Goal: Task Accomplishment & Management: Complete application form

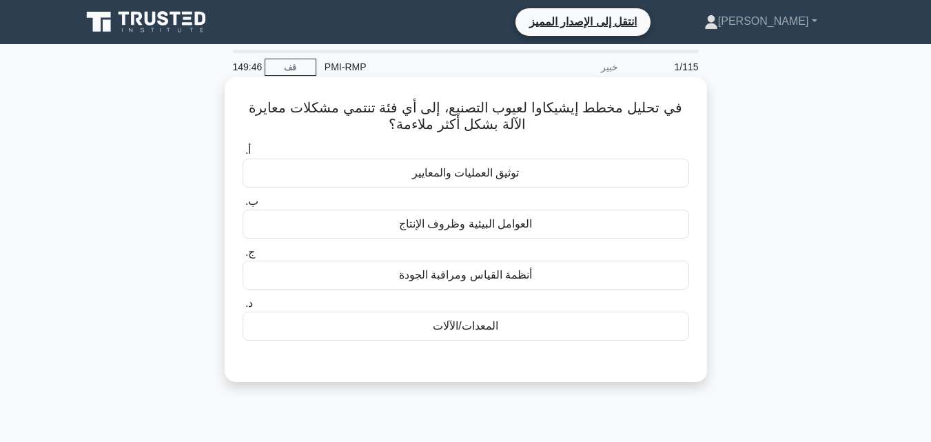
click at [458, 323] on font "المعدات/الآلات" at bounding box center [465, 326] width 65 height 12
click at [243, 308] on input "د. المعدات/الآلات" at bounding box center [243, 303] width 0 height 9
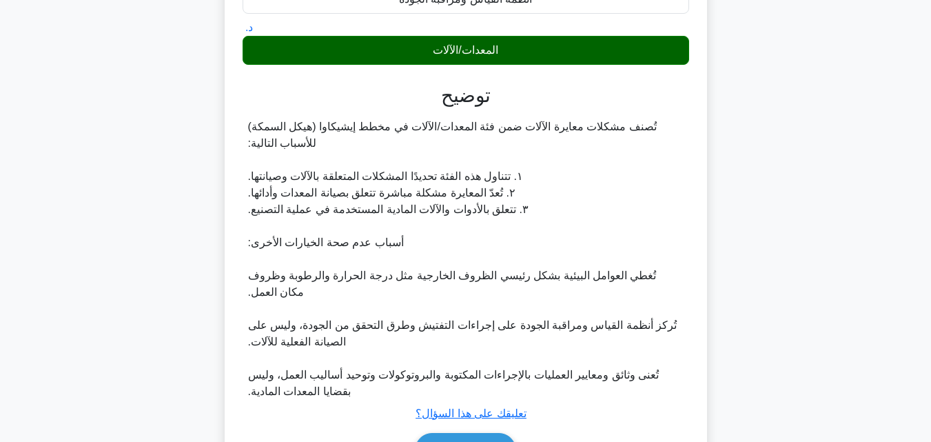
scroll to position [361, 0]
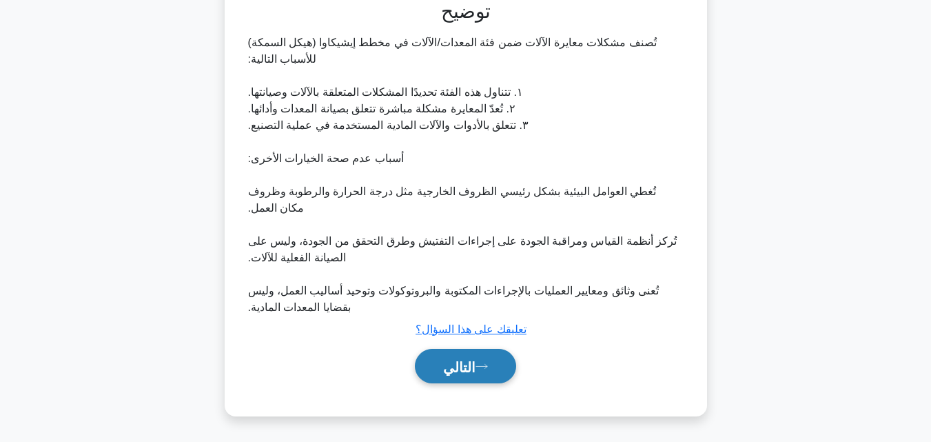
click at [474, 363] on font "التالي" at bounding box center [459, 366] width 32 height 15
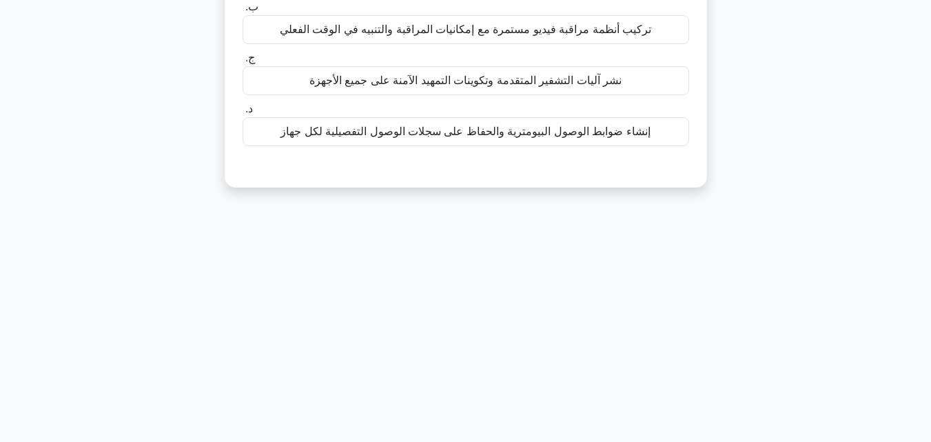
scroll to position [27, 0]
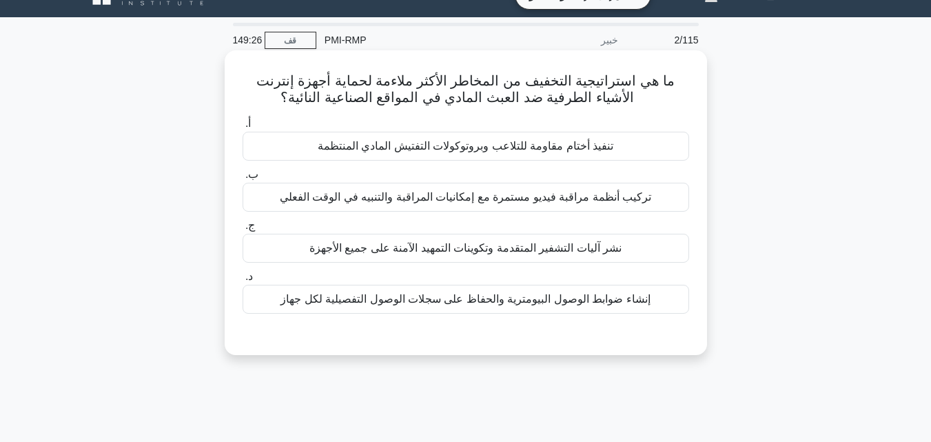
click at [422, 254] on font "نشر آليات التشفير المتقدمة وتكوينات التمهيد الآمنة على جميع الأجهزة" at bounding box center [465, 248] width 312 height 12
click at [243, 230] on input "ج. نشر آليات التشفير المتقدمة وتكوينات التمهيد الآمنة على جميع الأجهزة" at bounding box center [243, 225] width 0 height 9
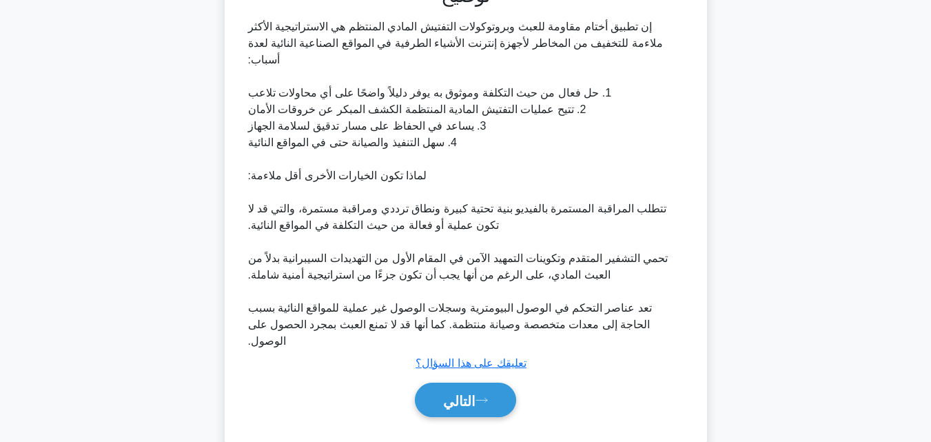
scroll to position [379, 0]
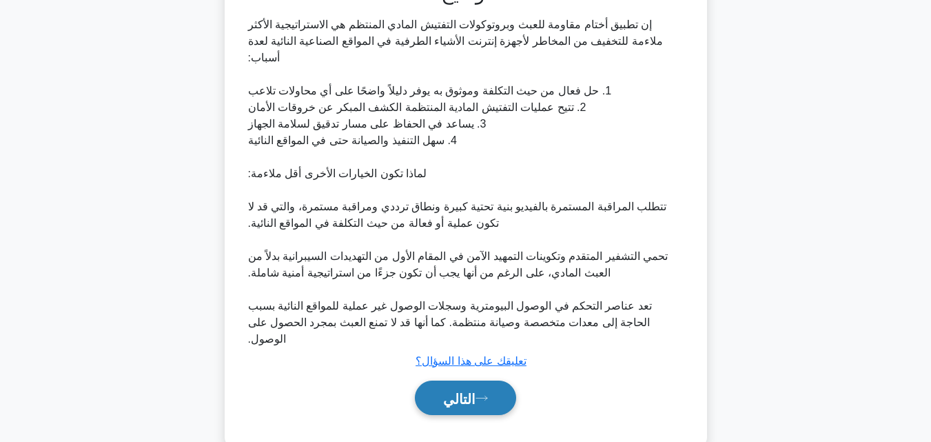
click at [464, 390] on font "التالي" at bounding box center [459, 397] width 32 height 15
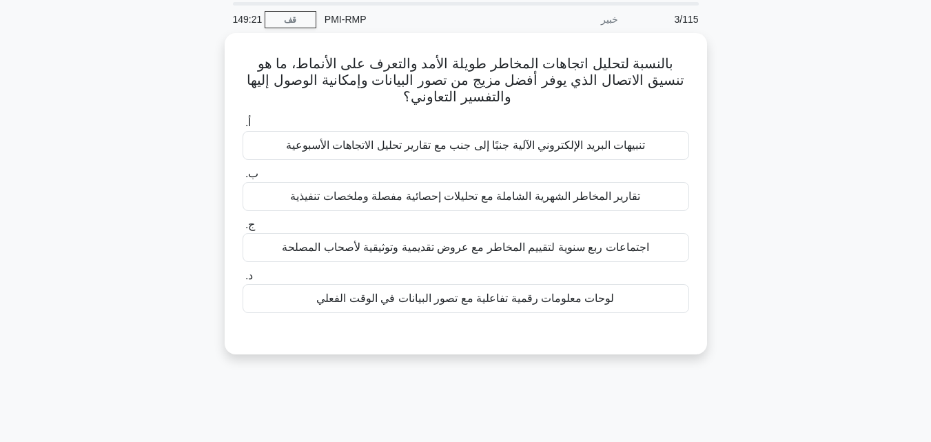
scroll to position [27, 0]
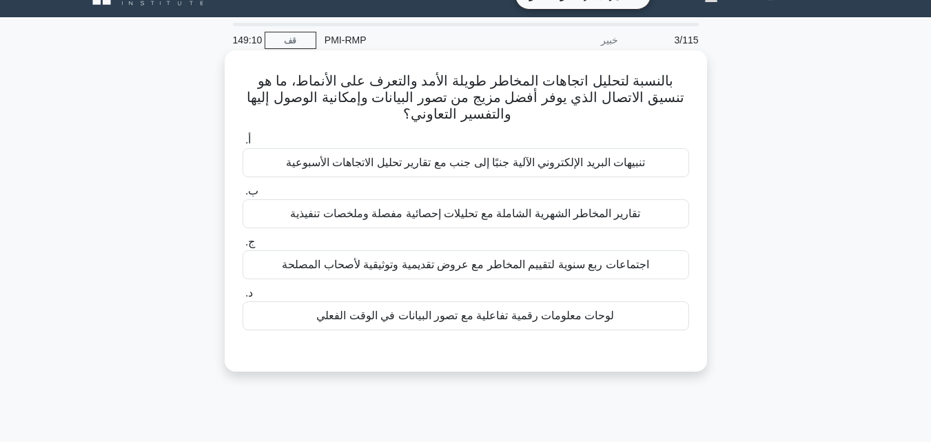
click at [493, 319] on font "لوحات معلومات رقمية تفاعلية مع تصور البيانات في الوقت الفعلي" at bounding box center [465, 315] width 298 height 12
click at [243, 298] on input "د. لوحات معلومات رقمية تفاعلية مع تصور البيانات في الوقت الفعلي" at bounding box center [243, 293] width 0 height 9
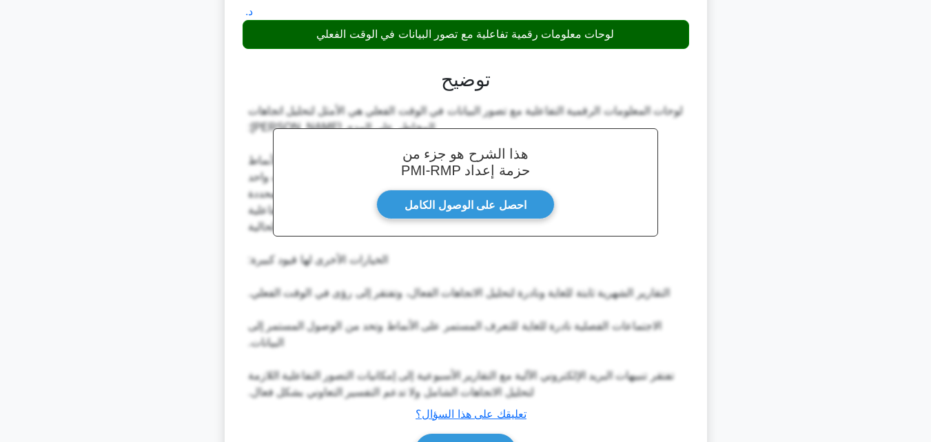
scroll to position [394, 0]
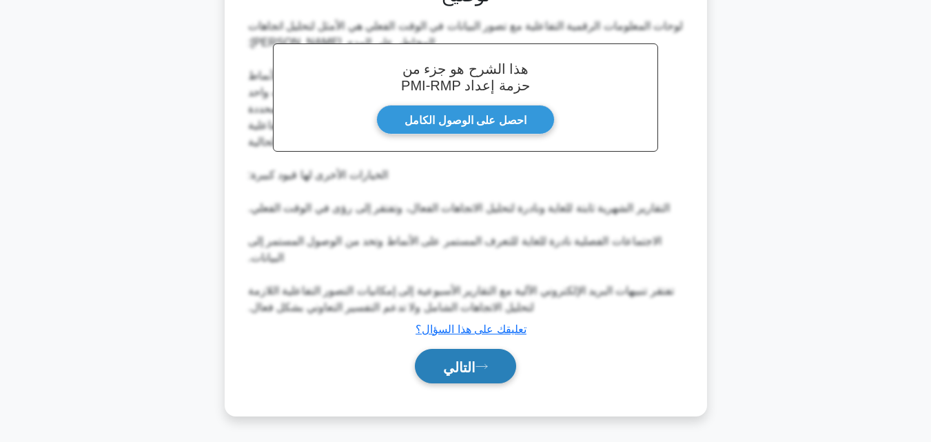
click at [483, 363] on icon at bounding box center [482, 367] width 12 height 8
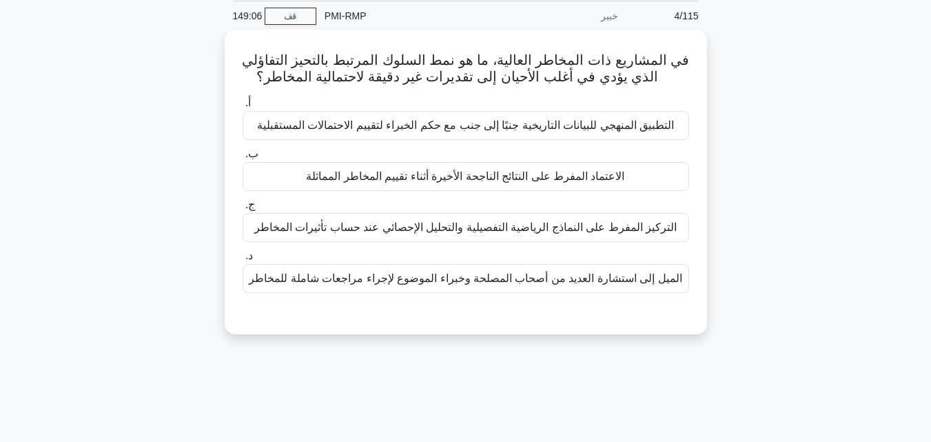
scroll to position [27, 0]
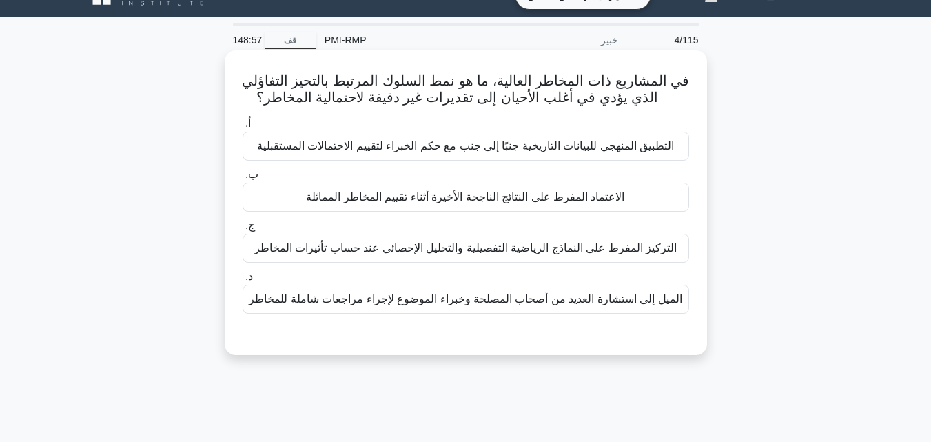
click at [444, 203] on font "الاعتماد المفرط على النتائج الناجحة الأخيرة أثناء تقييم المخاطر المماثلة" at bounding box center [465, 197] width 318 height 12
click at [243, 179] on input "ب. الاعتماد المفرط على النتائج الناجحة الأخيرة أثناء تقييم المخاطر المماثلة" at bounding box center [243, 174] width 0 height 9
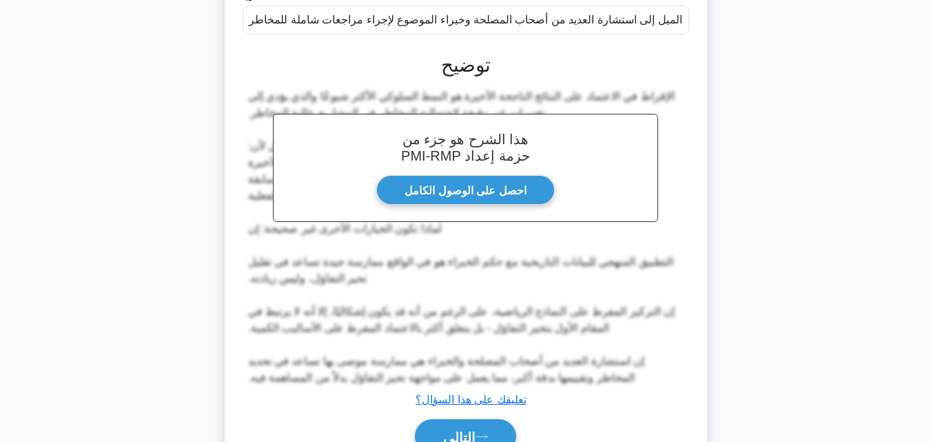
scroll to position [378, 0]
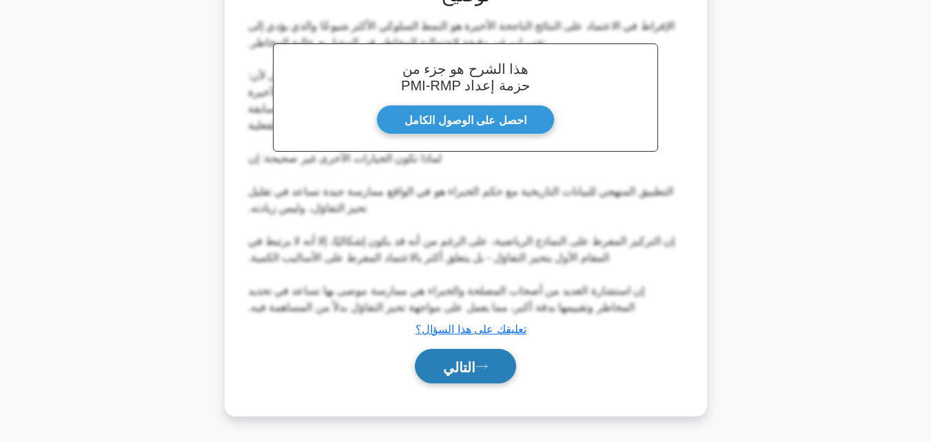
click at [478, 378] on button "التالي" at bounding box center [465, 366] width 101 height 35
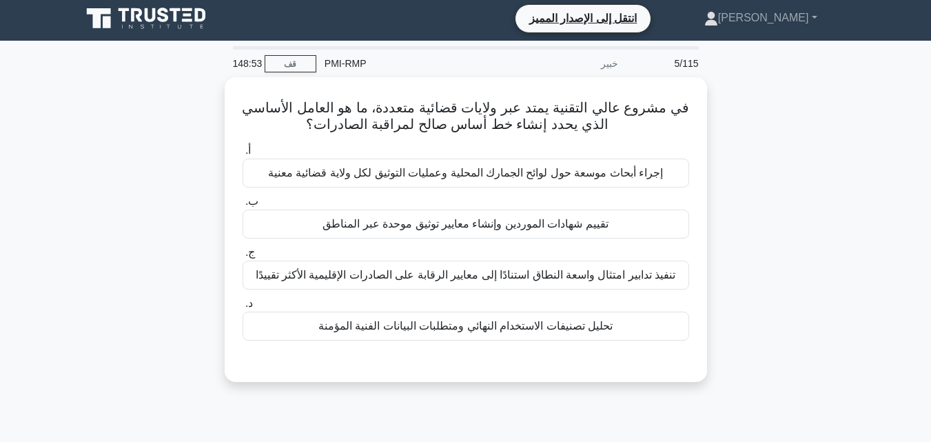
scroll to position [0, 0]
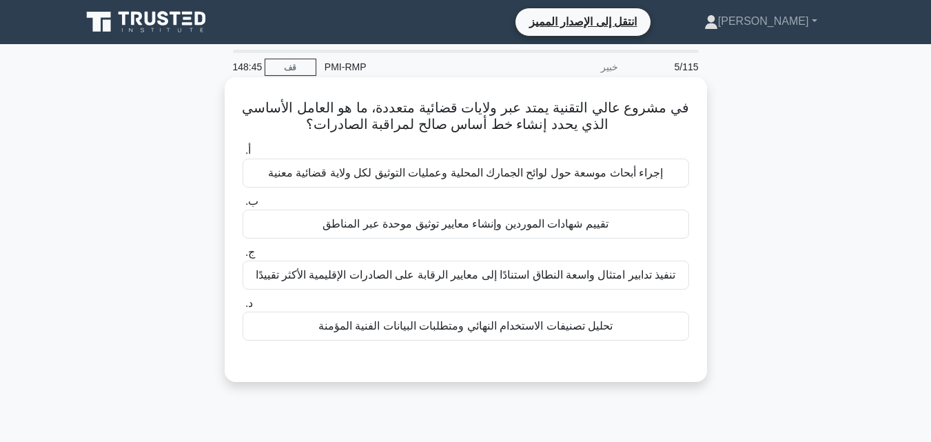
click at [426, 227] on font "تقييم شهادات الموردين وإنشاء معايير توثيق موحدة عبر المناطق" at bounding box center [466, 224] width 286 height 12
click at [243, 206] on input "ب. تقييم شهادات الموردين وإنشاء معايير توثيق موحدة عبر المناطق" at bounding box center [243, 201] width 0 height 9
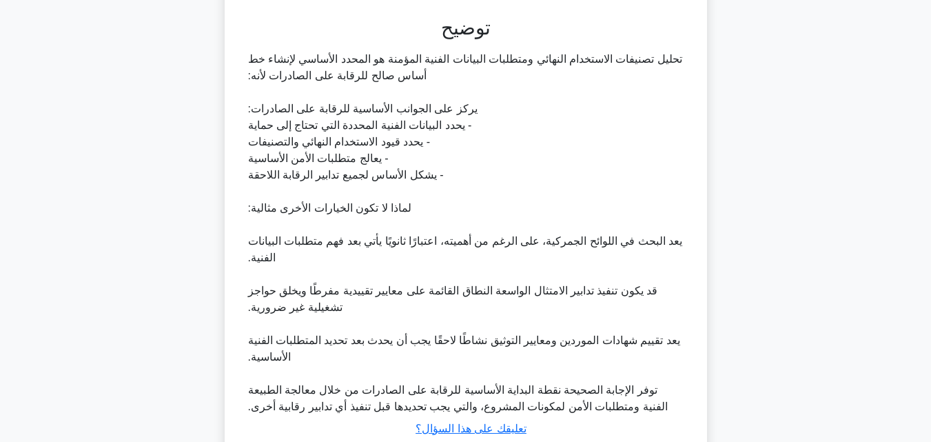
scroll to position [445, 0]
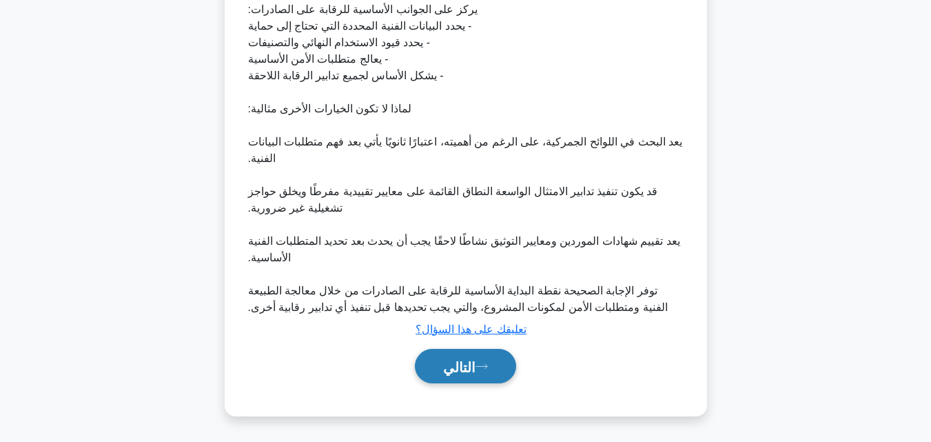
click at [465, 363] on font "التالي" at bounding box center [459, 366] width 32 height 15
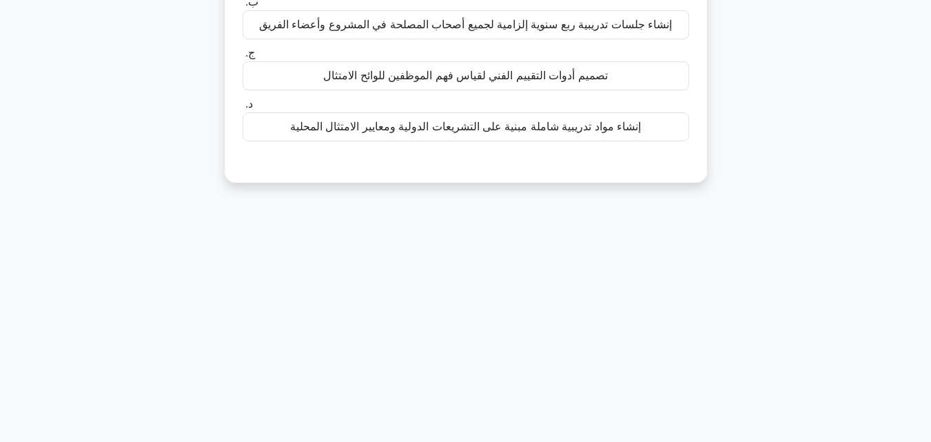
scroll to position [27, 0]
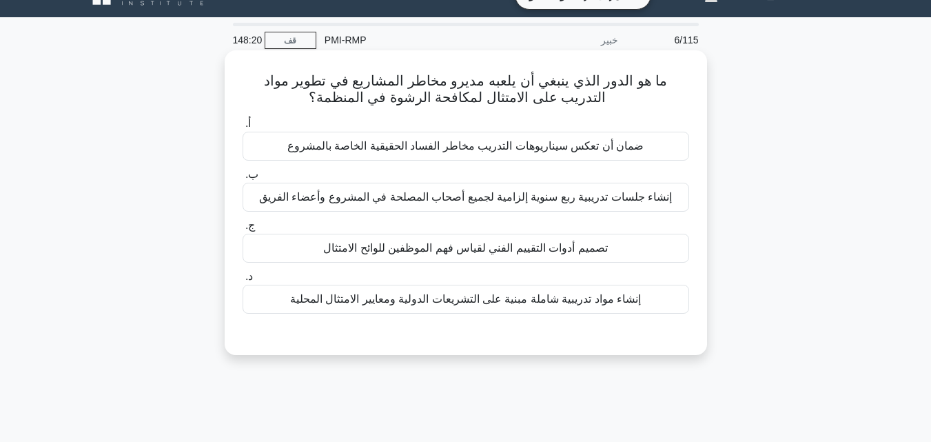
click at [500, 252] on font "تصميم أدوات التقييم الفني لقياس فهم الموظفين للوائح الامتثال" at bounding box center [465, 248] width 285 height 12
click at [243, 230] on input "ج. تصميم أدوات التقييم الفني لقياس فهم الموظفين للوائح الامتثال" at bounding box center [243, 225] width 0 height 9
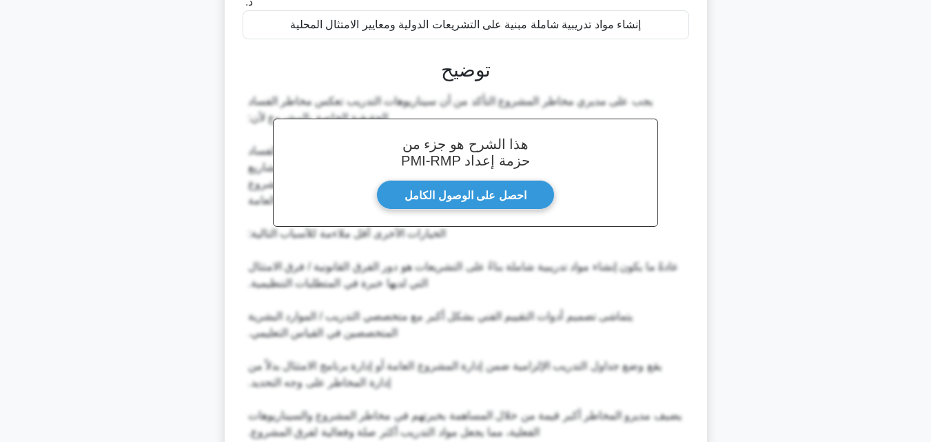
scroll to position [429, 0]
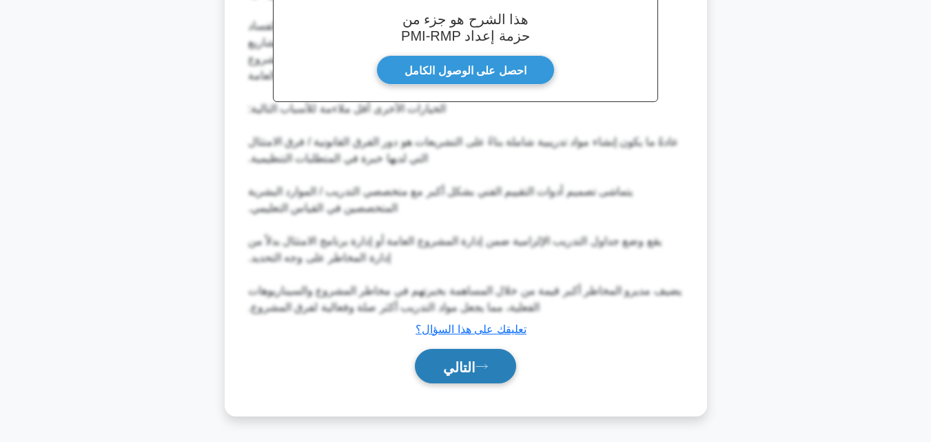
click at [465, 369] on font "التالي" at bounding box center [459, 366] width 32 height 15
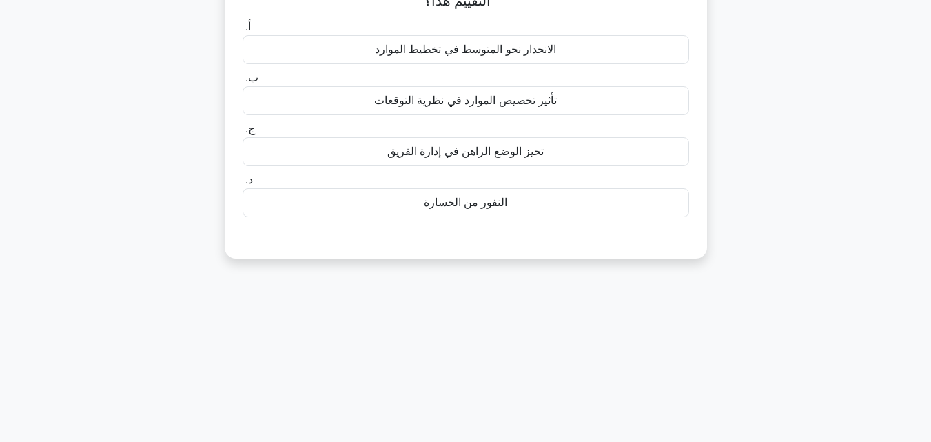
scroll to position [27, 0]
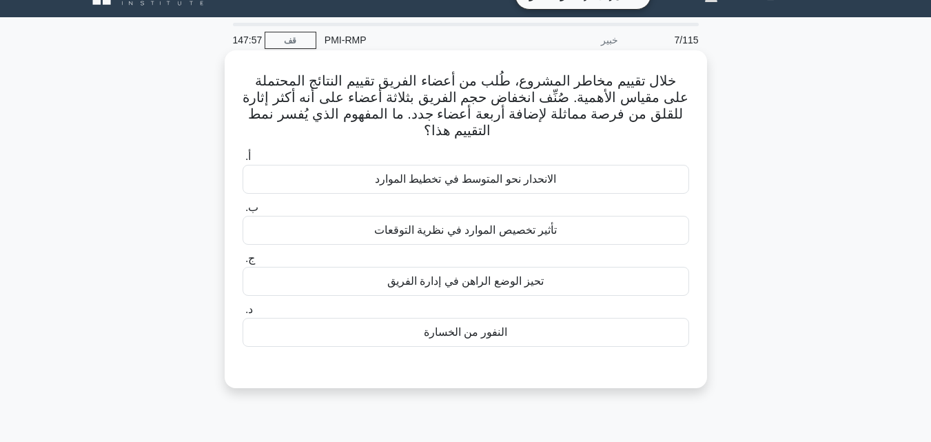
click at [454, 338] on font "النفور من الخسارة" at bounding box center [466, 332] width 84 height 12
click at [243, 314] on input "د. النفور من الخسارة" at bounding box center [243, 309] width 0 height 9
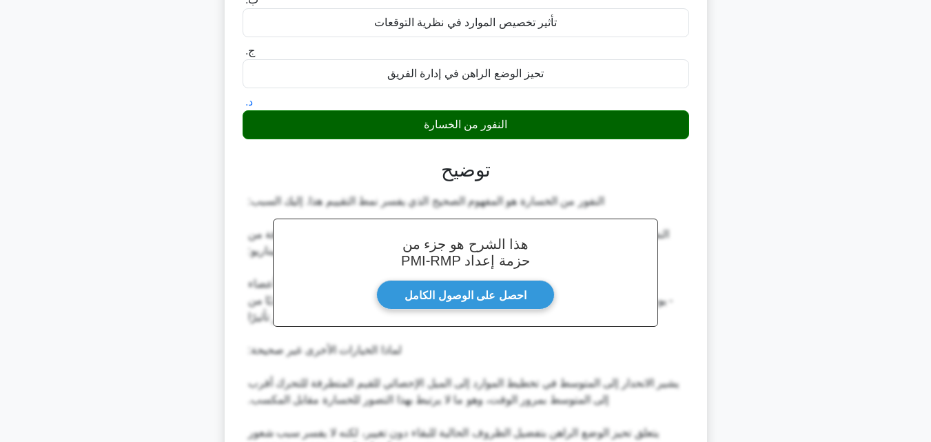
scroll to position [427, 0]
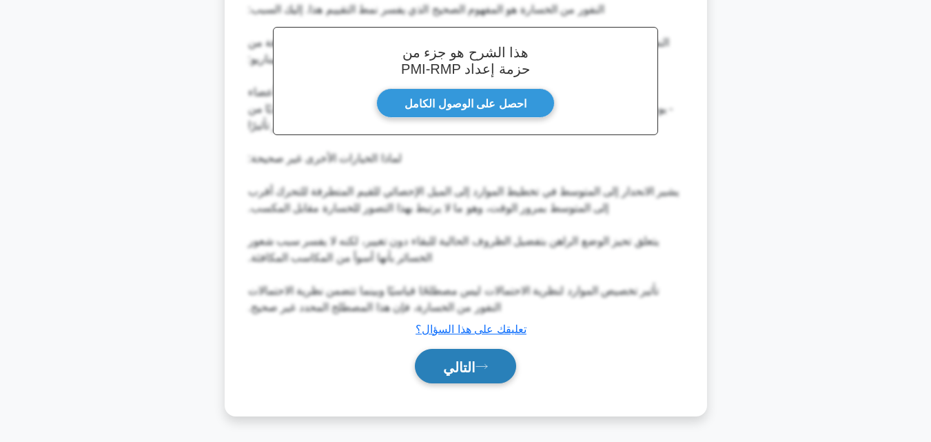
click at [480, 366] on icon at bounding box center [481, 366] width 11 height 4
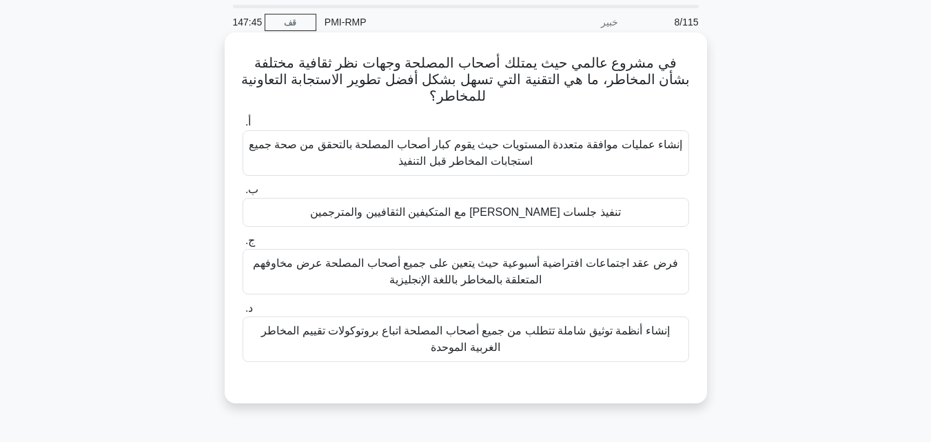
scroll to position [69, 0]
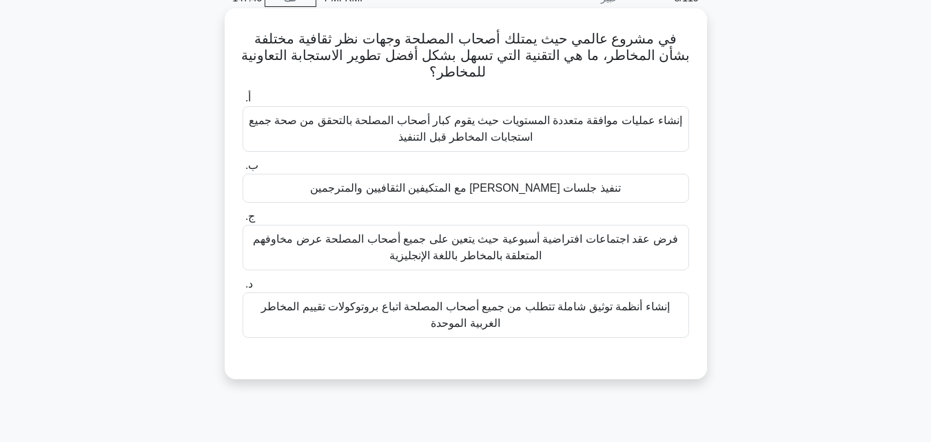
click at [434, 192] on font "تنفيذ جلسات [PERSON_NAME] مع المتكيفين الثقافيين والمترجمين" at bounding box center [465, 188] width 310 height 12
click at [243, 170] on input "ب. تنفيذ جلسات [PERSON_NAME] مع المتكيفين الثقافيين والمترجمين" at bounding box center [243, 165] width 0 height 9
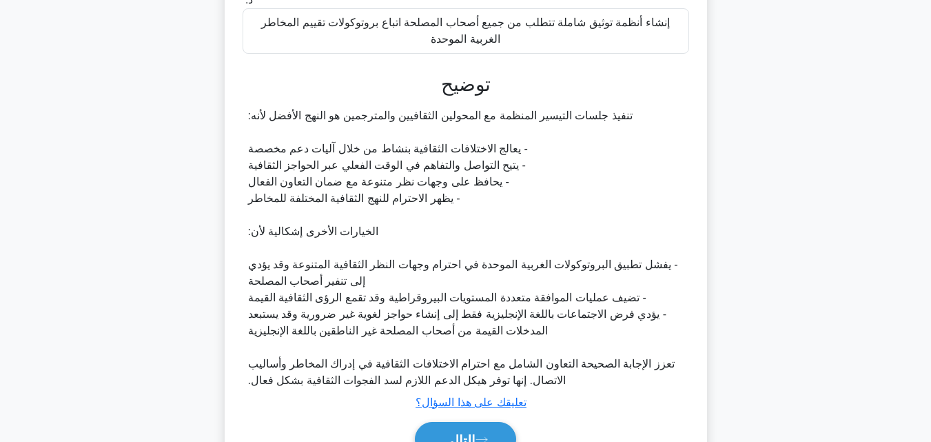
scroll to position [427, 0]
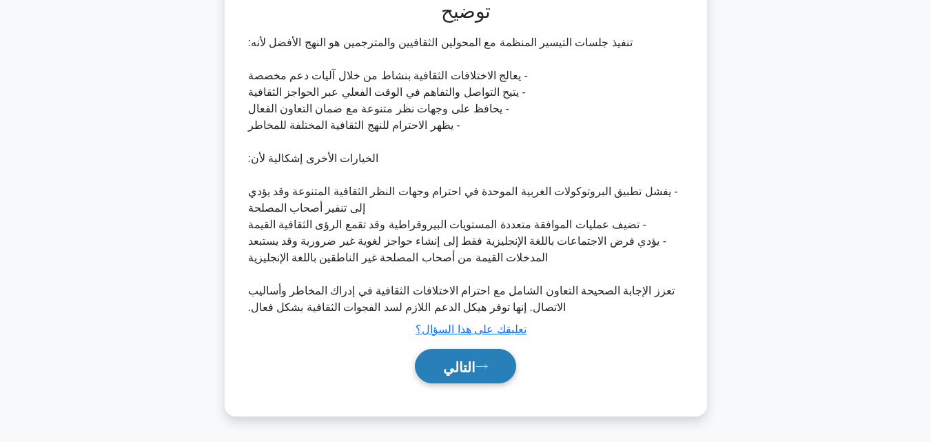
click at [465, 370] on font "التالي" at bounding box center [459, 366] width 32 height 15
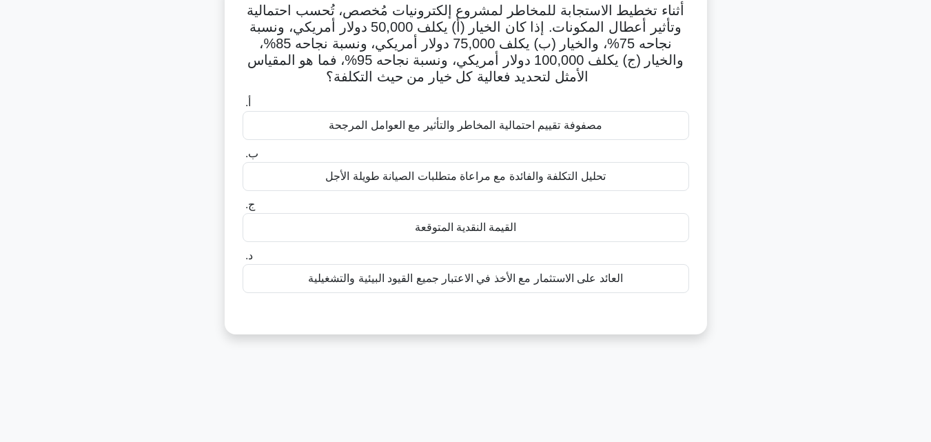
scroll to position [96, 0]
click at [484, 230] on font "القيمة النقدية المتوقعة" at bounding box center [466, 229] width 102 height 12
click at [243, 211] on input "ج. القيمة النقدية المتوقعة" at bounding box center [243, 206] width 0 height 9
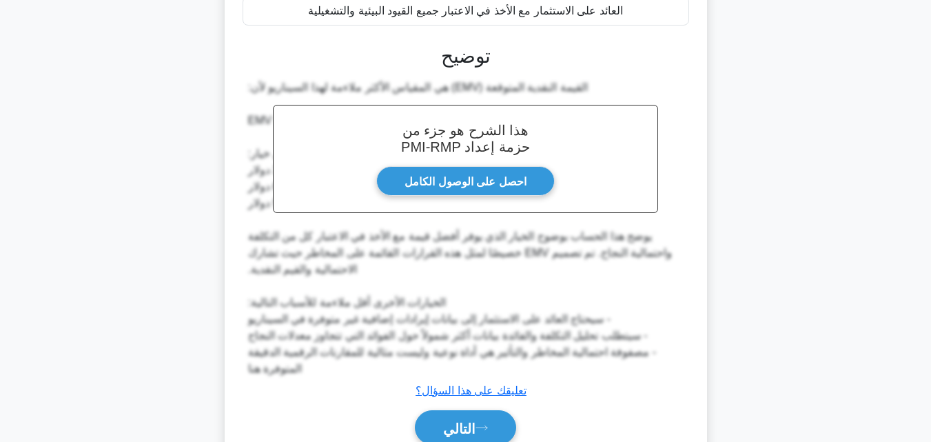
scroll to position [427, 0]
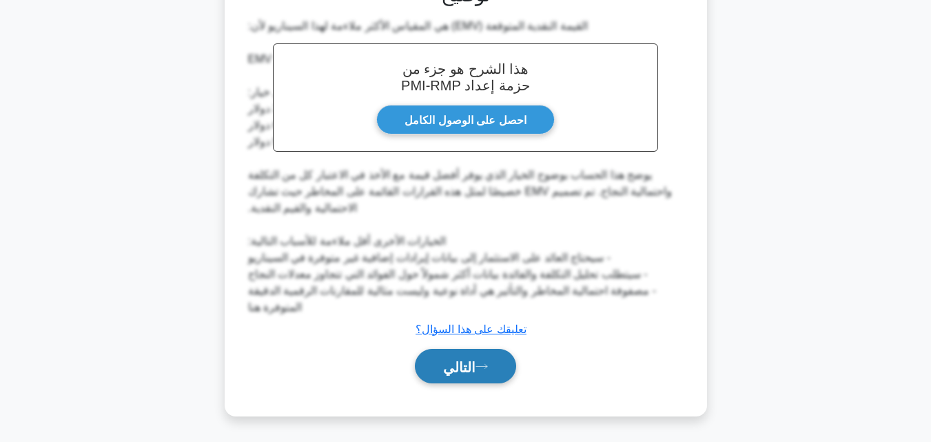
click at [469, 359] on font "التالي" at bounding box center [459, 366] width 32 height 15
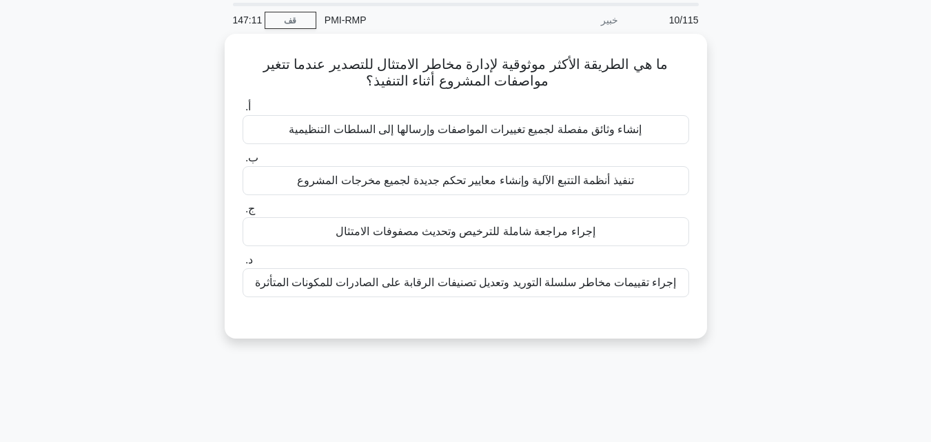
scroll to position [27, 0]
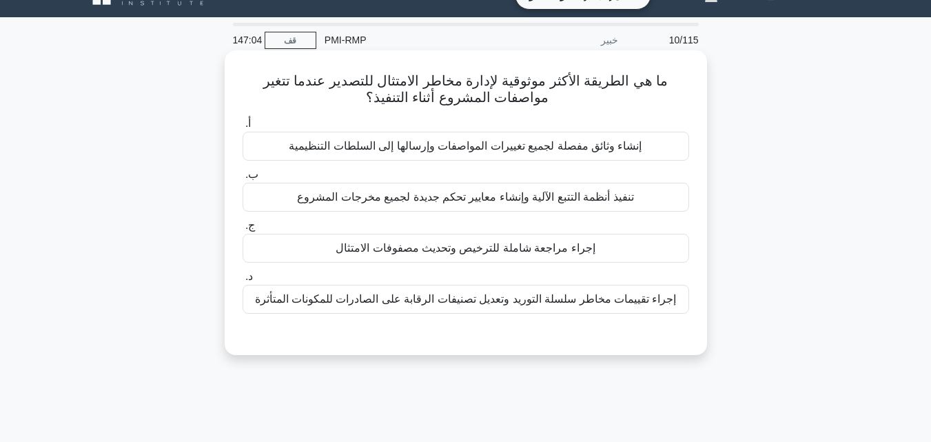
click at [428, 252] on font "إجراء مراجعة شاملة للترخيص وتحديث مصفوفات الامتثال" at bounding box center [466, 248] width 260 height 12
click at [243, 230] on input "ج. إجراء مراجعة شاملة للترخيص وتحديث مصفوفات الامتثال" at bounding box center [243, 225] width 0 height 9
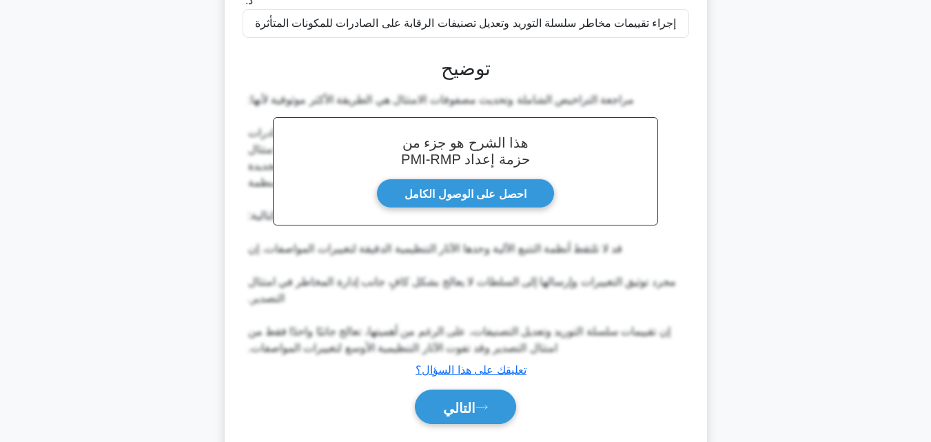
scroll to position [345, 0]
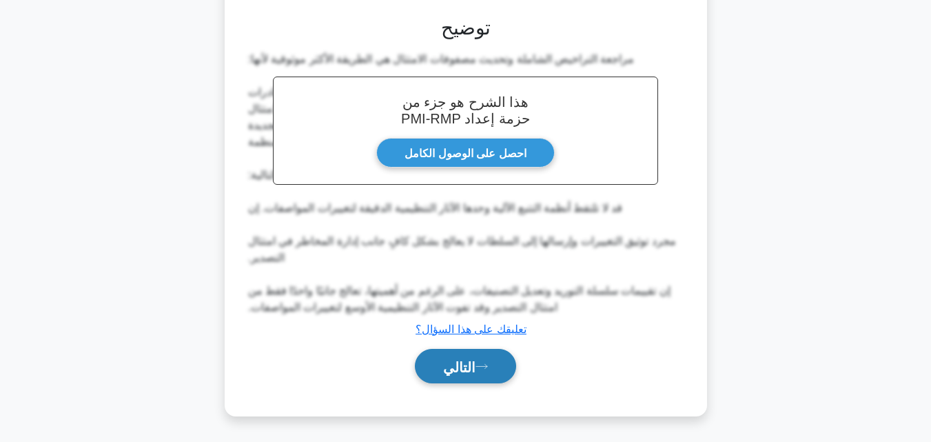
click at [469, 366] on font "التالي" at bounding box center [459, 366] width 32 height 15
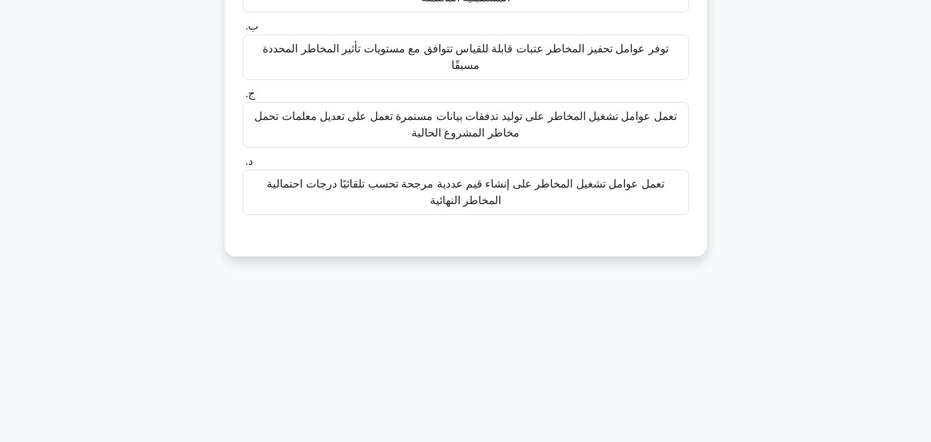
scroll to position [96, 0]
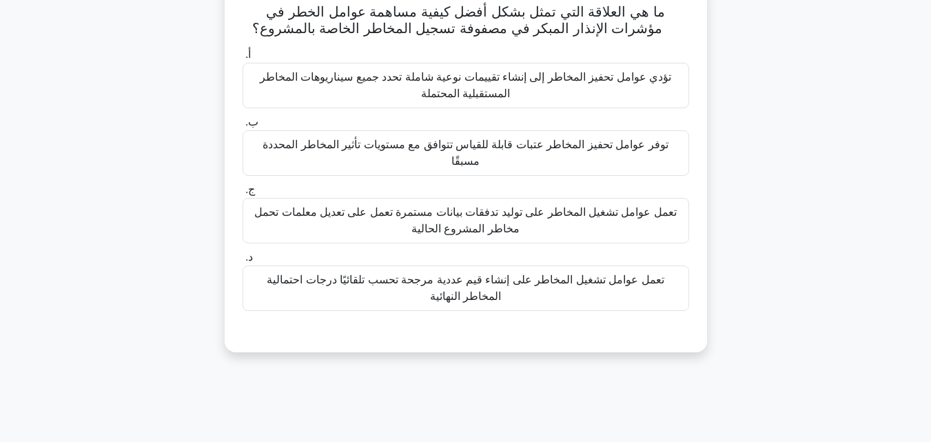
click at [413, 153] on font "توفر عوامل تحفيز المخاطر عتبات قابلة للقياس تتوافق مع مستويات تأثير المخاطر الم…" at bounding box center [466, 152] width 434 height 33
click at [243, 127] on input "ب. توفر عوامل تحفيز المخاطر عتبات قابلة للقياس تتوافق مع مستويات تأثير المخاطر …" at bounding box center [243, 122] width 0 height 9
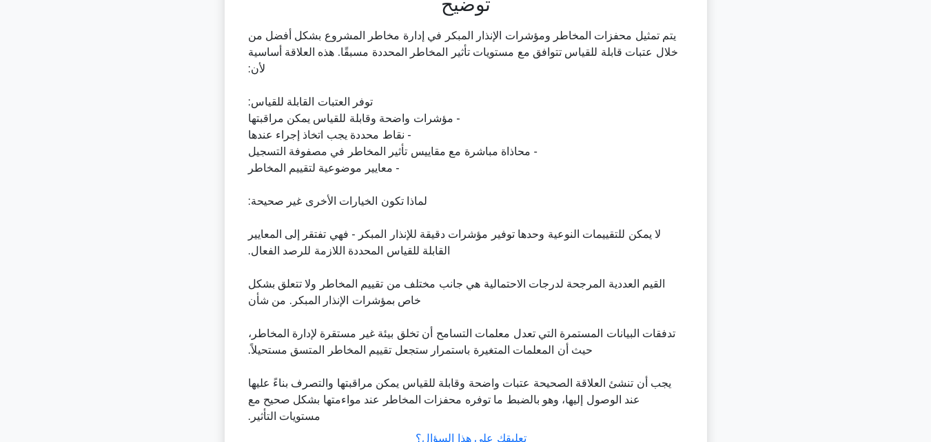
scroll to position [510, 0]
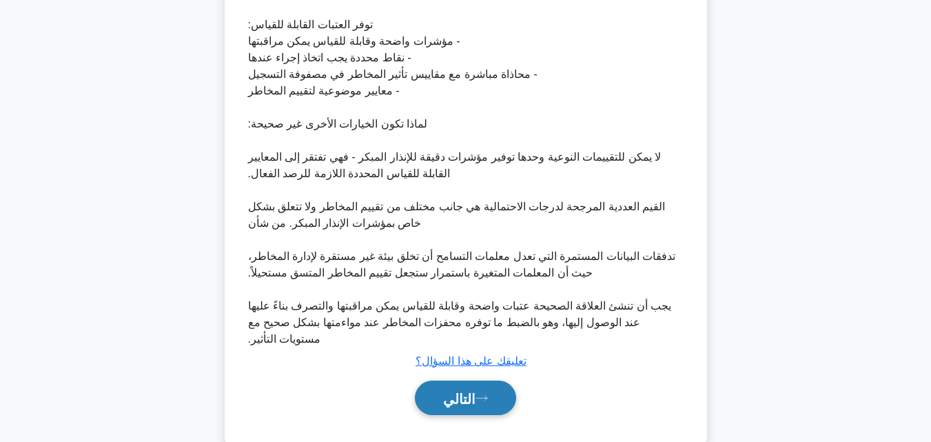
click at [462, 391] on font "التالي" at bounding box center [459, 398] width 32 height 15
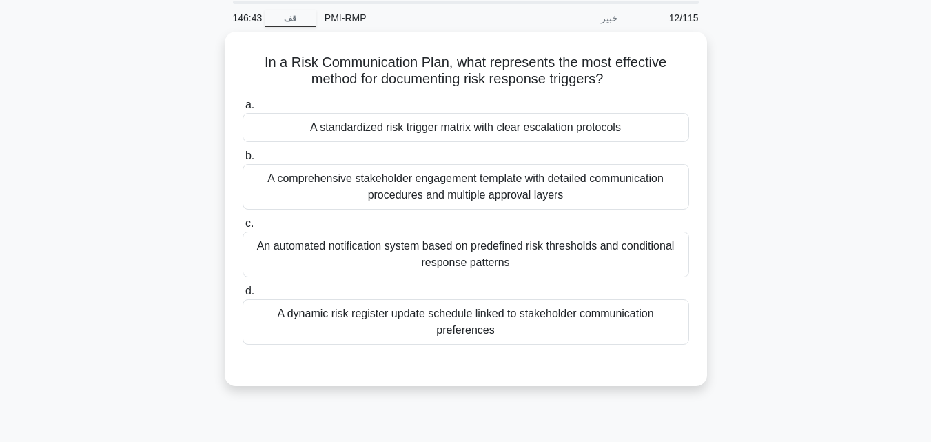
scroll to position [27, 0]
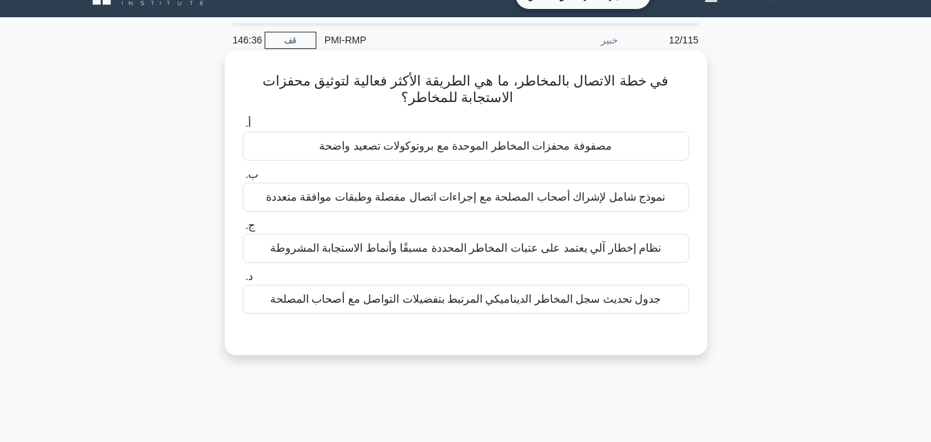
click at [500, 150] on font "مصفوفة محفزات المخاطر الموحدة مع بروتوكولات تصعيد واضحة" at bounding box center [465, 146] width 292 height 12
click at [243, 128] on input "أ. مصفوفة محفزات المخاطر الموحدة مع بروتوكولات تصعيد واضحة" at bounding box center [243, 123] width 0 height 9
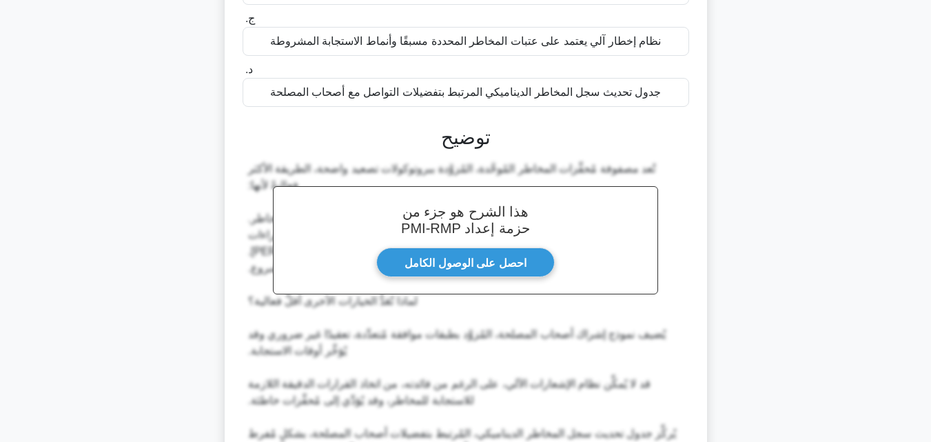
scroll to position [378, 0]
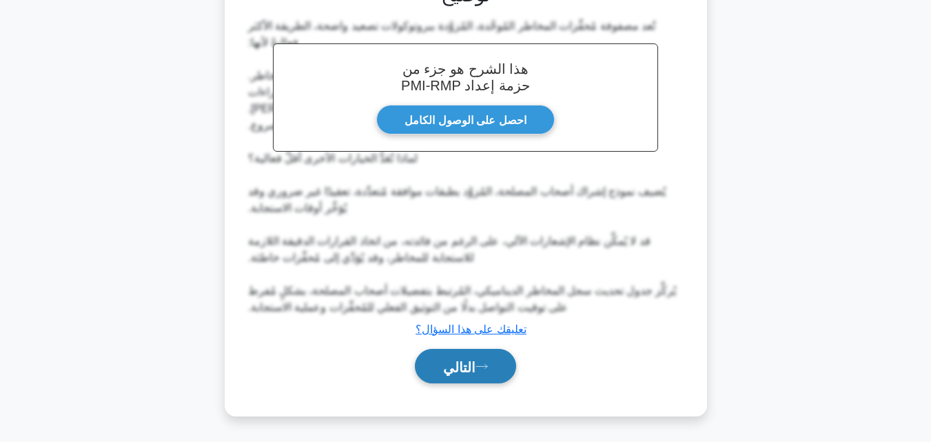
click at [471, 363] on font "التالي" at bounding box center [459, 366] width 32 height 15
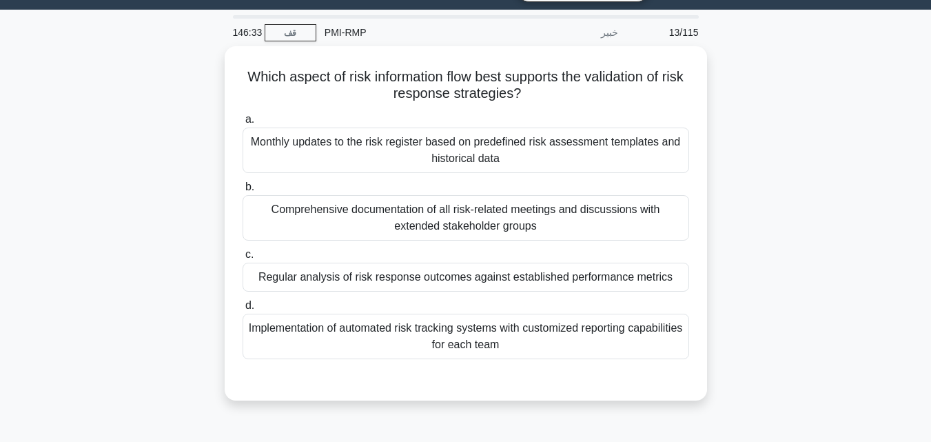
scroll to position [27, 0]
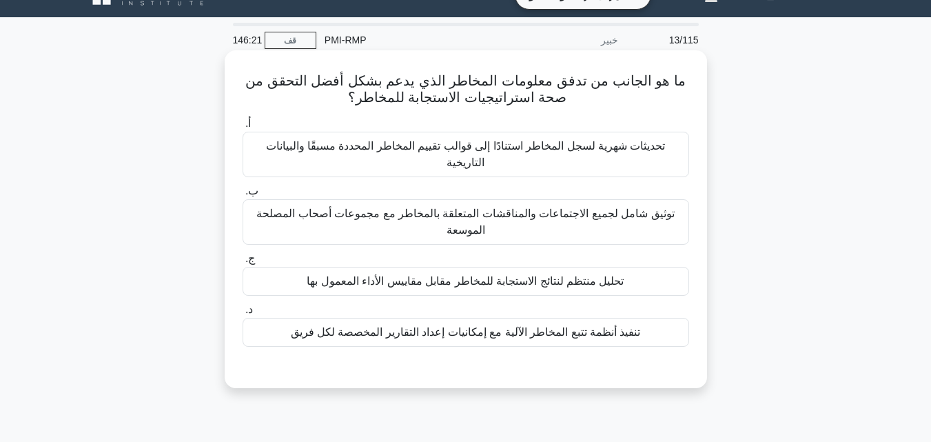
click at [469, 282] on font "تحليل منتظم لنتائج الاستجابة للمخاطر مقابل مقاييس الأداء المعمول بها" at bounding box center [465, 281] width 317 height 12
click at [243, 263] on input "ج. تحليل منتظم لنتائج الاستجابة للمخاطر مقابل مقاييس الأداء المعمول بها" at bounding box center [243, 258] width 0 height 9
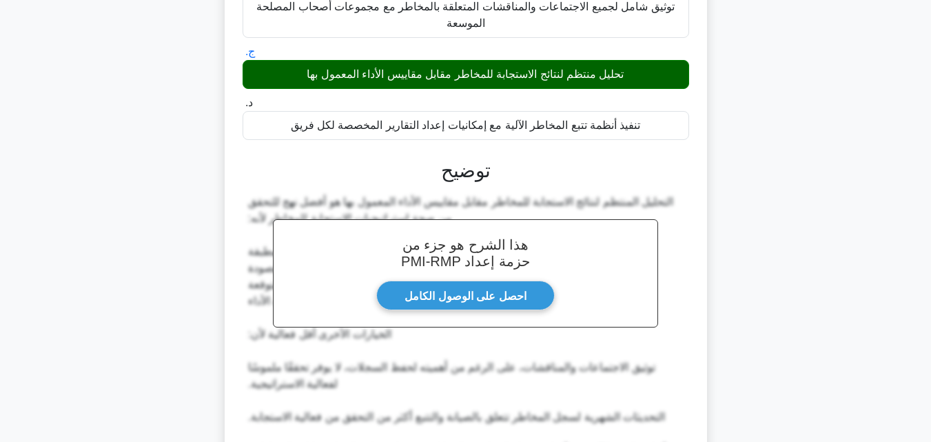
scroll to position [394, 0]
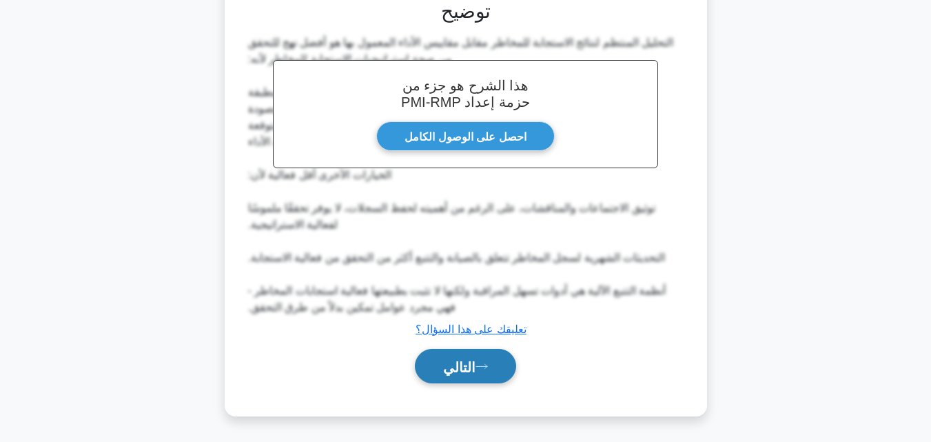
click at [479, 378] on button "التالي" at bounding box center [465, 366] width 101 height 35
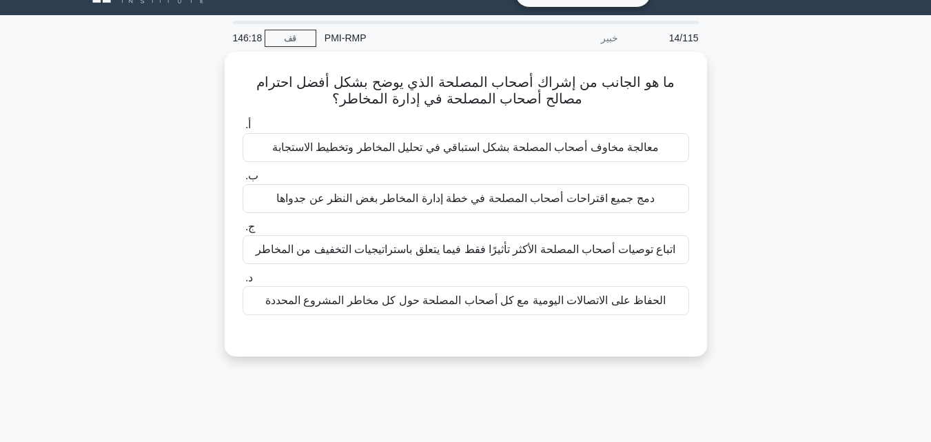
scroll to position [27, 0]
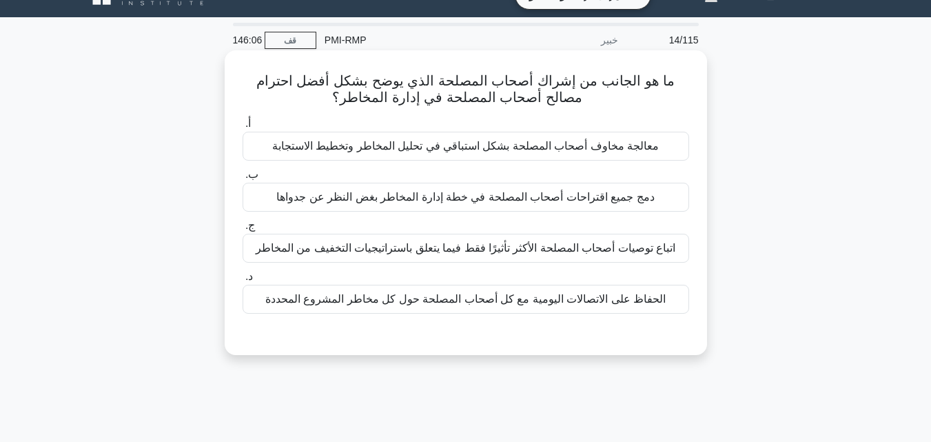
click at [506, 148] on font "معالجة مخاوف أصحاب المصلحة بشكل استباقي في تحليل المخاطر وتخطيط الاستجابة" at bounding box center [465, 146] width 387 height 12
click at [243, 128] on input "أ. معالجة مخاوف أصحاب المصلحة بشكل استباقي في تحليل المخاطر وتخطيط الاستجابة" at bounding box center [243, 123] width 0 height 9
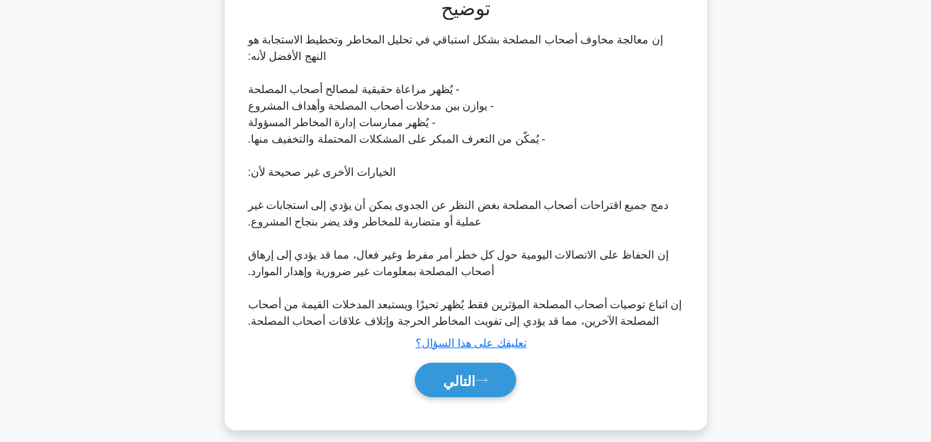
scroll to position [378, 0]
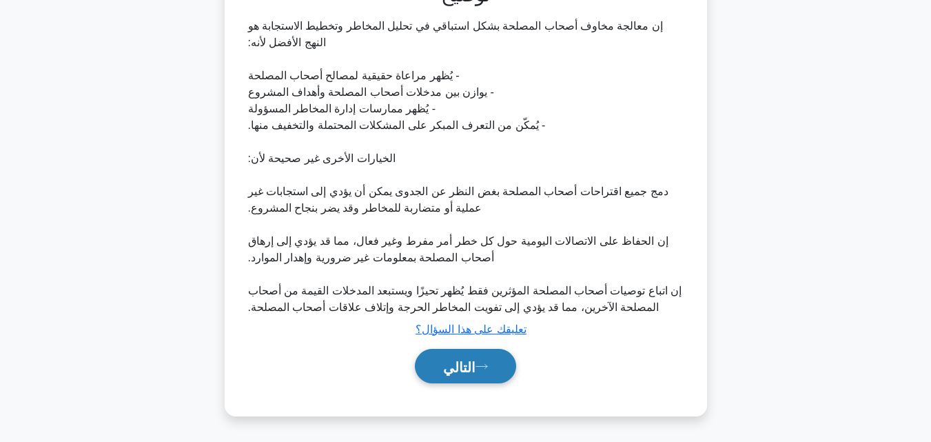
click at [478, 366] on icon at bounding box center [481, 366] width 11 height 4
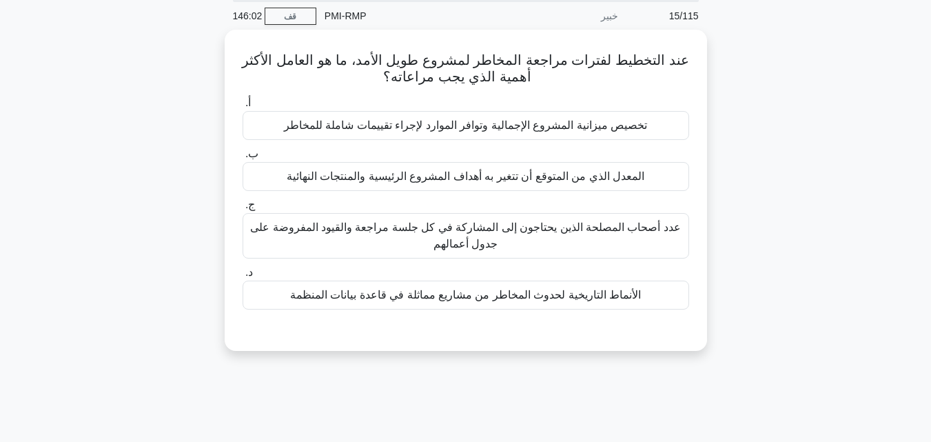
scroll to position [27, 0]
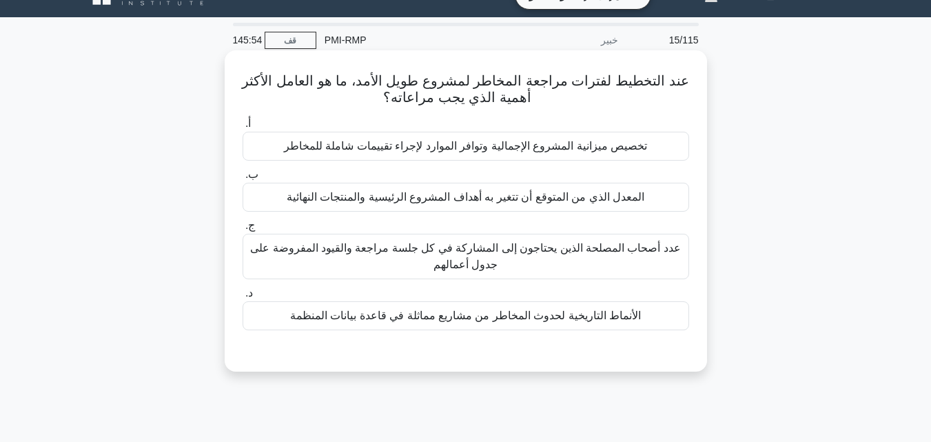
click at [471, 203] on font "المعدل الذي من المتوقع أن تتغير به أهداف المشروع الرئيسية والمنتجات النهائية" at bounding box center [466, 197] width 358 height 12
click at [243, 179] on input "ب. المعدل الذي من المتوقع أن تتغير به أهداف المشروع الرئيسية والمنتجات النهائية" at bounding box center [243, 174] width 0 height 9
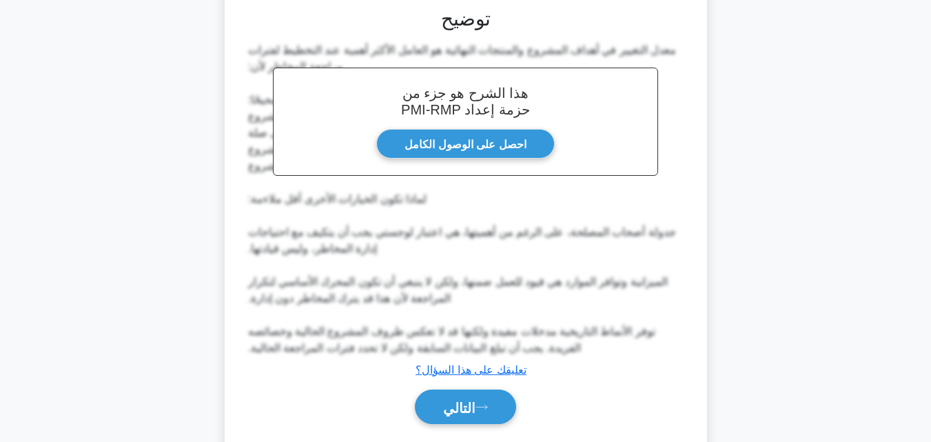
scroll to position [411, 0]
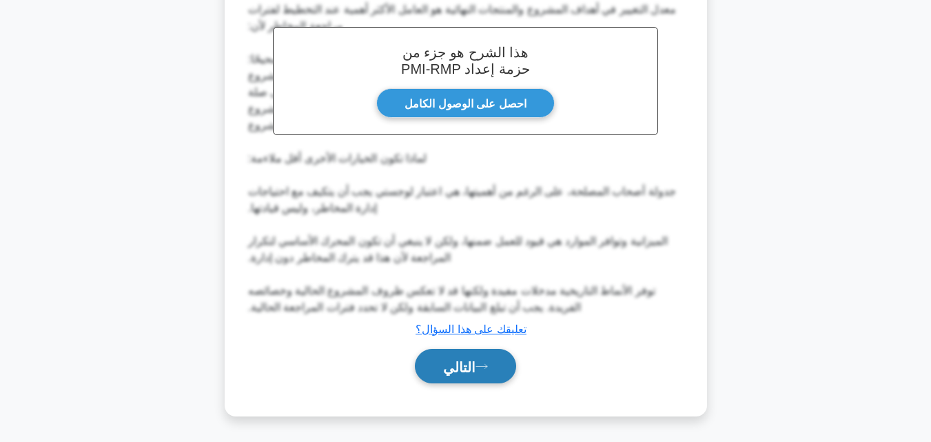
click at [468, 371] on font "التالي" at bounding box center [459, 366] width 32 height 15
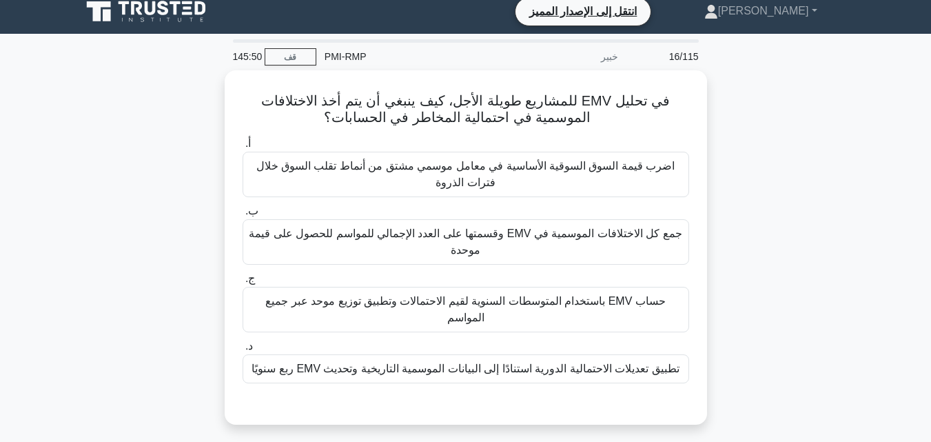
scroll to position [0, 0]
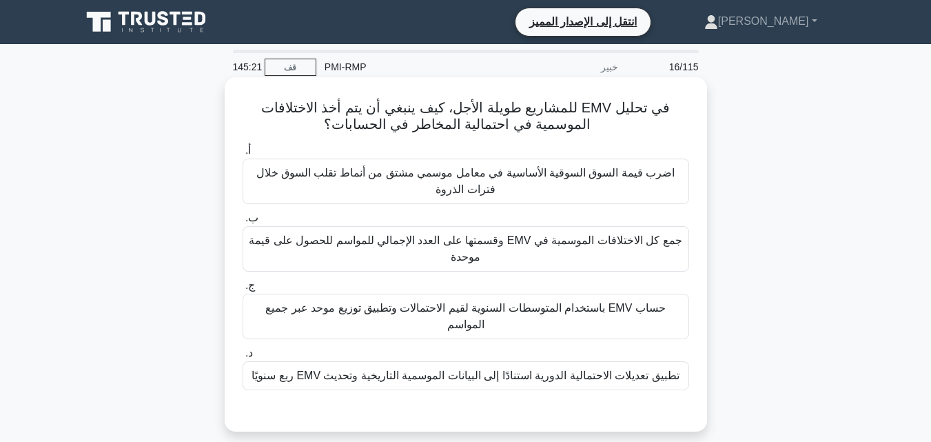
click at [493, 189] on font "اضرب قيمة السوق السوقية الأساسية في معامل موسمي مشتق من أنماط تقلب السوق خلال ف…" at bounding box center [465, 181] width 419 height 28
click at [243, 155] on input "أ. اضرب قيمة السوق السوقية الأساسية في معامل موسمي مشتق من أنماط تقلب السوق خلا…" at bounding box center [243, 150] width 0 height 9
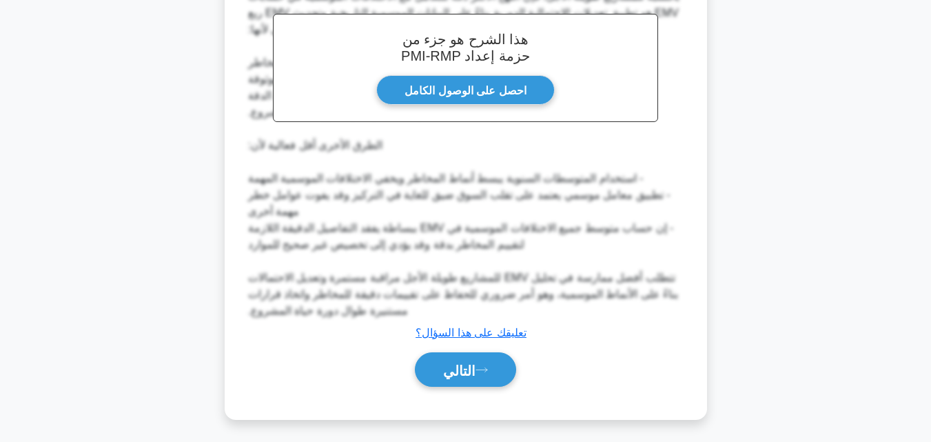
scroll to position [462, 0]
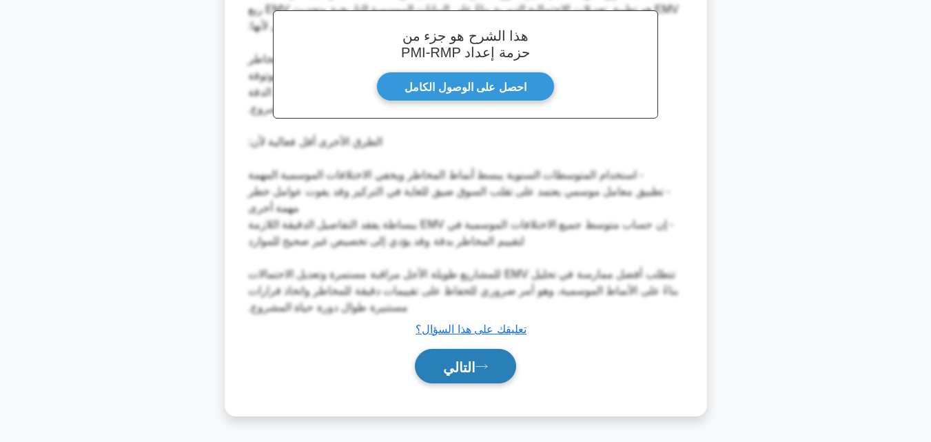
click at [473, 363] on font "التالي" at bounding box center [459, 366] width 32 height 15
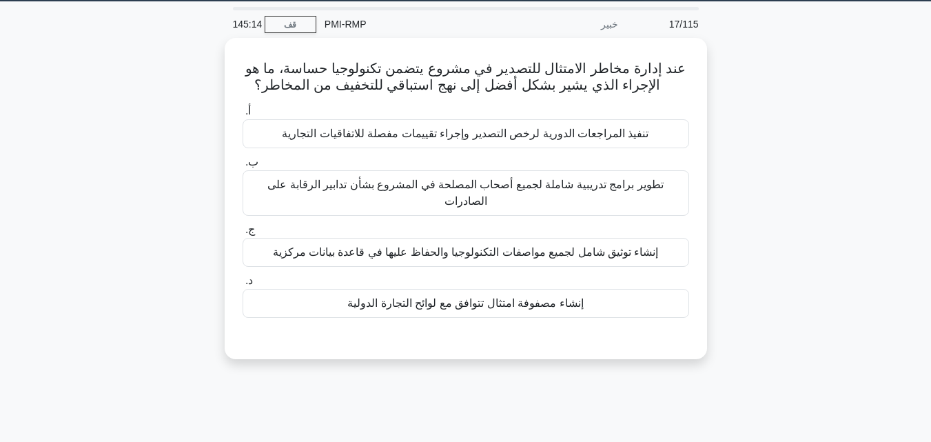
scroll to position [0, 0]
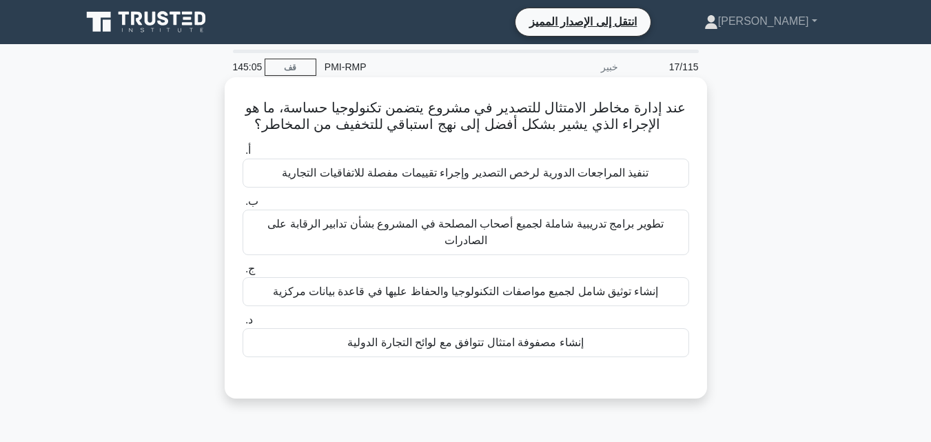
click at [484, 348] on font "إنشاء مصفوفة امتثال تتوافق مع لوائح التجارة الدولية" at bounding box center [465, 342] width 236 height 12
click at [243, 325] on input "د. إنشاء مصفوفة امتثال تتوافق مع لوائح التجارة الدولية" at bounding box center [243, 320] width 0 height 9
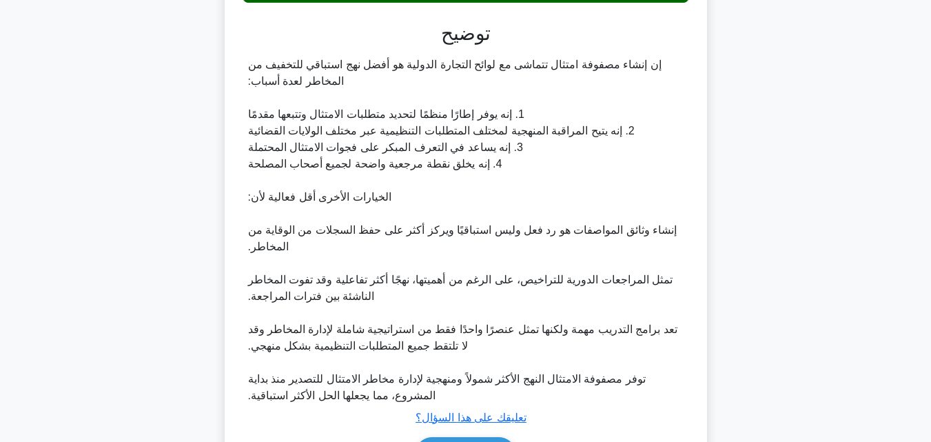
scroll to position [444, 0]
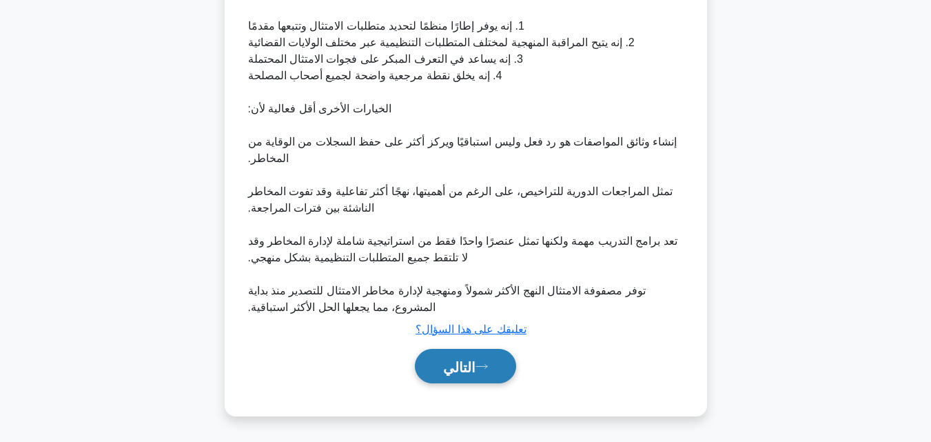
click at [485, 360] on button "التالي" at bounding box center [465, 366] width 101 height 35
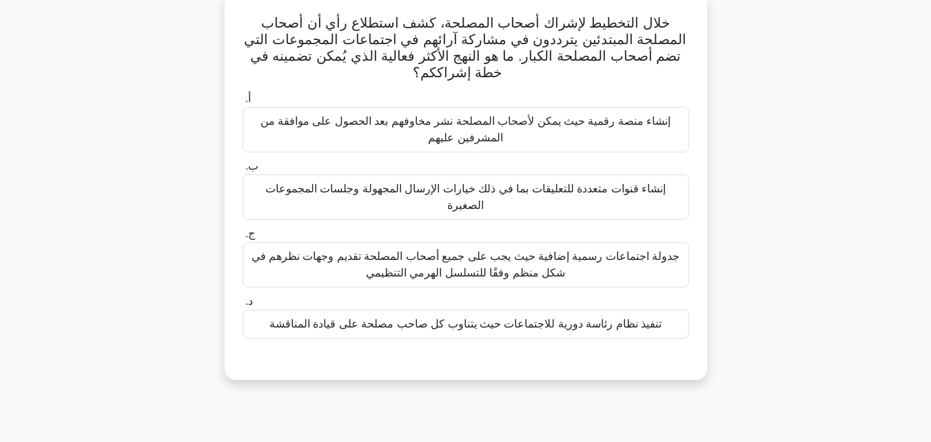
scroll to position [138, 0]
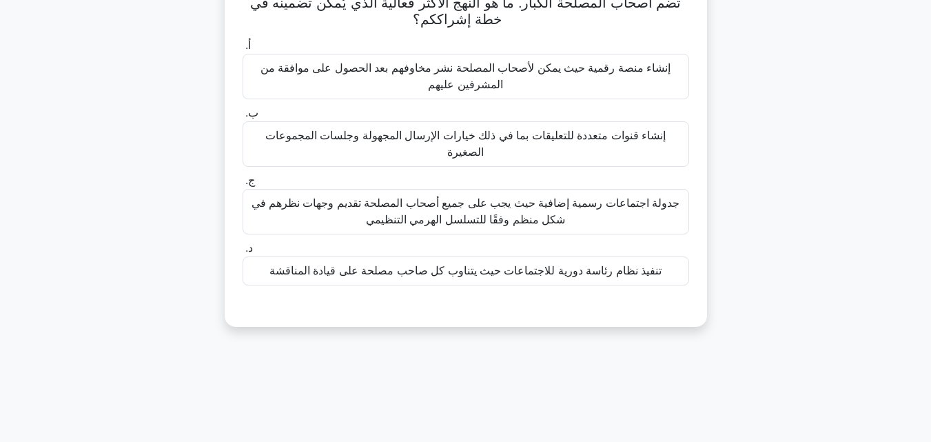
click at [460, 281] on div "تنفيذ نظام رئاسة دورية للاجتماعات حيث يتناوب كل صاحب مصلحة على قيادة المناقشة" at bounding box center [466, 270] width 447 height 29
click at [243, 253] on input "د. تنفيذ نظام رئاسة دورية للاجتماعات حيث يتناوب كل صاحب مصلحة على قيادة المناقشة" at bounding box center [243, 248] width 0 height 9
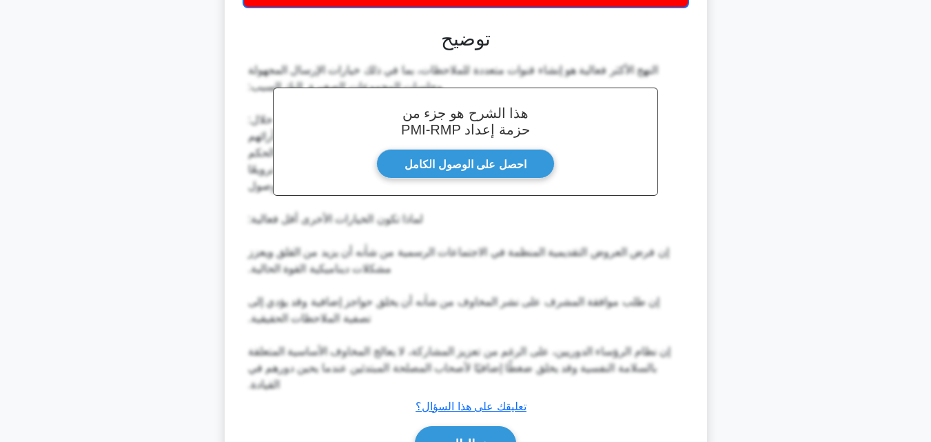
scroll to position [495, 0]
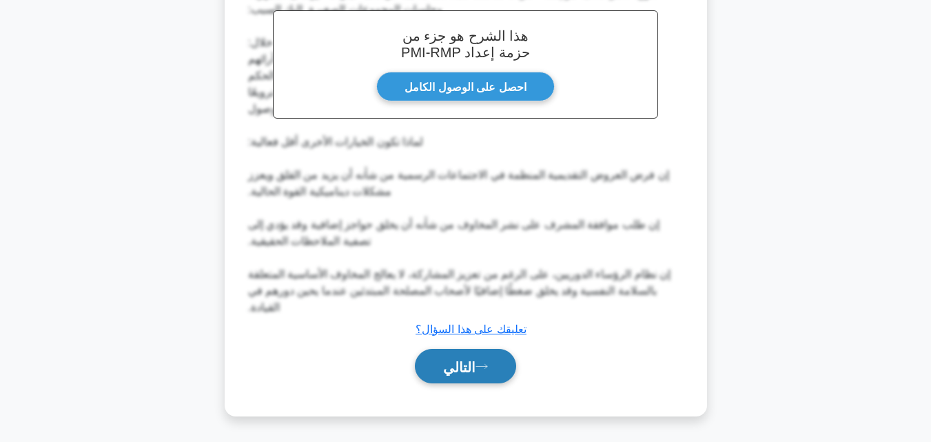
click at [444, 354] on button "التالي" at bounding box center [465, 366] width 101 height 35
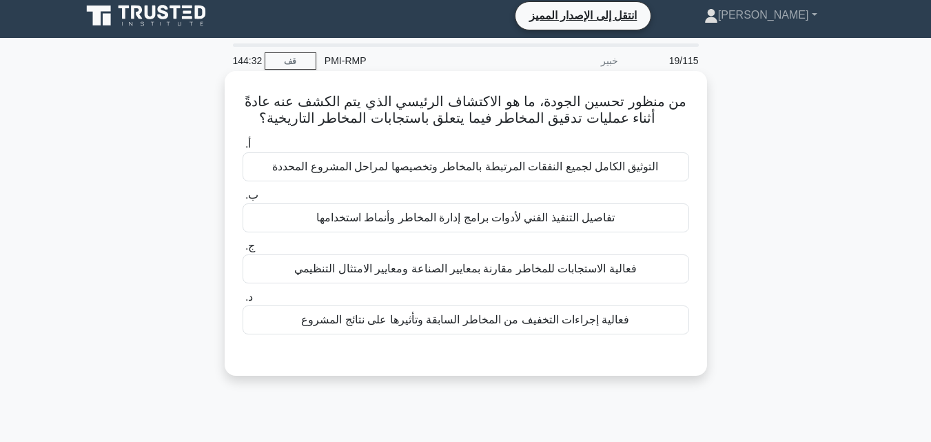
scroll to position [0, 0]
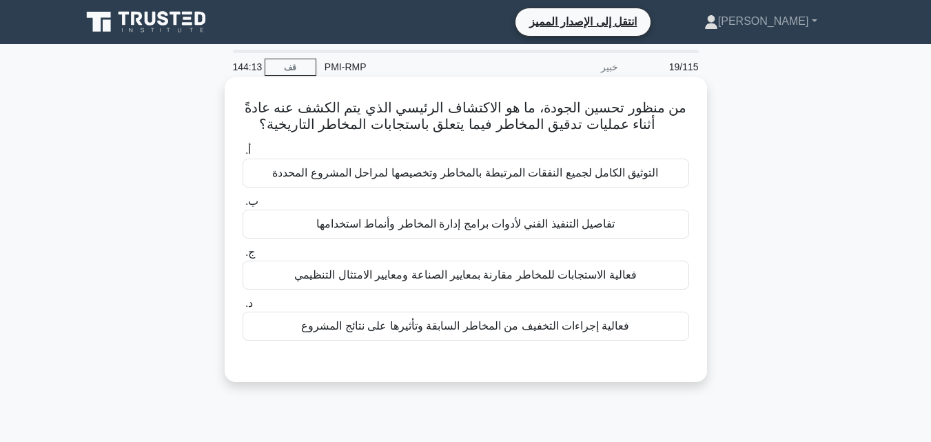
click at [477, 230] on font "تفاصيل التنفيذ الفني لأدوات برامج إدارة المخاطر وأنماط استخدامها" at bounding box center [465, 224] width 299 height 12
click at [243, 206] on input "ب. تفاصيل التنفيذ الفني لأدوات برامج إدارة المخاطر وأنماط استخدامها" at bounding box center [243, 201] width 0 height 9
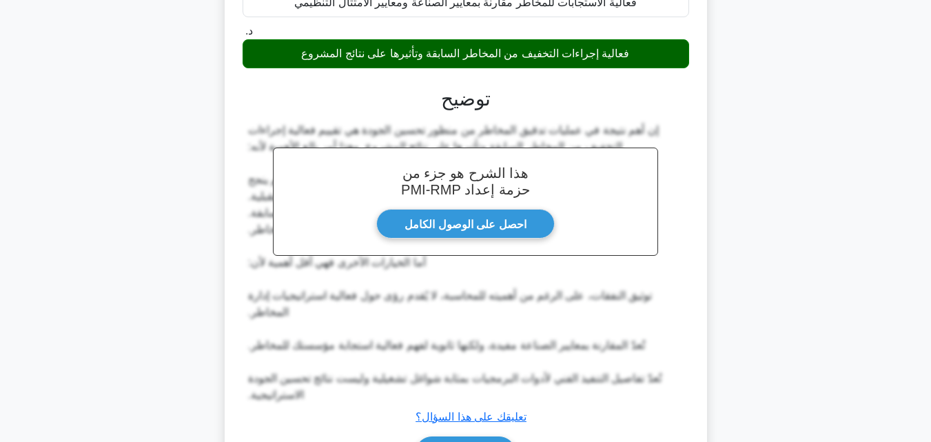
scroll to position [363, 0]
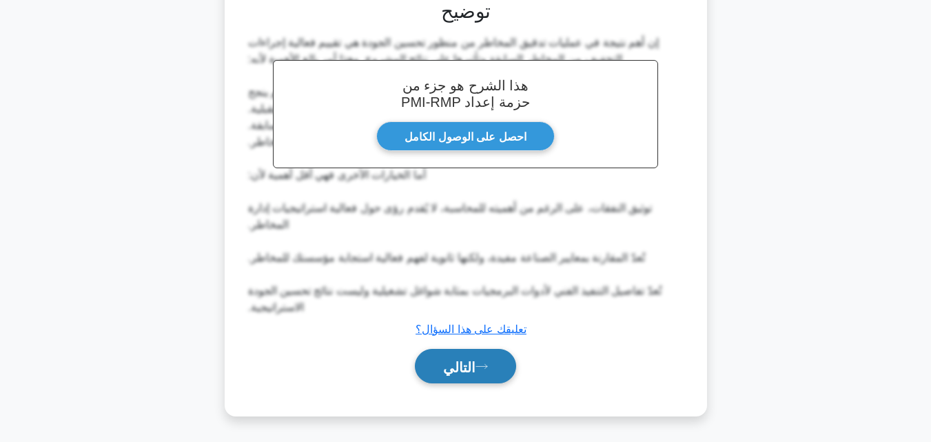
click at [466, 369] on font "التالي" at bounding box center [459, 366] width 32 height 15
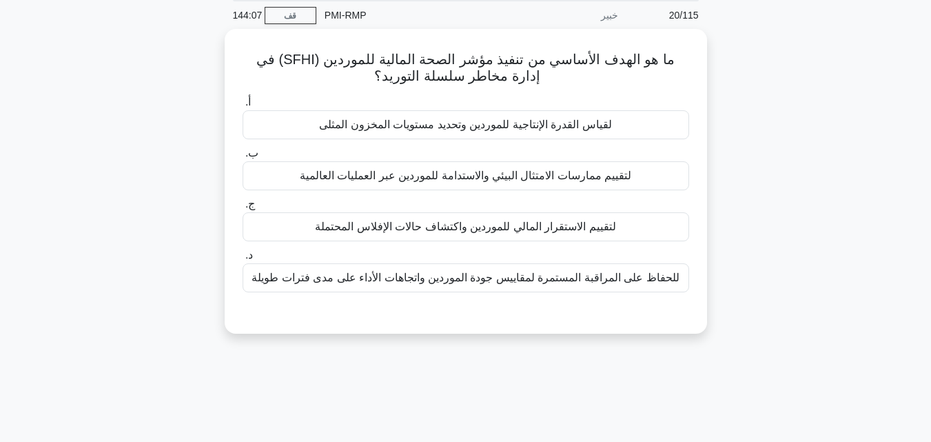
scroll to position [0, 0]
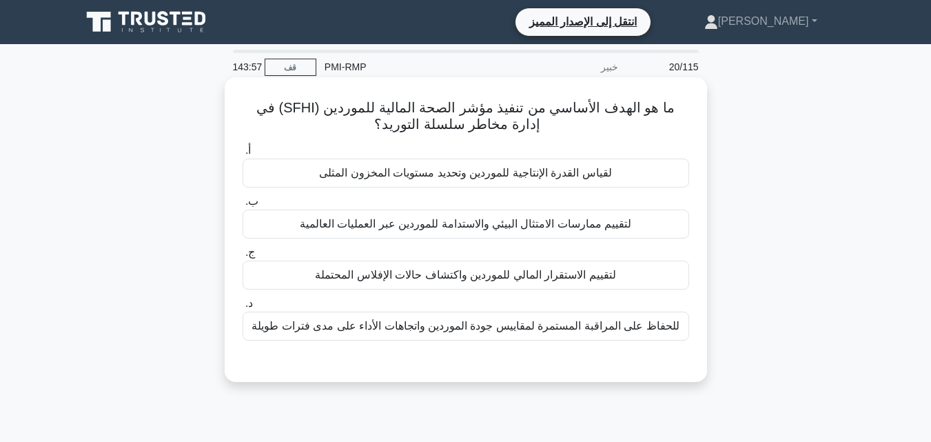
click at [489, 278] on font "لتقييم الاستقرار المالي للموردين واكتشاف حالات الإفلاس المحتملة" at bounding box center [465, 275] width 301 height 12
click at [243, 257] on input "ج. لتقييم الاستقرار المالي للموردين واكتشاف حالات الإفلاس المحتملة" at bounding box center [243, 252] width 0 height 9
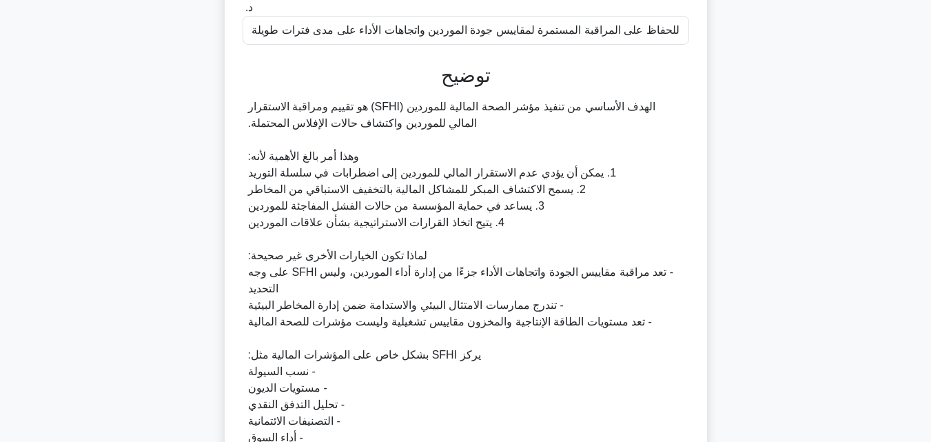
scroll to position [477, 0]
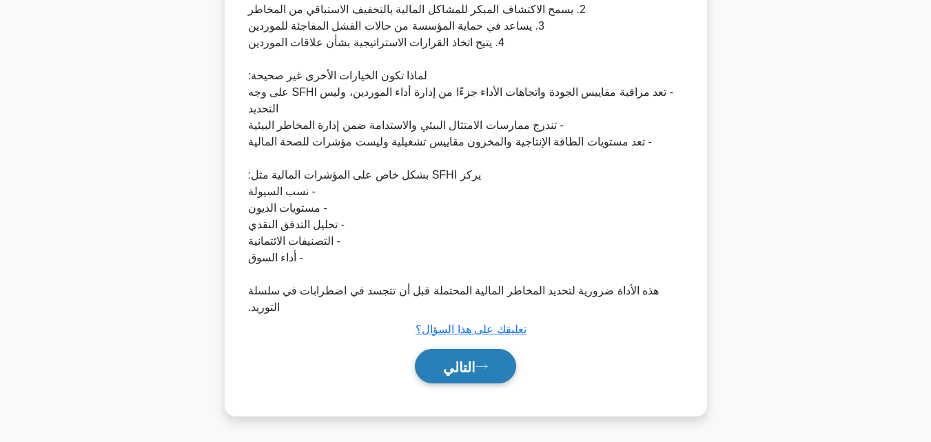
click at [480, 364] on icon at bounding box center [482, 367] width 12 height 8
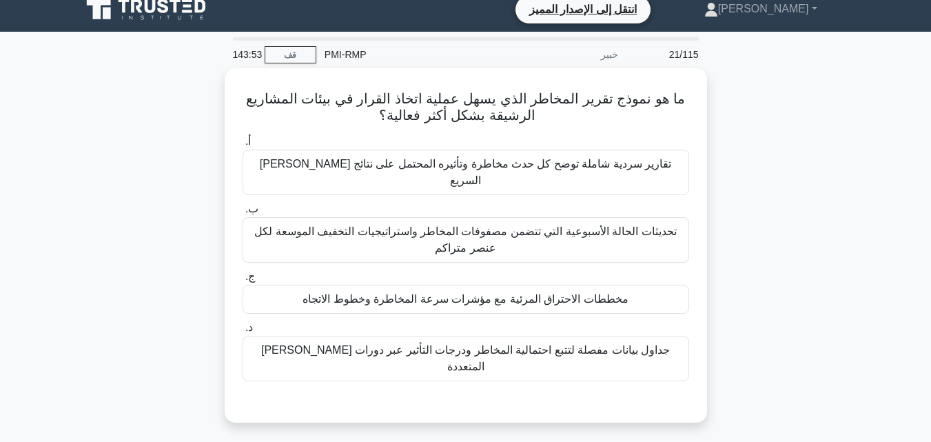
scroll to position [10, 0]
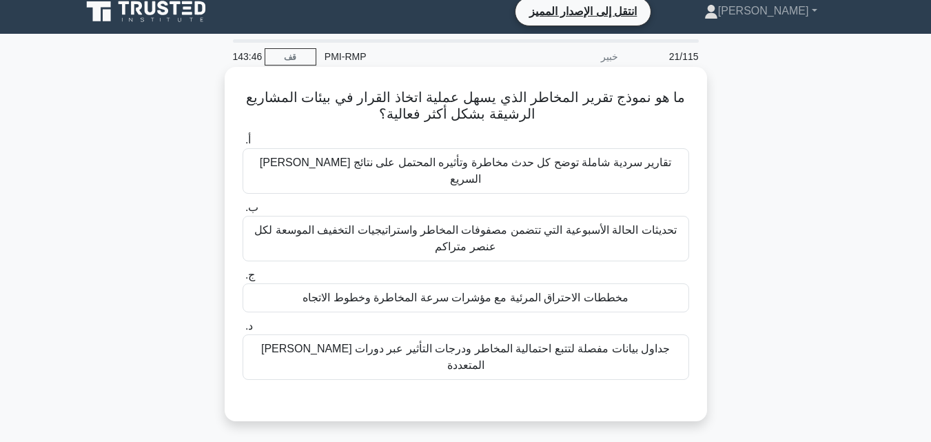
click at [443, 292] on div "مخططات الاحتراق المرئية مع مؤشرات سرعة المخاطرة وخطوط الاتجاه" at bounding box center [466, 297] width 447 height 29
click at [243, 280] on input "ج. مخططات الاحتراق المرئية مع مؤشرات سرعة المخاطرة وخطوط الاتجاه" at bounding box center [243, 275] width 0 height 9
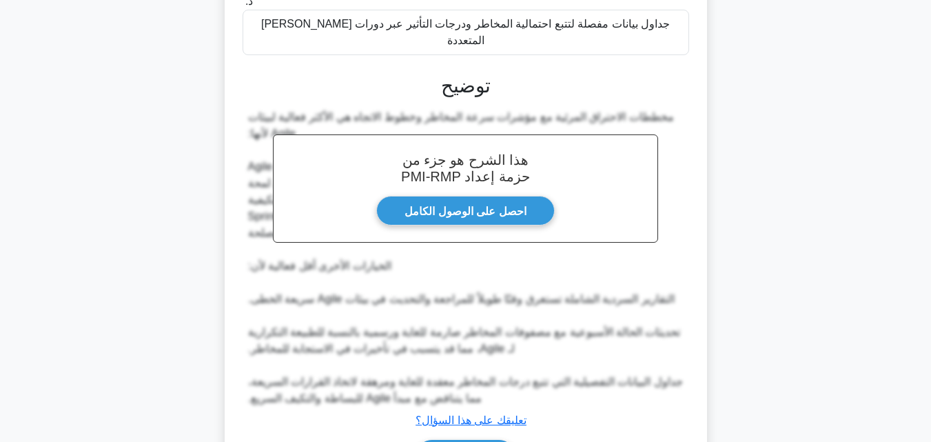
scroll to position [394, 0]
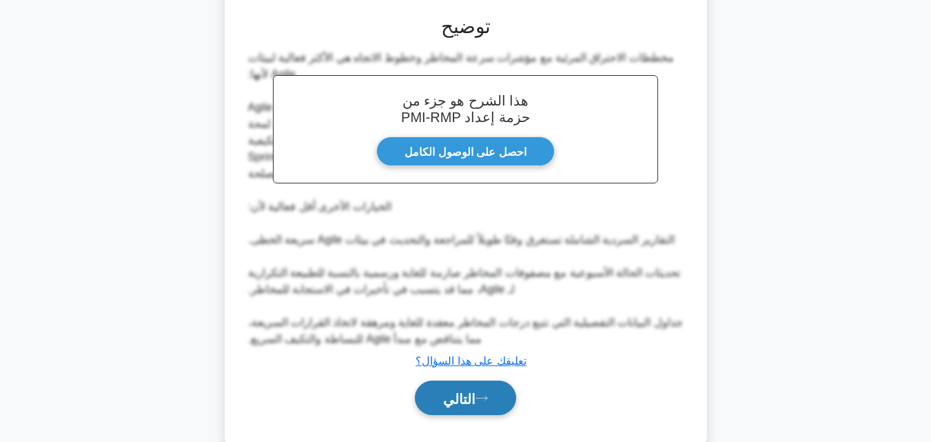
click at [485, 394] on icon at bounding box center [482, 398] width 12 height 8
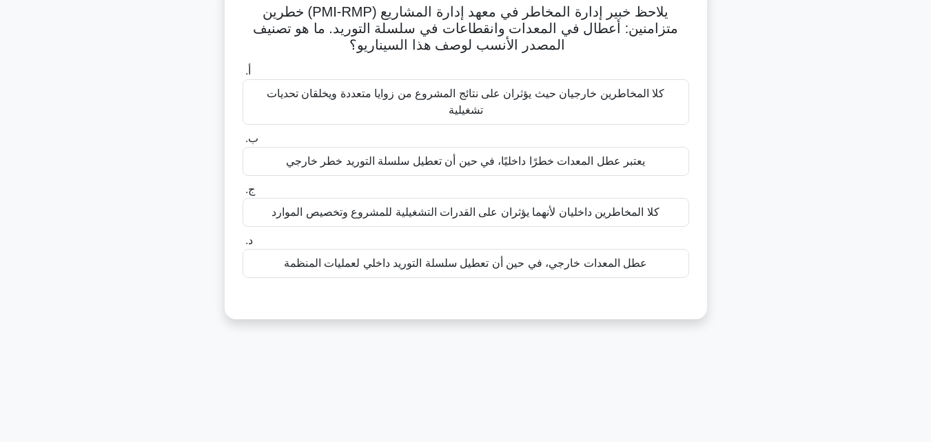
scroll to position [27, 0]
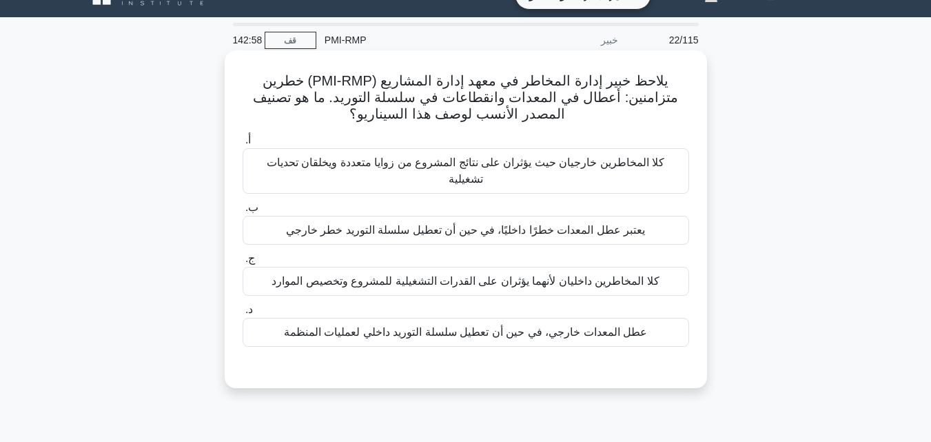
click at [552, 224] on font "يعتبر عطل المعدات خطرًا داخليًا، في حين أن تعطيل سلسلة التوريد خطر خارجي" at bounding box center [465, 230] width 359 height 12
click at [243, 212] on input "ب. يعتبر عطل المعدات خطرًا داخليًا، في حين أن تعطيل سلسلة التوريد خطر خارجي" at bounding box center [243, 207] width 0 height 9
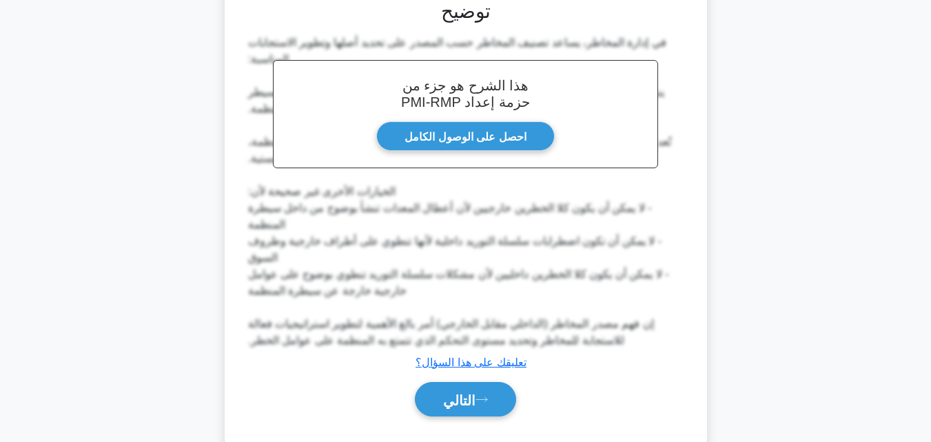
scroll to position [411, 0]
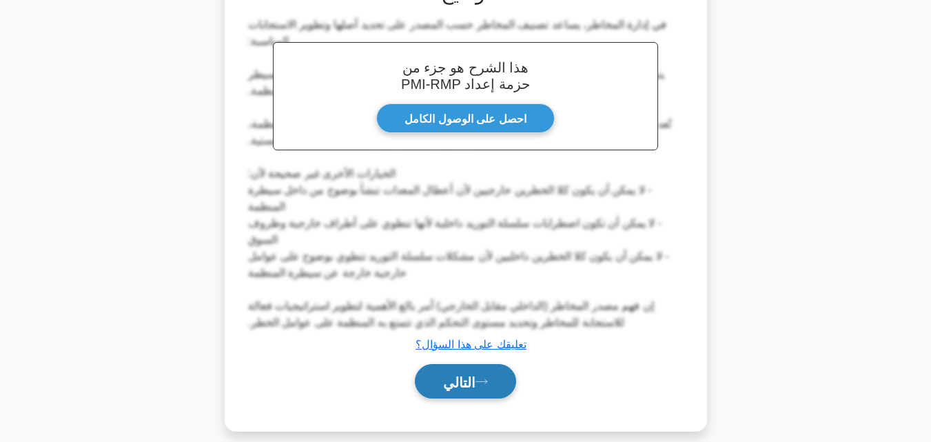
click at [462, 364] on button "التالي" at bounding box center [465, 381] width 101 height 35
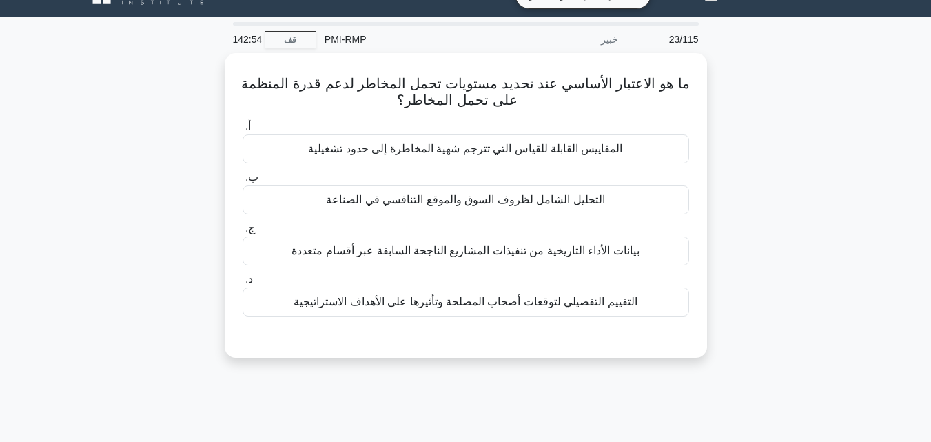
scroll to position [27, 0]
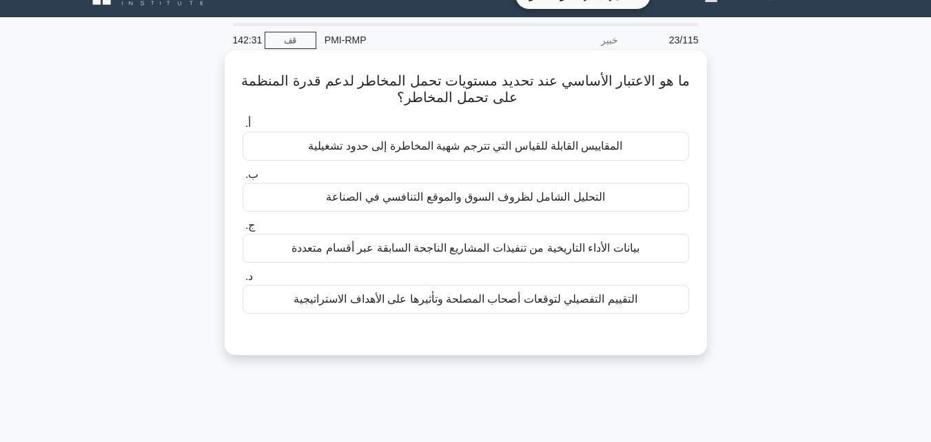
click at [465, 147] on font "المقاييس القابلة للقياس التي تترجم شهية المخاطرة إلى حدود تشغيلية" at bounding box center [465, 146] width 314 height 12
click at [243, 128] on input "أ. المقاييس القابلة للقياس التي تترجم شهية المخاطرة إلى حدود تشغيلية" at bounding box center [243, 123] width 0 height 9
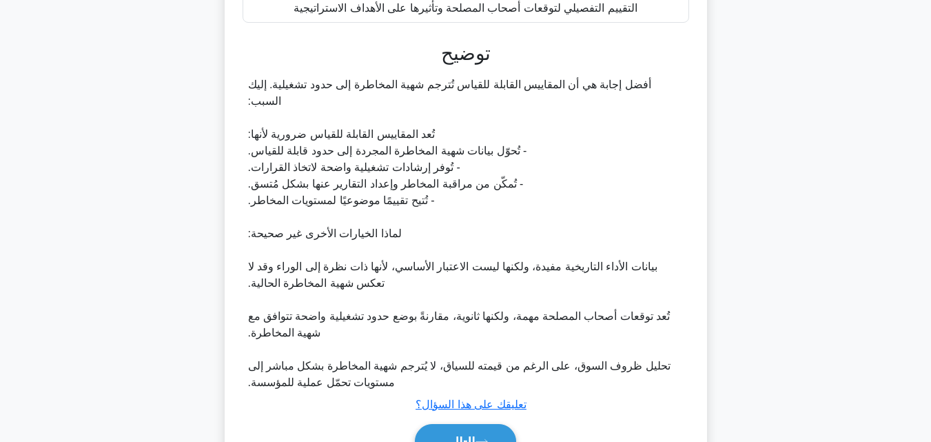
scroll to position [394, 0]
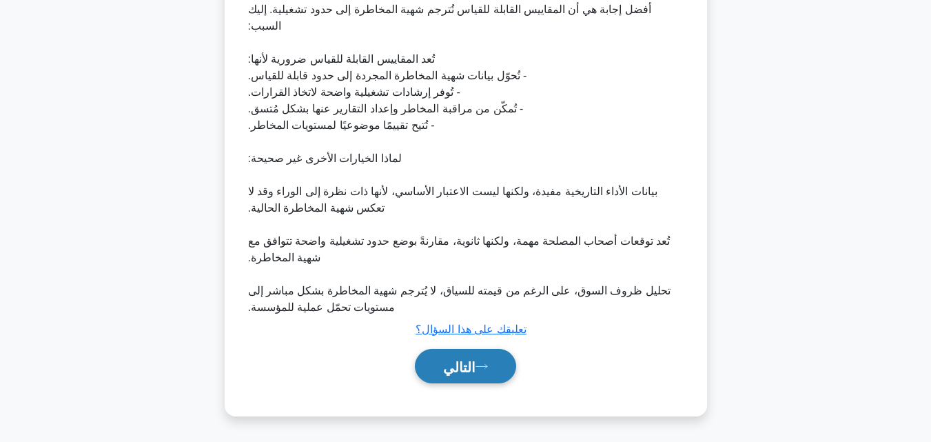
click at [460, 370] on font "التالي" at bounding box center [459, 366] width 32 height 15
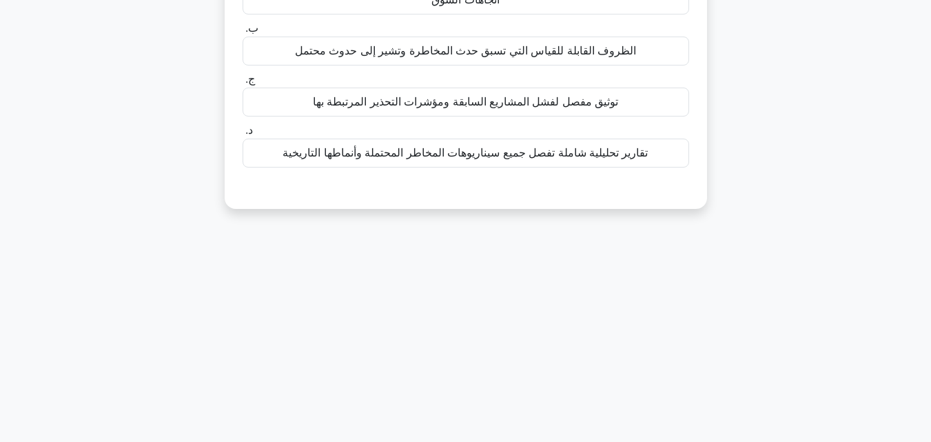
scroll to position [27, 0]
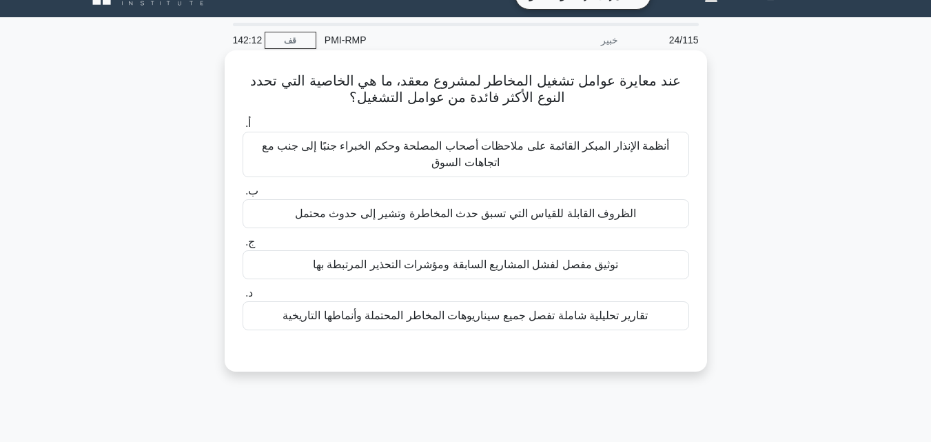
click at [466, 270] on font "توثيق مفصل لفشل المشاريع السابقة ومؤشرات التحذير المرتبطة بها" at bounding box center [466, 264] width 306 height 12
click at [243, 247] on input "ج. توثيق مفصل لفشل المشاريع السابقة ومؤشرات التحذير المرتبطة بها" at bounding box center [243, 242] width 0 height 9
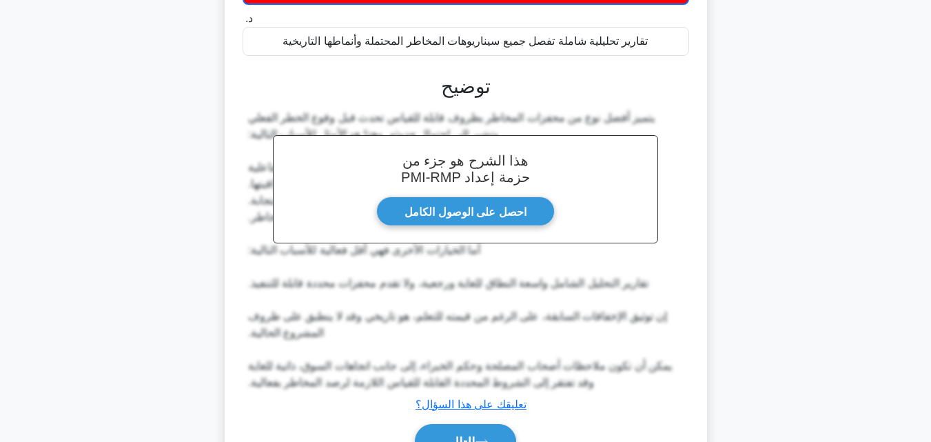
scroll to position [379, 0]
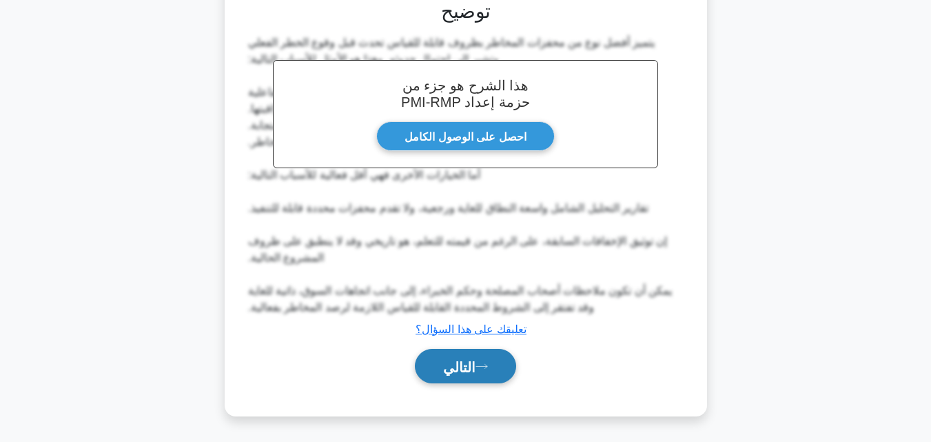
click at [465, 366] on font "التالي" at bounding box center [459, 366] width 32 height 15
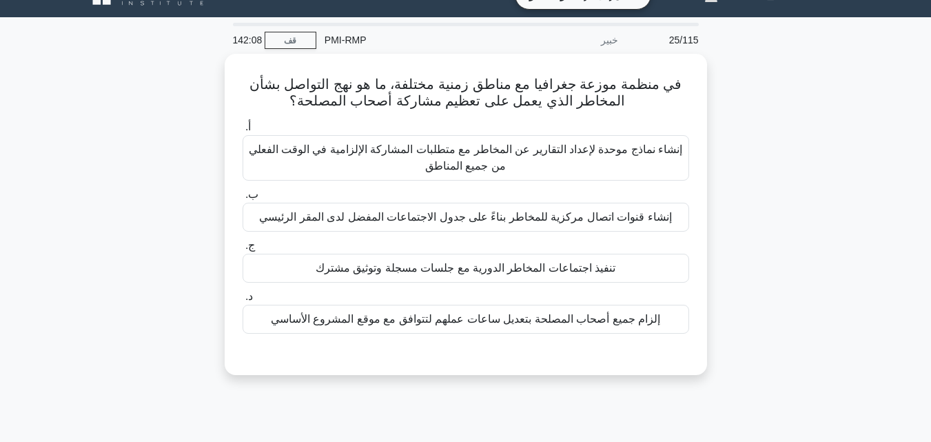
scroll to position [0, 0]
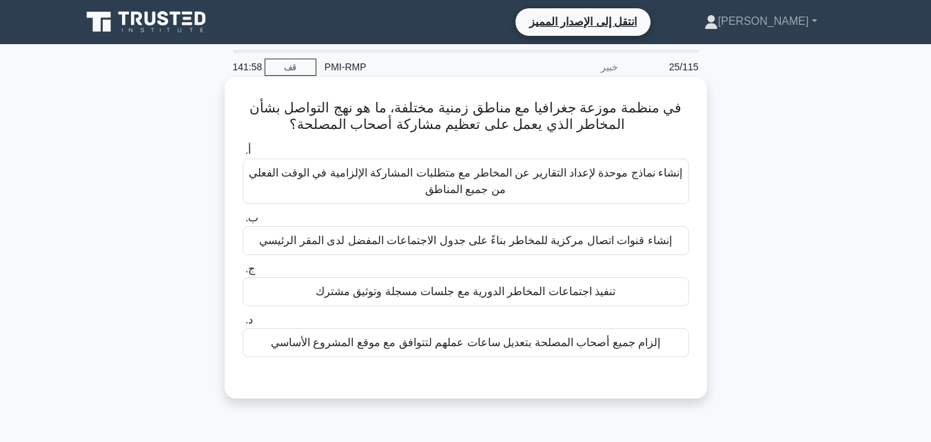
click at [494, 297] on font "تنفيذ اجتماعات المخاطر الدورية مع جلسات مسجلة وتوثيق مشترك" at bounding box center [466, 291] width 301 height 12
click at [243, 274] on input "ج. تنفيذ اجتماعات المخاطر الدورية مع جلسات مسجلة وتوثيق مشترك" at bounding box center [243, 269] width 0 height 9
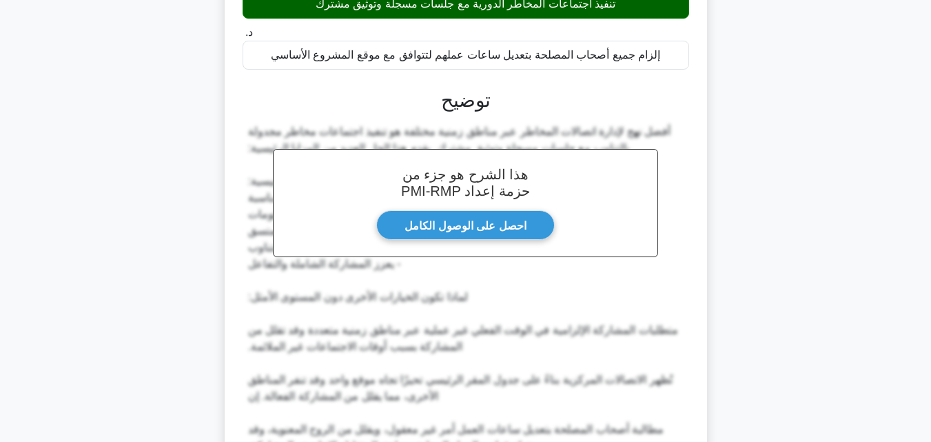
scroll to position [414, 0]
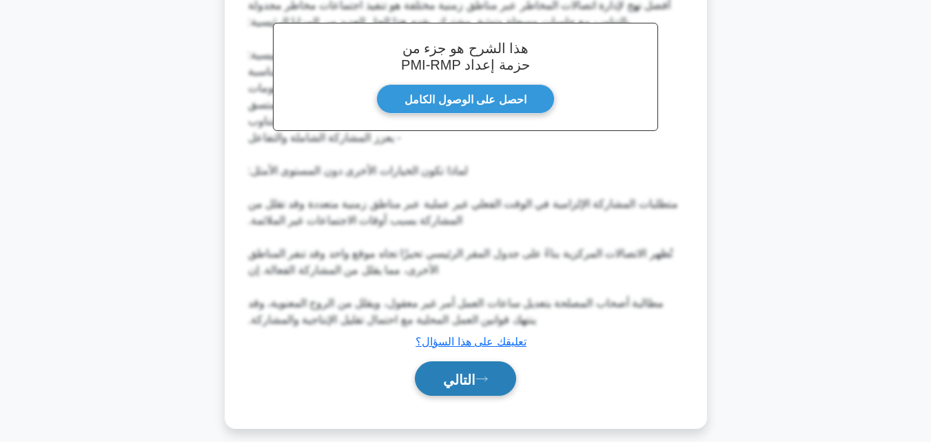
click at [479, 395] on button "التالي" at bounding box center [465, 378] width 101 height 35
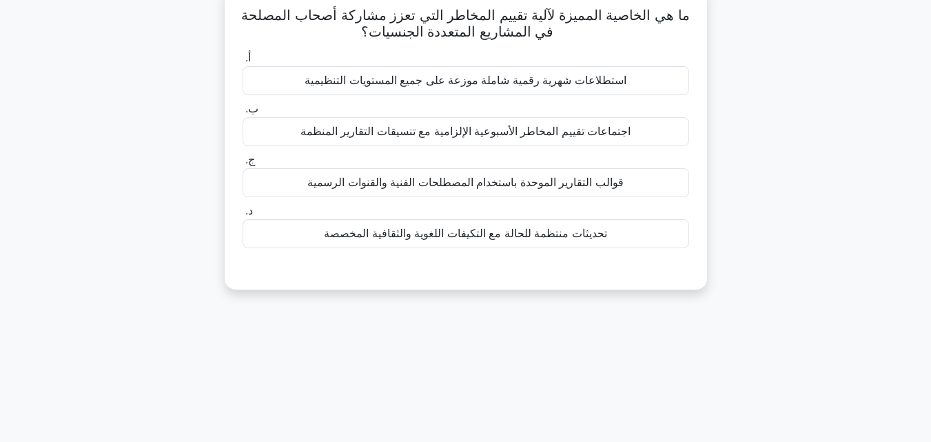
scroll to position [27, 0]
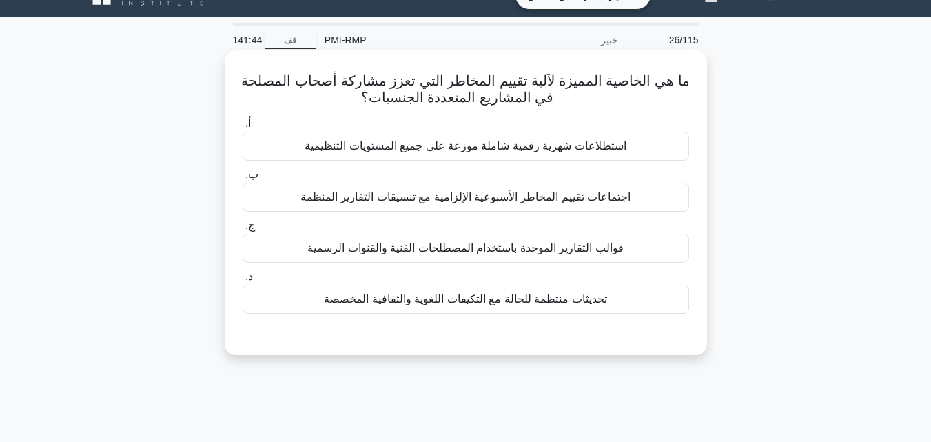
click at [508, 301] on font "تحديثات منتظمة للحالة مع التكيفات اللغوية والثقافية المخصصة" at bounding box center [465, 299] width 283 height 12
click at [243, 281] on input "د. تحديثات منتظمة للحالة مع التكيفات اللغوية والثقافية المخصصة" at bounding box center [243, 276] width 0 height 9
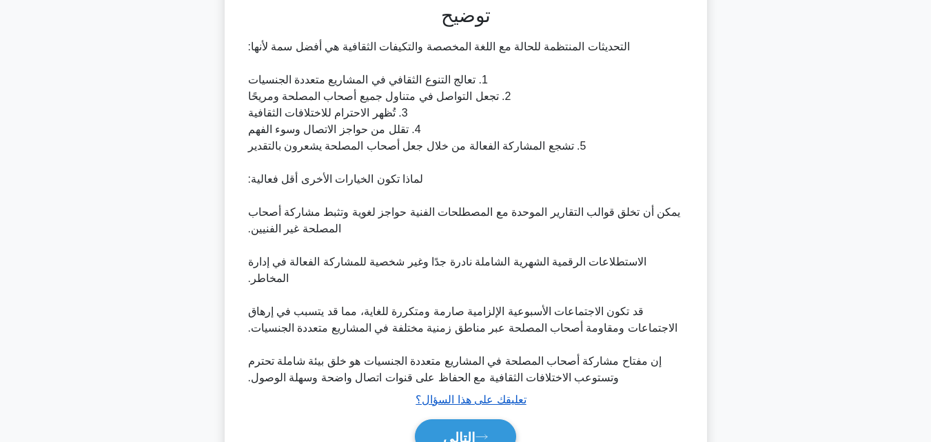
scroll to position [411, 0]
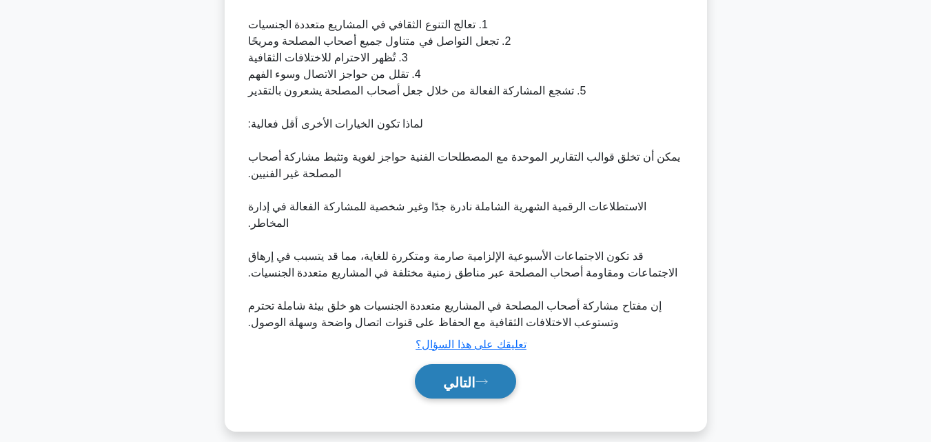
click at [484, 378] on icon at bounding box center [482, 382] width 12 height 8
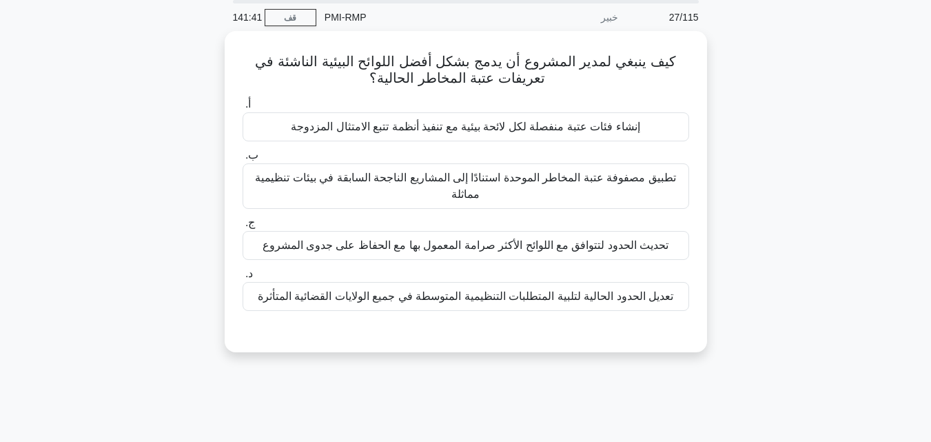
scroll to position [27, 0]
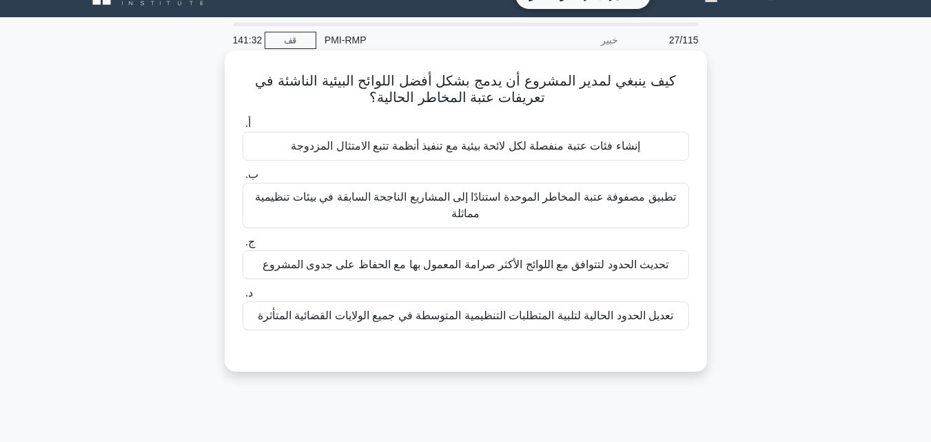
click at [502, 152] on font "إنشاء فئات عتبة منفصلة لكل لائحة بيئية مع تنفيذ أنظمة تتبع الامتثال المزدوجة" at bounding box center [465, 146] width 349 height 12
click at [243, 128] on input "أ. إنشاء فئات عتبة منفصلة لكل لائحة بيئية مع تنفيذ أنظمة تتبع الامتثال المزدوجة" at bounding box center [243, 123] width 0 height 9
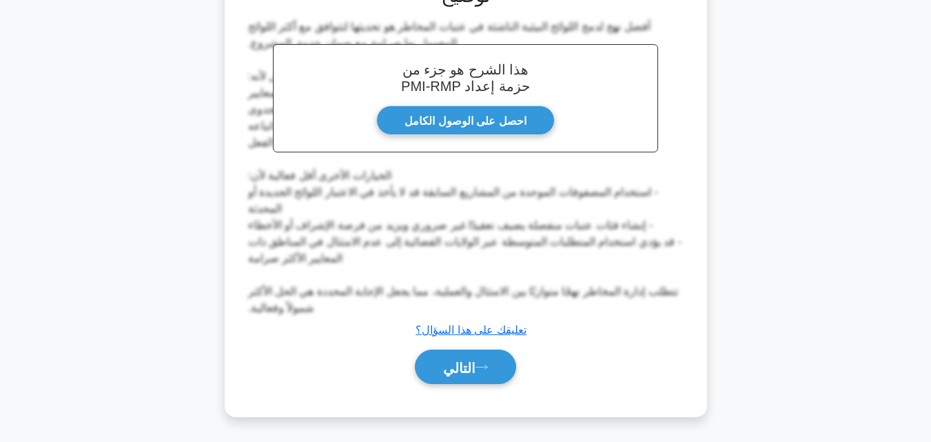
scroll to position [396, 0]
click at [454, 365] on font "التالي" at bounding box center [459, 366] width 32 height 15
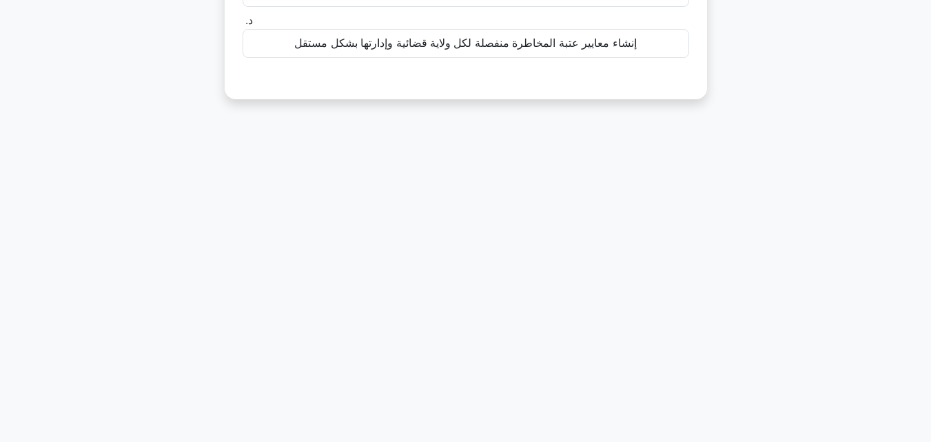
scroll to position [27, 0]
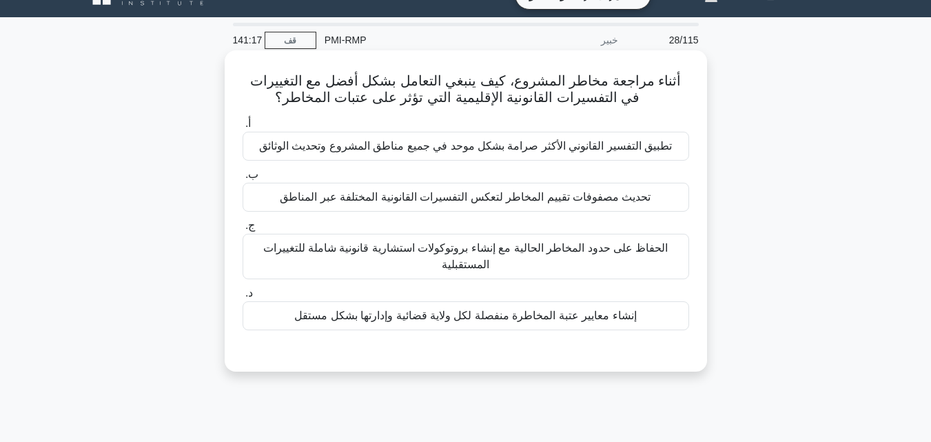
click at [427, 318] on font "إنشاء معايير عتبة المخاطرة منفصلة لكل ولاية قضائية وإدارتها بشكل مستقل" at bounding box center [465, 315] width 342 height 12
click at [243, 298] on input "د. إنشاء معايير عتبة المخاطرة منفصلة لكل ولاية قضائية وإدارتها بشكل مستقل" at bounding box center [243, 293] width 0 height 9
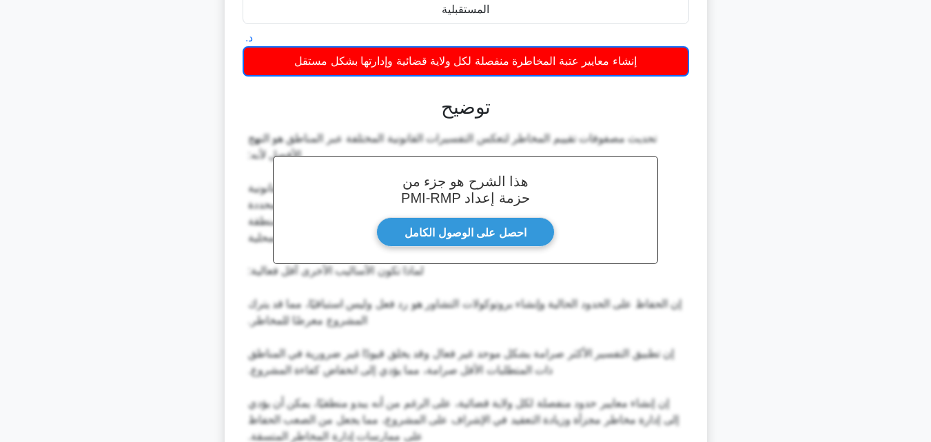
scroll to position [412, 0]
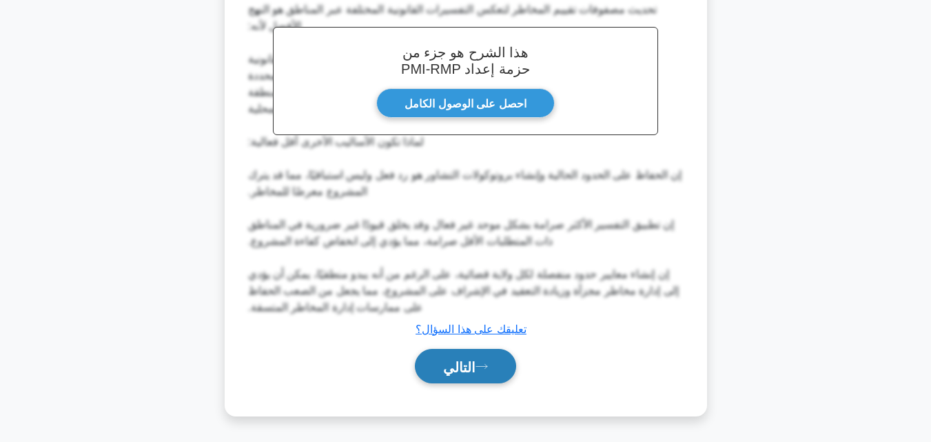
click at [454, 362] on font "التالي" at bounding box center [459, 366] width 32 height 15
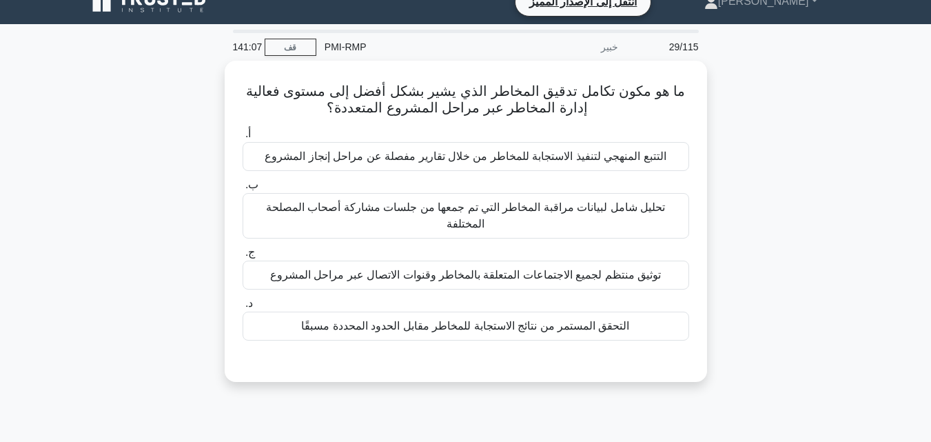
scroll to position [0, 0]
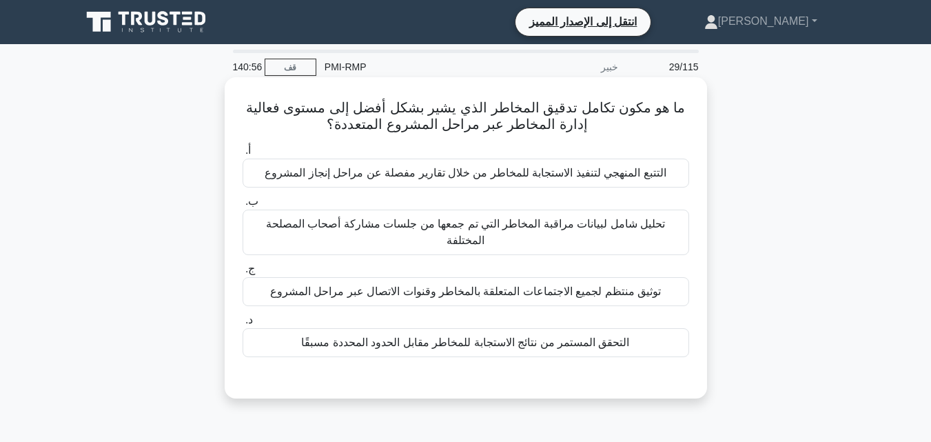
click at [409, 336] on font "التحقق المستمر من نتائج الاستجابة للمخاطر مقابل الحدود المحددة مسبقًا" at bounding box center [465, 342] width 328 height 12
click at [243, 325] on input "د. التحقق المستمر من نتائج الاستجابة للمخاطر مقابل الحدود المحددة مسبقًا" at bounding box center [243, 320] width 0 height 9
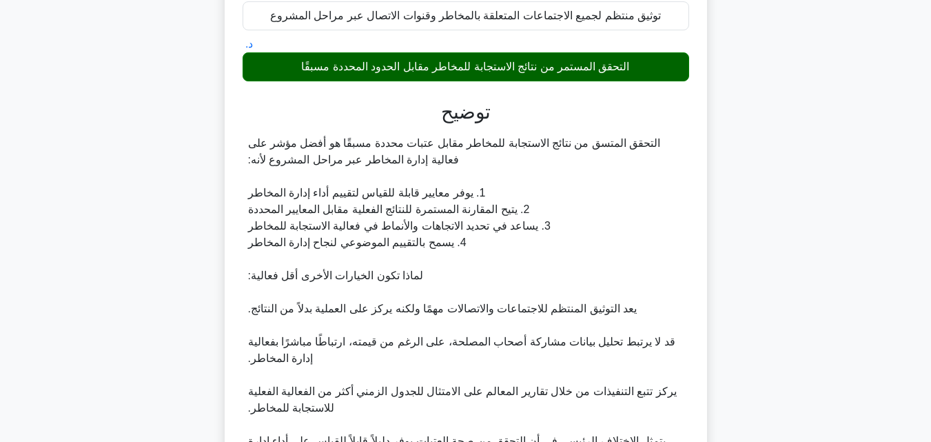
scroll to position [411, 0]
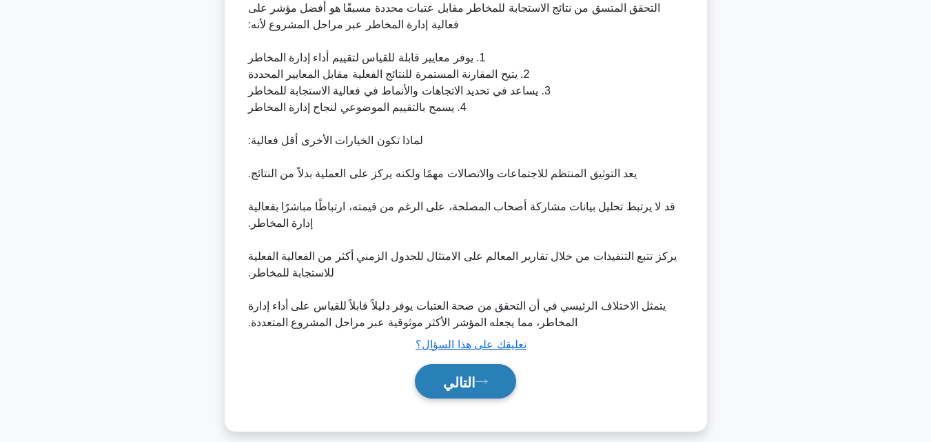
click at [444, 374] on font "التالي" at bounding box center [459, 381] width 32 height 15
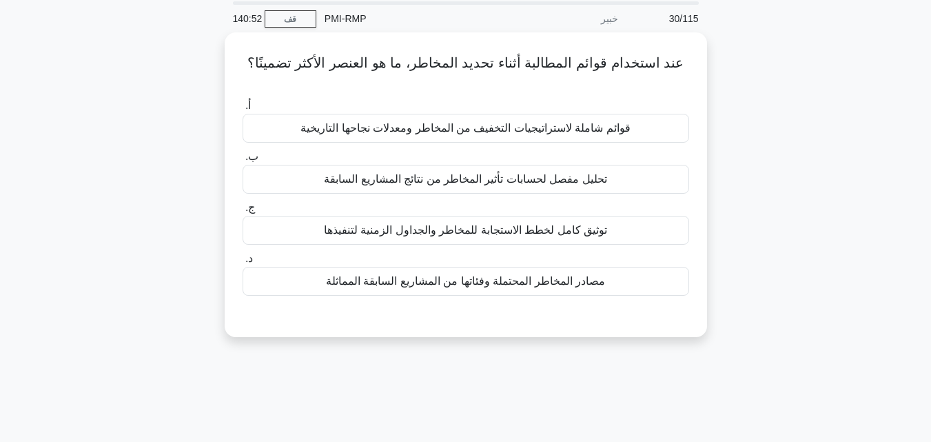
scroll to position [27, 0]
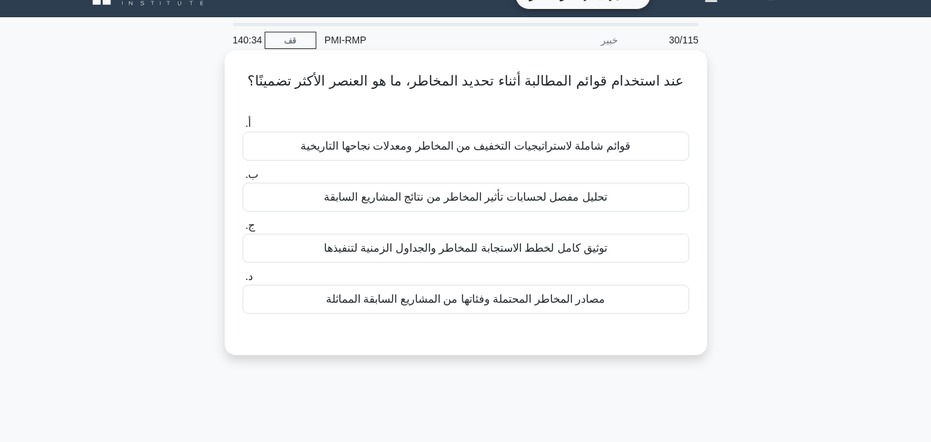
click at [439, 293] on font "مصادر المخاطر المحتملة وفئاتها من المشاريع السابقة المماثلة" at bounding box center [465, 299] width 279 height 12
click at [243, 281] on input "د. مصادر المخاطر المحتملة وفئاتها من المشاريع السابقة المماثلة" at bounding box center [243, 276] width 0 height 9
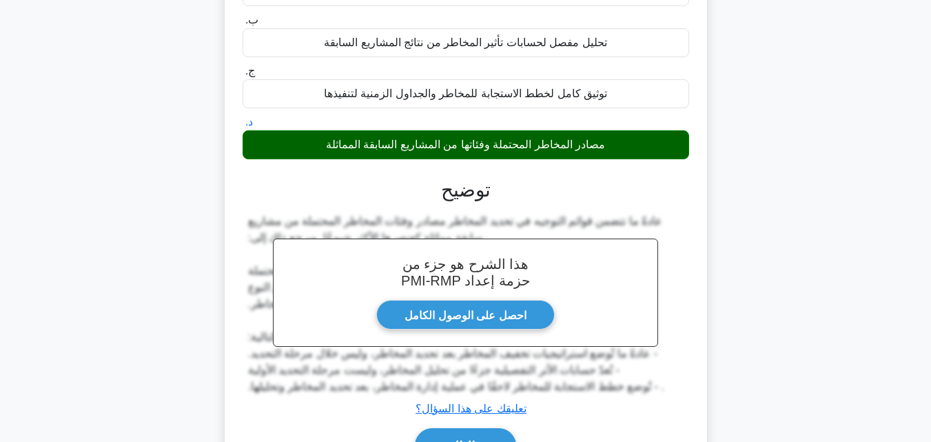
scroll to position [303, 0]
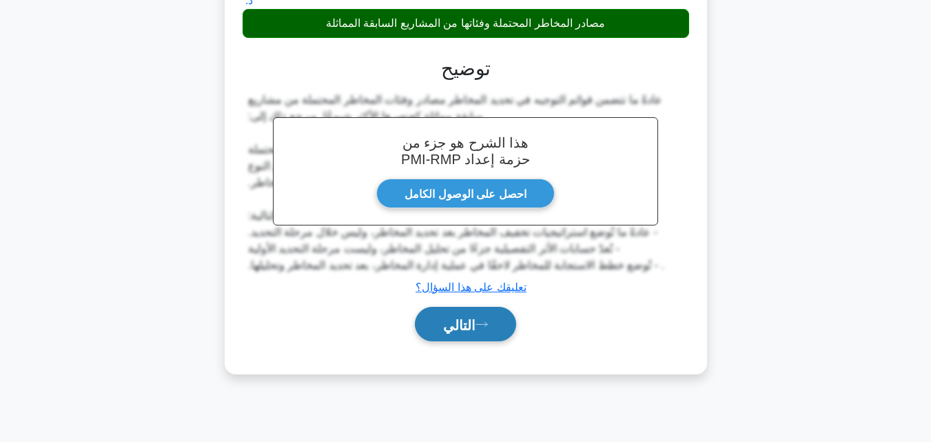
click at [473, 322] on button "التالي" at bounding box center [465, 324] width 101 height 35
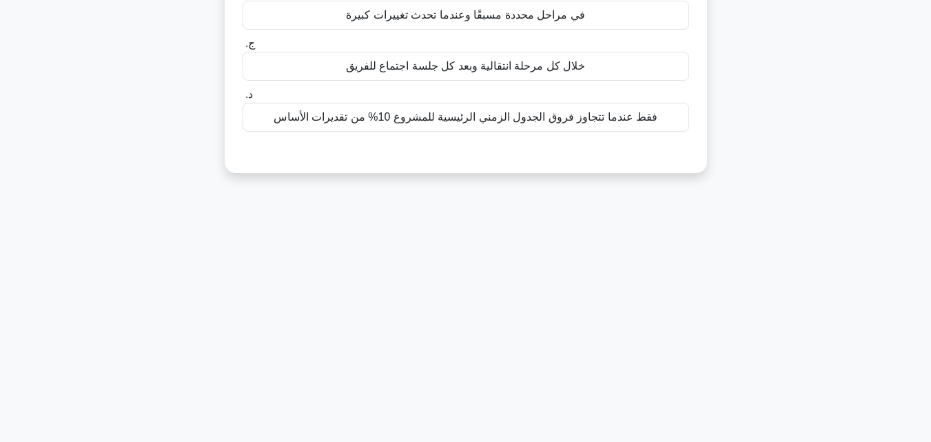
scroll to position [96, 0]
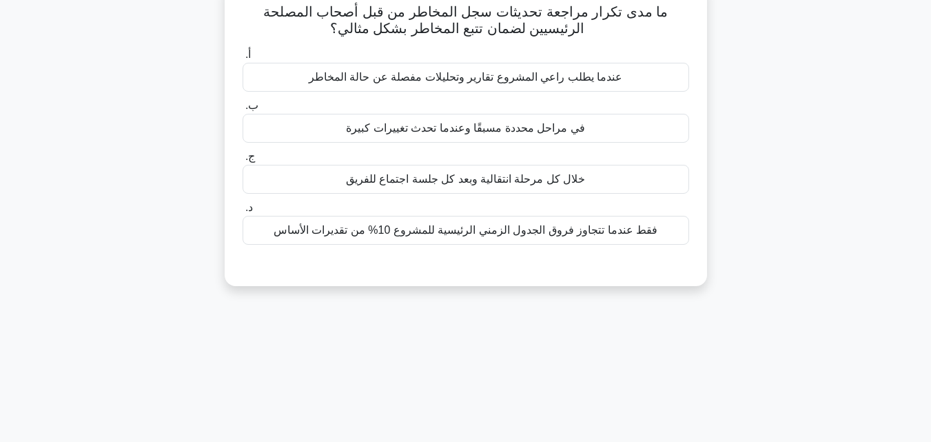
click at [523, 134] on font "في مراحل محددة مسبقًا وعندما تحدث تغييرات كبيرة" at bounding box center [465, 128] width 238 height 12
click at [243, 110] on input "ب. في مراحل محددة مسبقًا وعندما تحدث تغييرات كبيرة" at bounding box center [243, 105] width 0 height 9
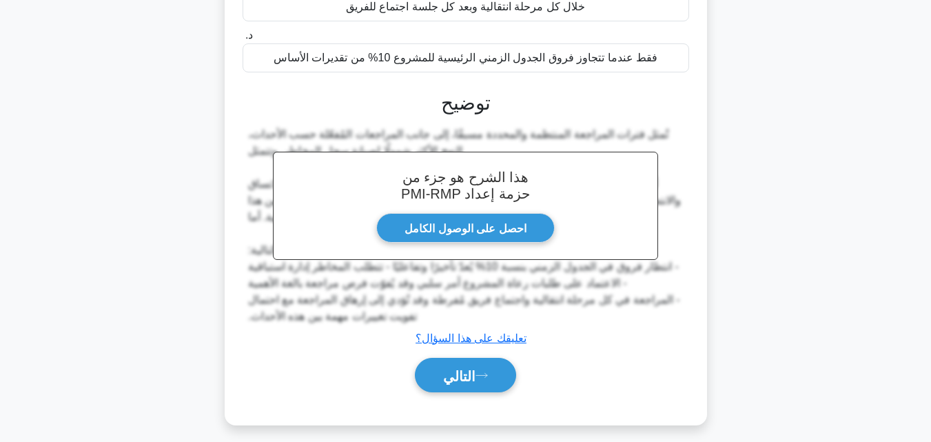
scroll to position [303, 0]
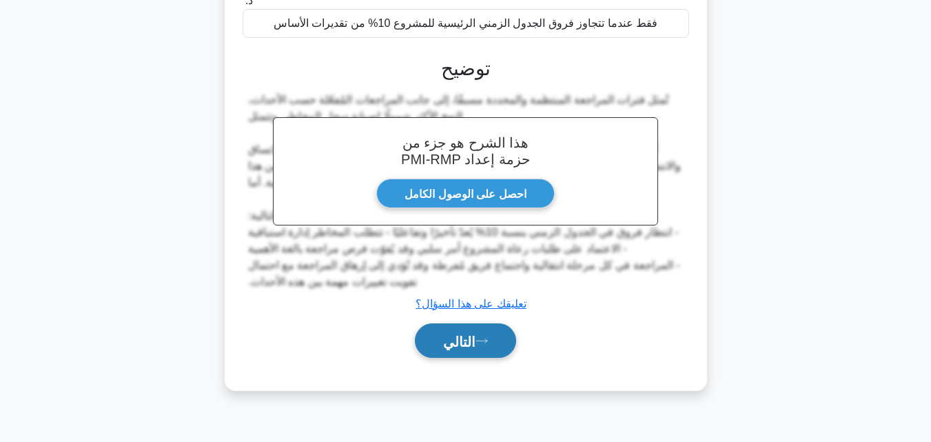
click at [478, 343] on icon at bounding box center [482, 341] width 12 height 8
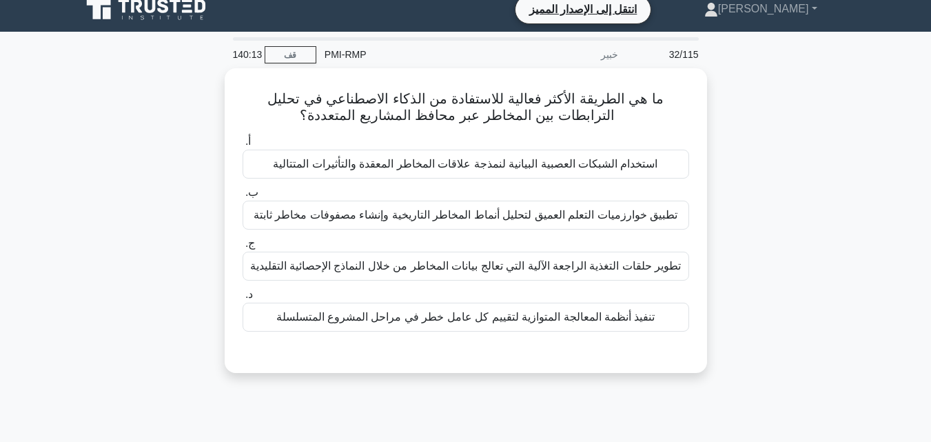
scroll to position [0, 0]
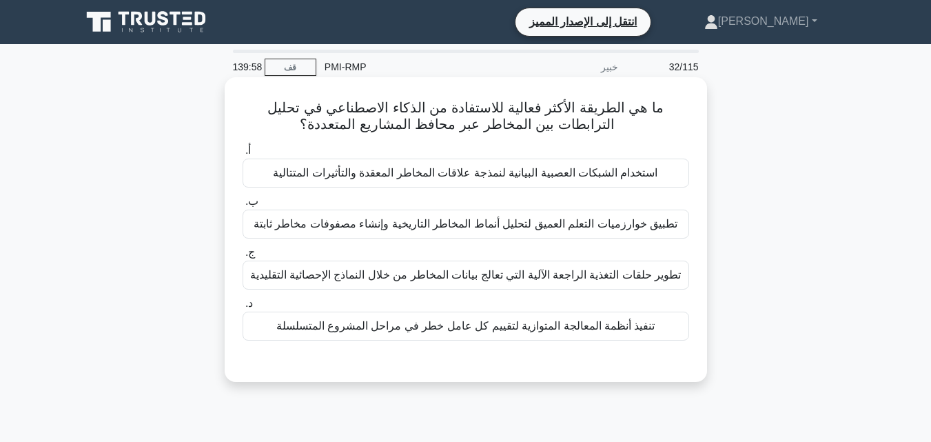
click at [458, 332] on font "تنفيذ أنظمة المعالجة المتوازية لتقييم كل عامل خطر في مراحل المشروع المتسلسلة" at bounding box center [465, 326] width 379 height 12
click at [243, 308] on input "د. تنفيذ أنظمة المعالجة المتوازية لتقييم كل عامل خطر في مراحل المشروع المتسلسلة" at bounding box center [243, 303] width 0 height 9
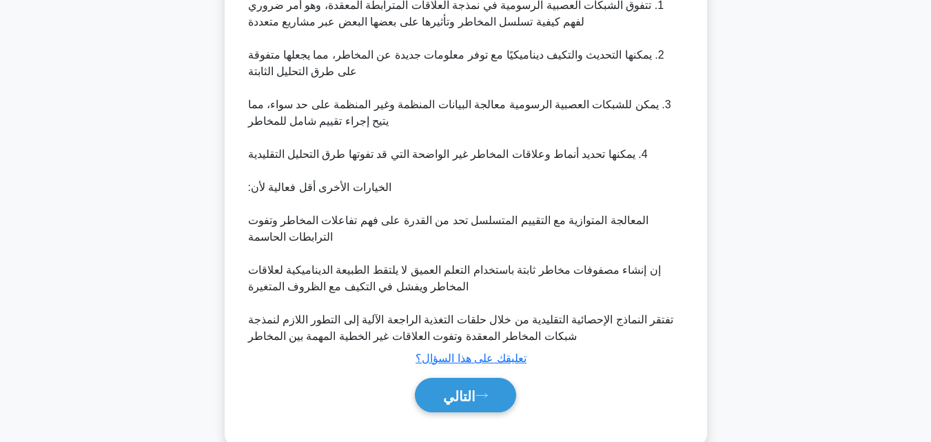
scroll to position [478, 0]
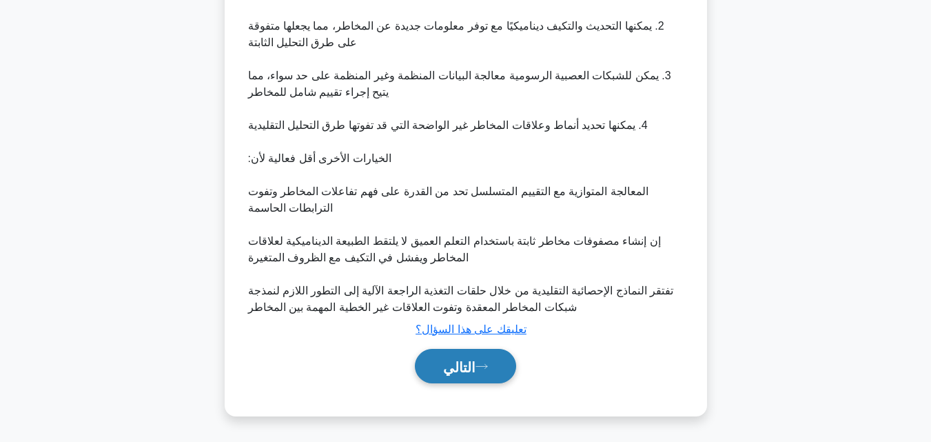
click at [467, 366] on font "التالي" at bounding box center [459, 366] width 32 height 15
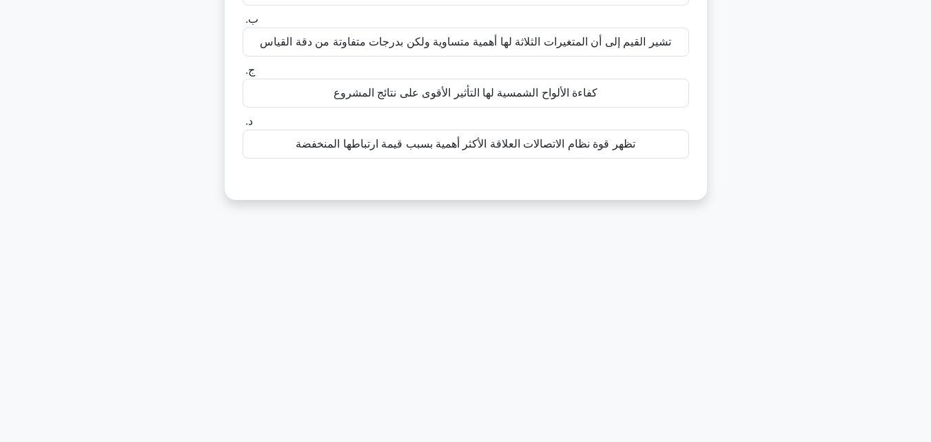
scroll to position [27, 0]
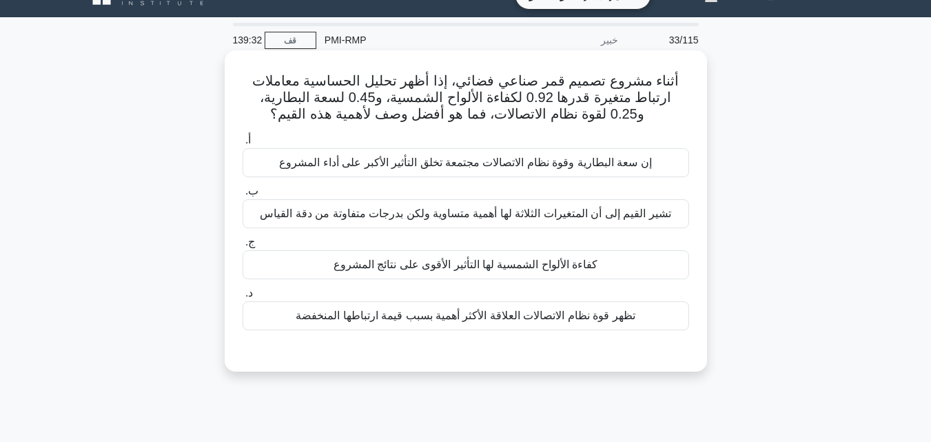
click at [491, 266] on font "كفاءة الألواح الشمسية لها التأثير الأقوى على نتائج المشروع" at bounding box center [466, 264] width 265 height 12
click at [243, 247] on input "ج. كفاءة الألواح الشمسية لها التأثير الأقوى على نتائج المشروع" at bounding box center [243, 242] width 0 height 9
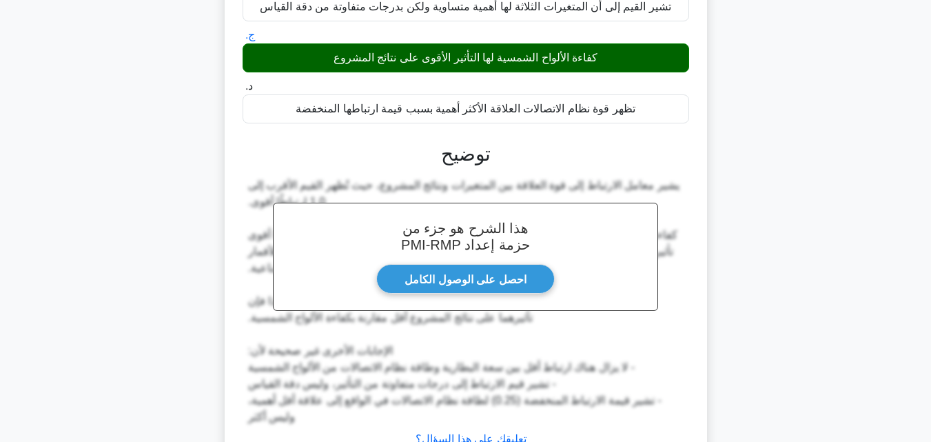
scroll to position [345, 0]
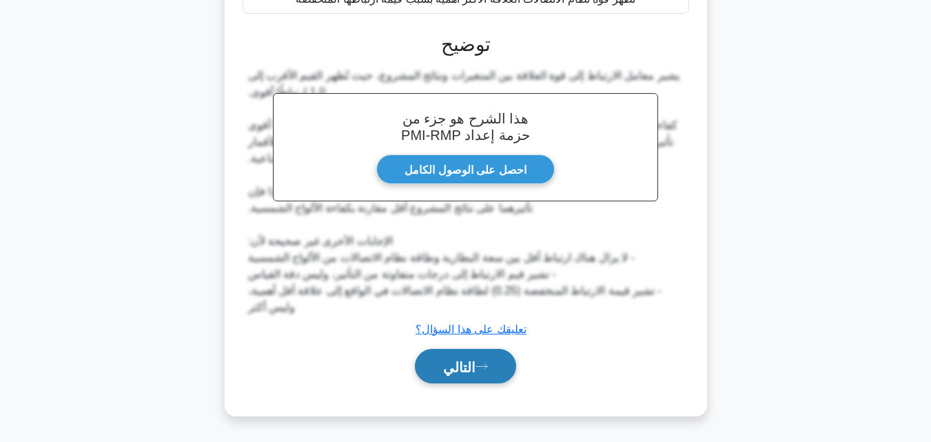
click at [463, 371] on font "التالي" at bounding box center [459, 366] width 32 height 15
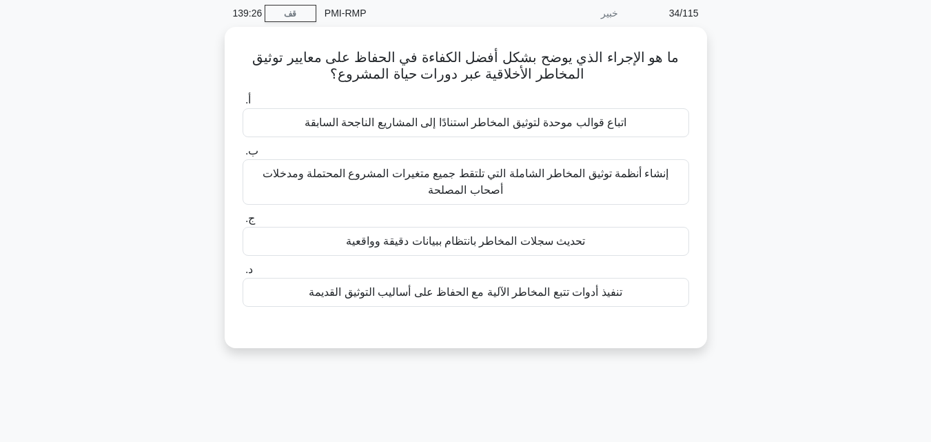
scroll to position [27, 0]
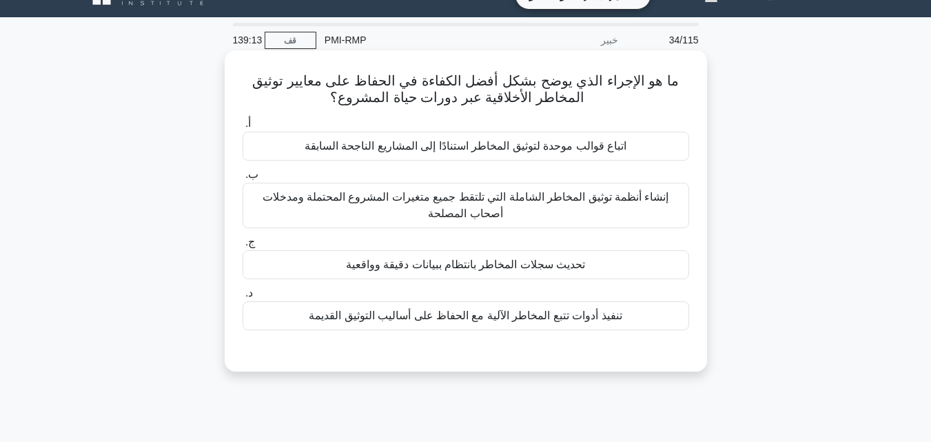
click at [491, 270] on font "تحديث سجلات المخاطر بانتظام ببيانات دقيقة وواقعية" at bounding box center [466, 264] width 240 height 12
click at [243, 247] on input "ج. تحديث سجلات المخاطر بانتظام ببيانات دقيقة وواقعية" at bounding box center [243, 242] width 0 height 9
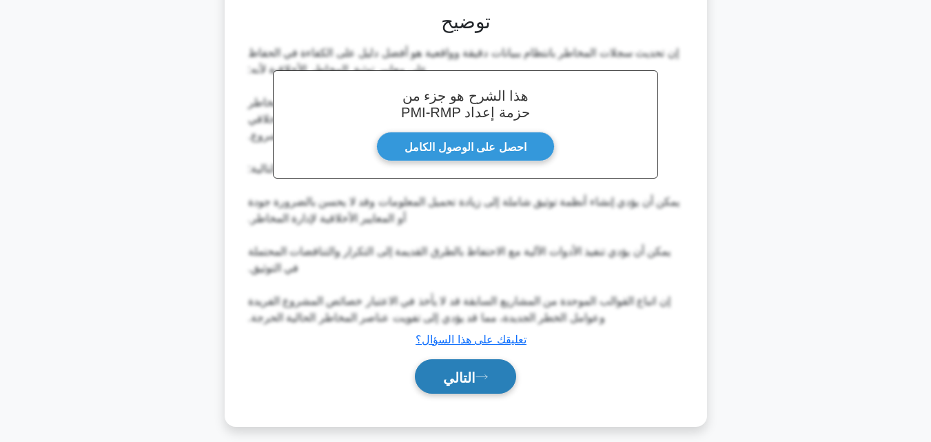
scroll to position [371, 0]
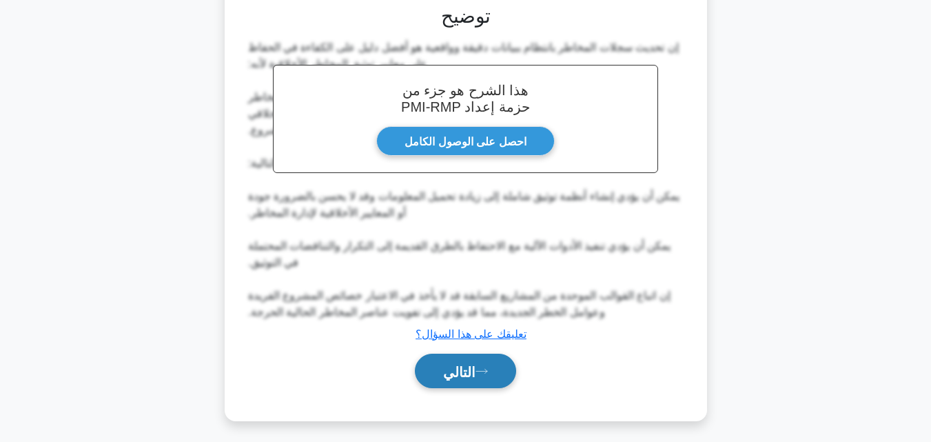
click at [443, 374] on font "التالي" at bounding box center [459, 371] width 32 height 15
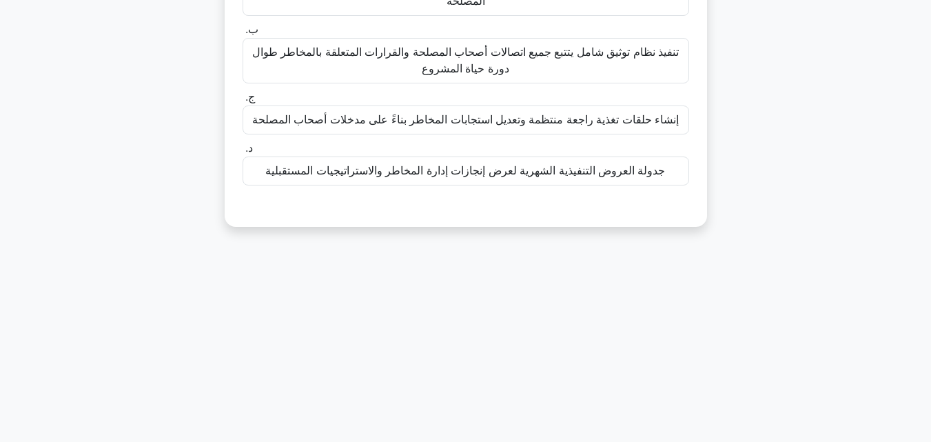
scroll to position [27, 0]
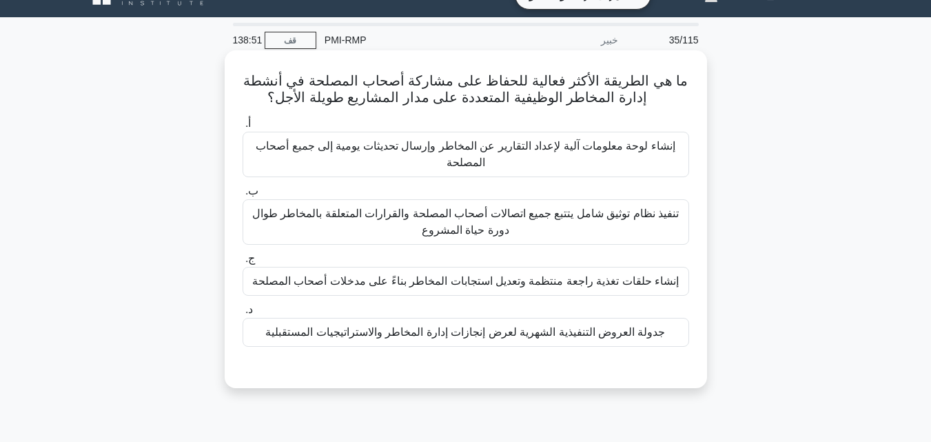
click at [478, 162] on font "إنشاء لوحة معلومات آلية لإعداد التقارير عن المخاطر وإرسال تحديثات يومية إلى جمي…" at bounding box center [466, 154] width 420 height 28
click at [243, 128] on input "أ. إنشاء لوحة معلومات آلية لإعداد التقارير عن المخاطر وإرسال تحديثات يومية إلى …" at bounding box center [243, 123] width 0 height 9
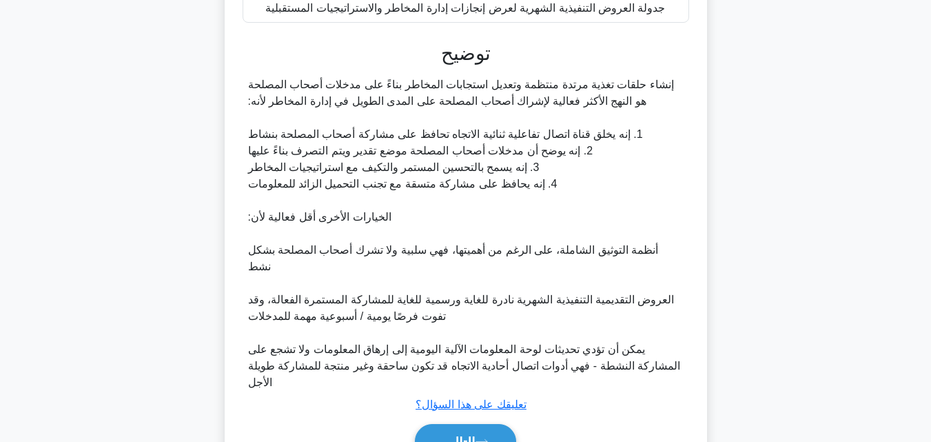
scroll to position [412, 0]
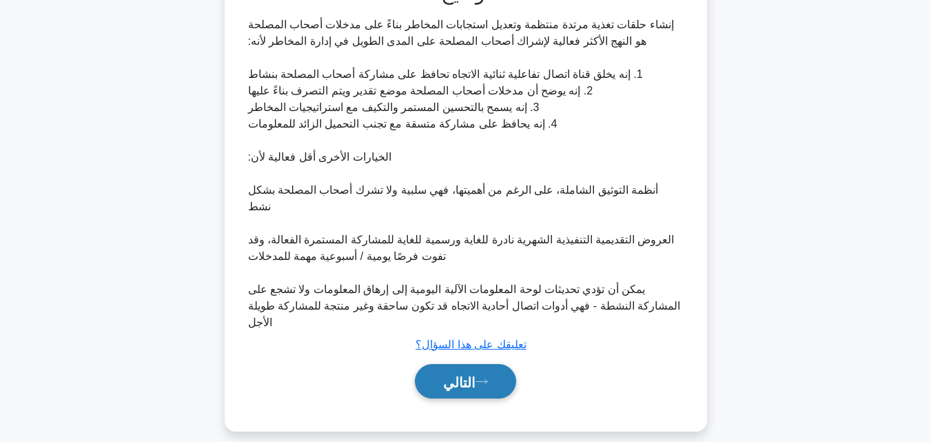
click at [478, 364] on button "التالي" at bounding box center [465, 381] width 101 height 35
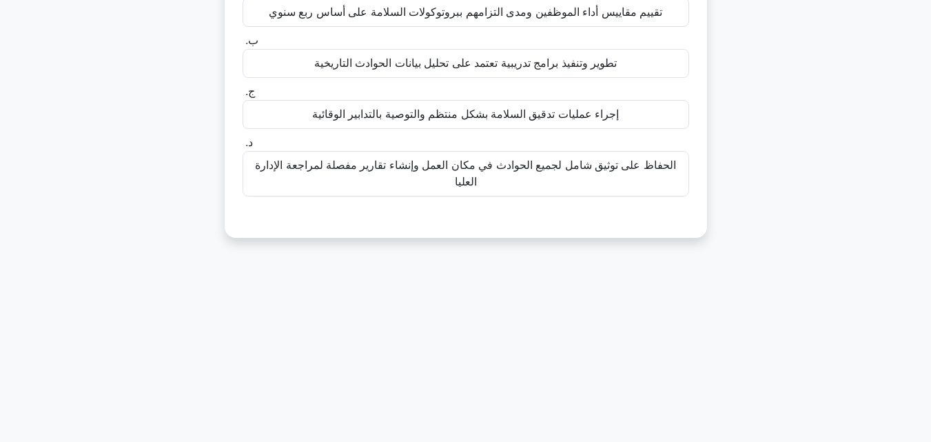
scroll to position [27, 0]
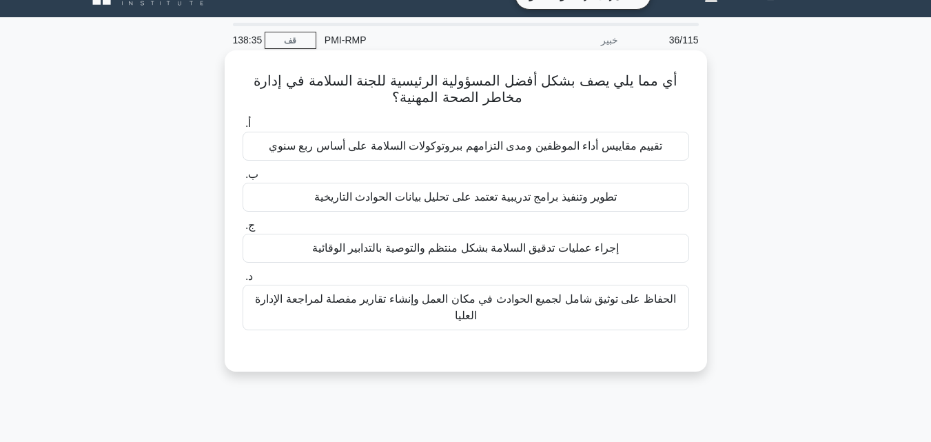
click at [445, 254] on font "إجراء عمليات تدقيق السلامة بشكل منتظم والتوصية بالتدابير الوقائية" at bounding box center [465, 248] width 307 height 12
click at [243, 230] on input "ج. إجراء عمليات تدقيق السلامة بشكل منتظم والتوصية بالتدابير الوقائية" at bounding box center [243, 225] width 0 height 9
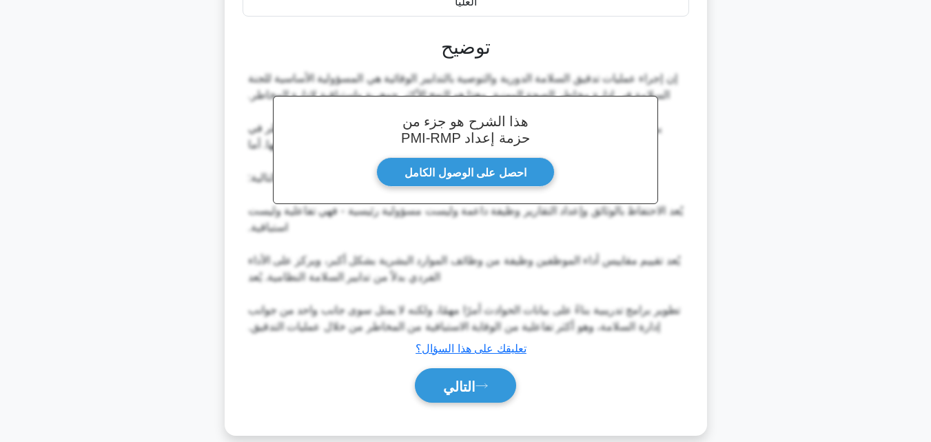
scroll to position [361, 0]
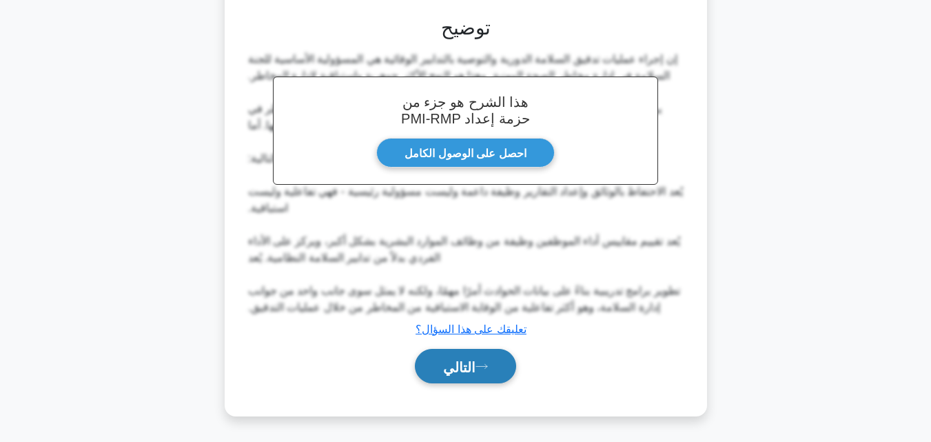
click at [471, 368] on font "التالي" at bounding box center [459, 366] width 32 height 15
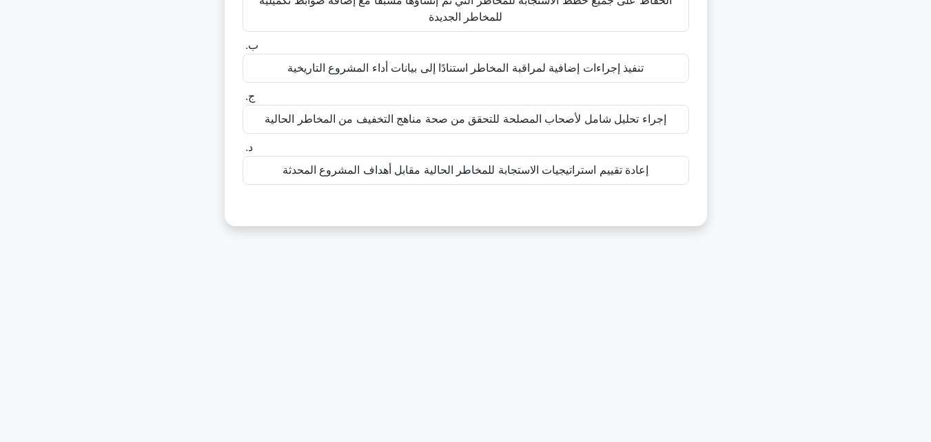
scroll to position [27, 0]
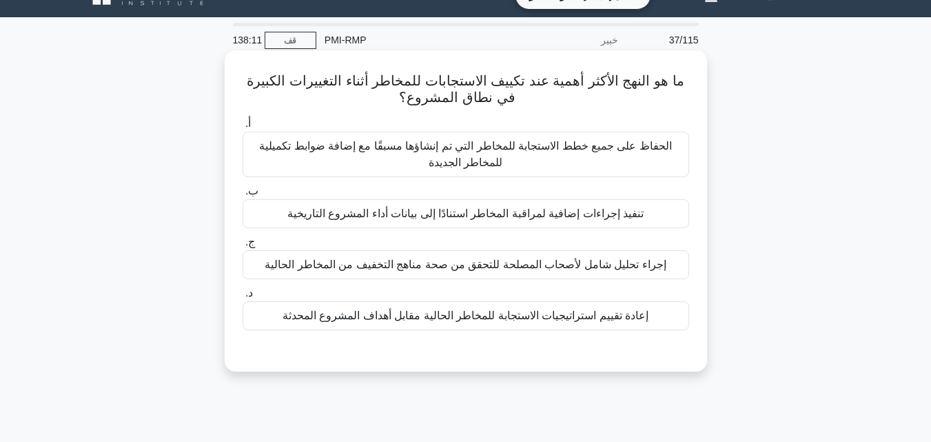
click at [387, 321] on font "إعادة تقييم استراتيجيات الاستجابة للمخاطر الحالية مقابل أهداف المشروع المحدثة" at bounding box center [466, 315] width 366 height 12
click at [243, 298] on input "د. إعادة تقييم استراتيجيات الاستجابة للمخاطر الحالية مقابل أهداف المشروع المحدثة" at bounding box center [243, 293] width 0 height 9
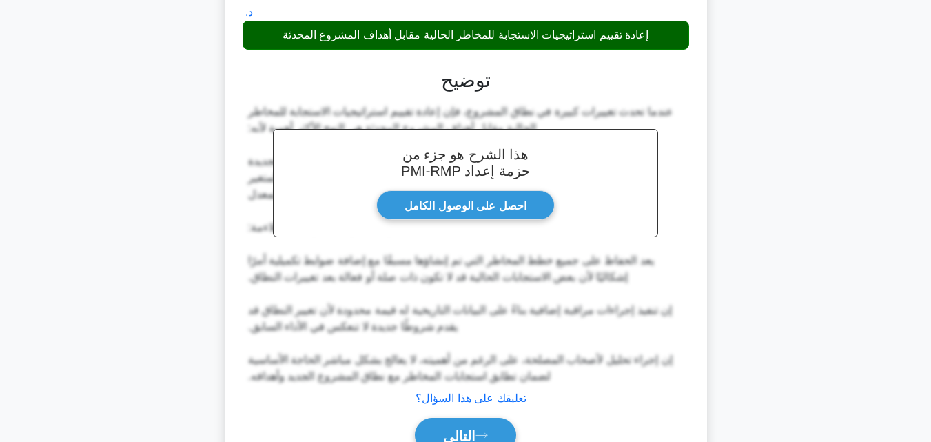
scroll to position [378, 0]
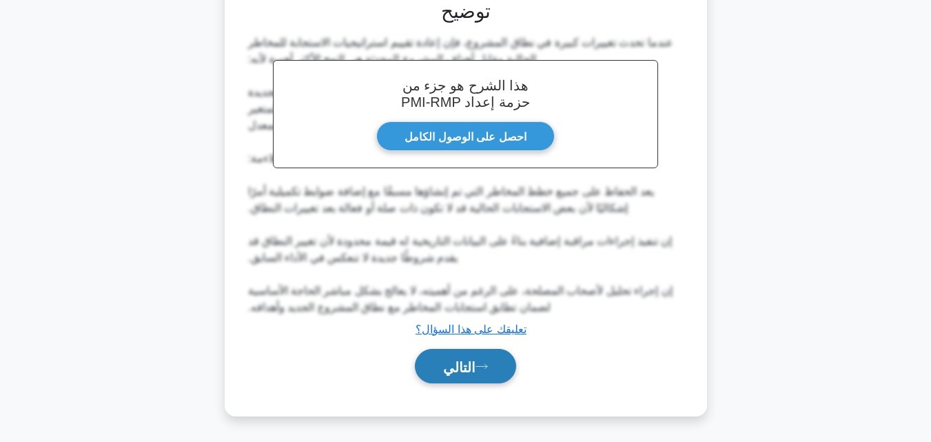
click at [437, 367] on button "التالي" at bounding box center [465, 366] width 101 height 35
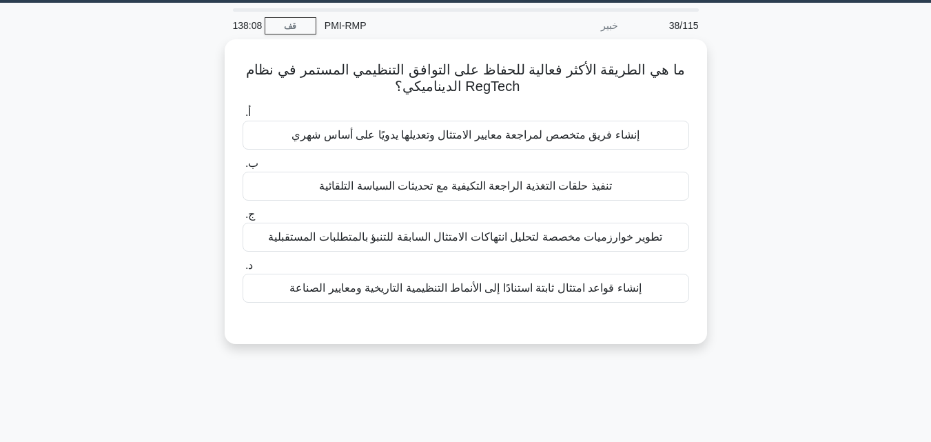
scroll to position [27, 0]
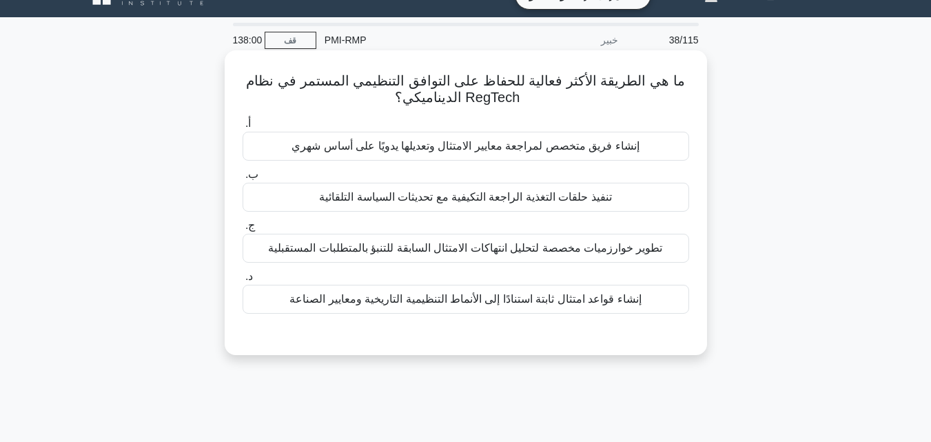
click at [529, 194] on font "تنفيذ حلقات التغذية الراجعة التكيفية مع تحديثات السياسة التلقائية" at bounding box center [465, 197] width 293 height 12
click at [243, 179] on input "ب. تنفيذ حلقات التغذية الراجعة التكيفية مع تحديثات السياسة التلقائية" at bounding box center [243, 174] width 0 height 9
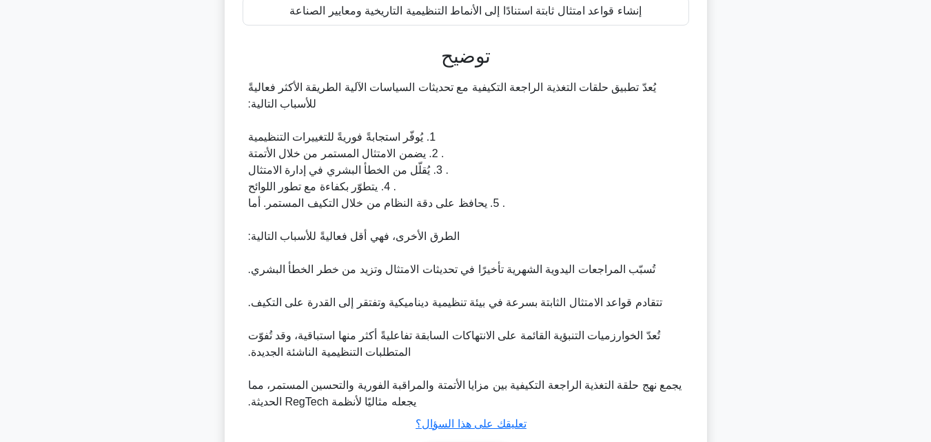
scroll to position [411, 0]
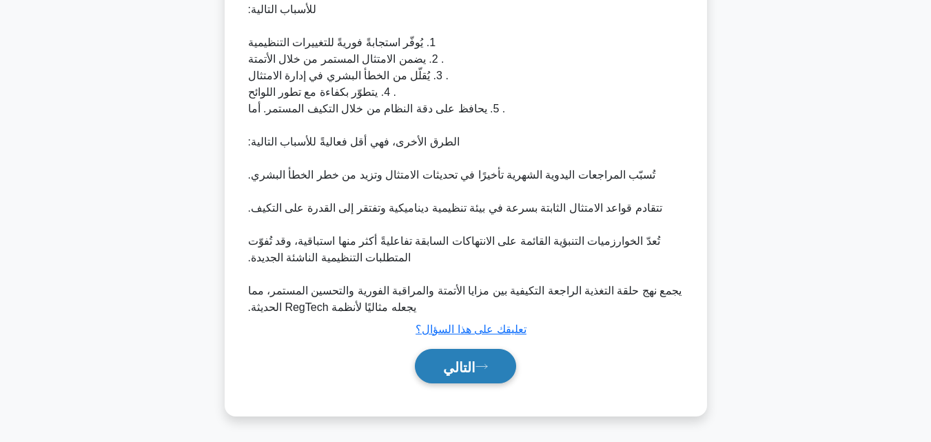
click at [473, 374] on button "التالي" at bounding box center [465, 366] width 101 height 35
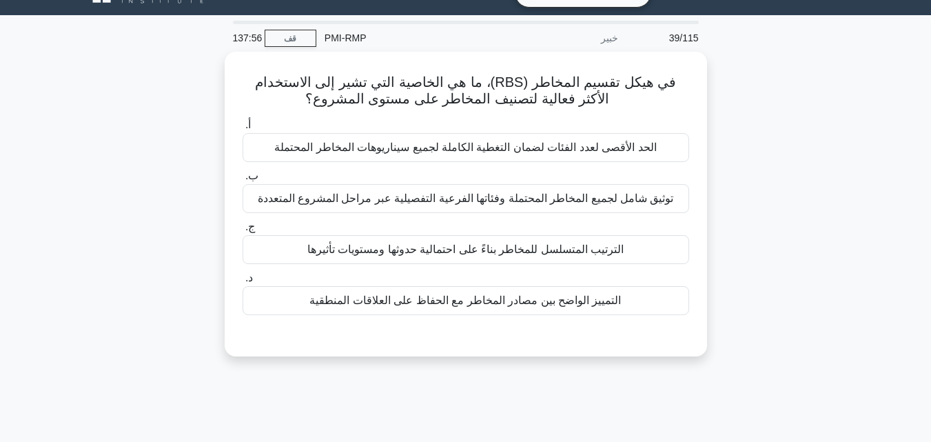
scroll to position [27, 0]
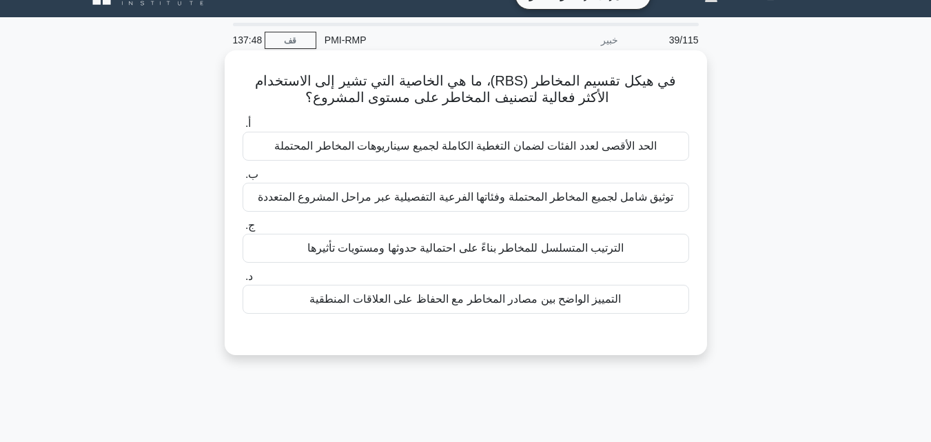
click at [511, 300] on font "التمييز الواضح بين مصادر المخاطر مع الحفاظ على العلاقات المنطقية" at bounding box center [465, 299] width 312 height 12
click at [243, 281] on input "د. التمييز الواضح بين مصادر المخاطر مع الحفاظ على العلاقات المنطقية" at bounding box center [243, 276] width 0 height 9
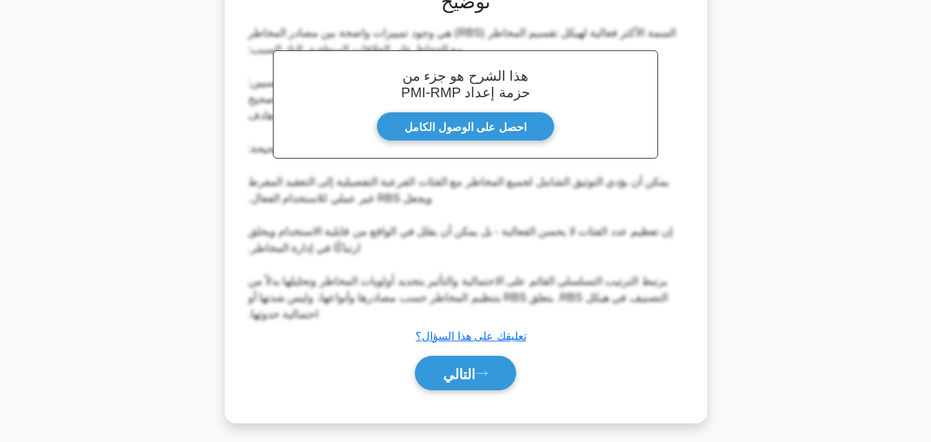
scroll to position [378, 0]
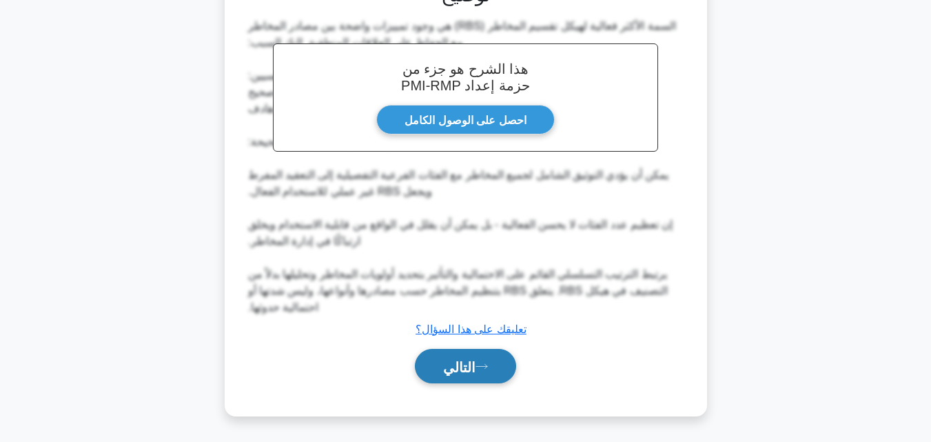
click at [480, 356] on button "التالي" at bounding box center [465, 366] width 101 height 35
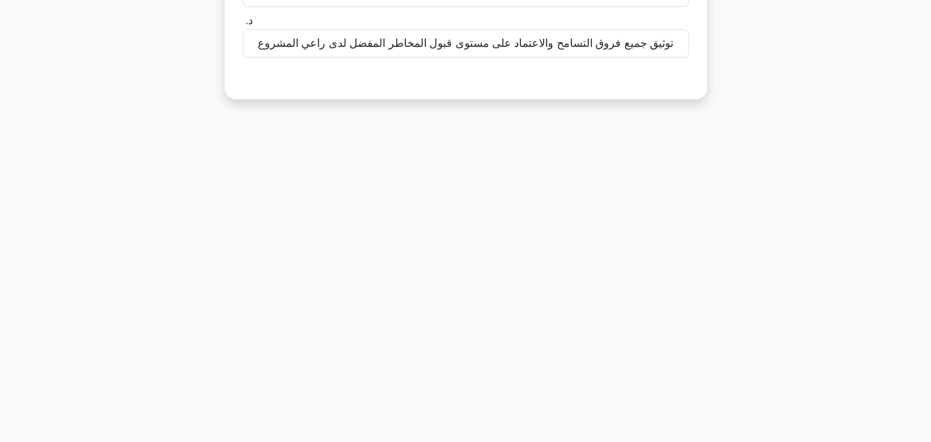
scroll to position [27, 0]
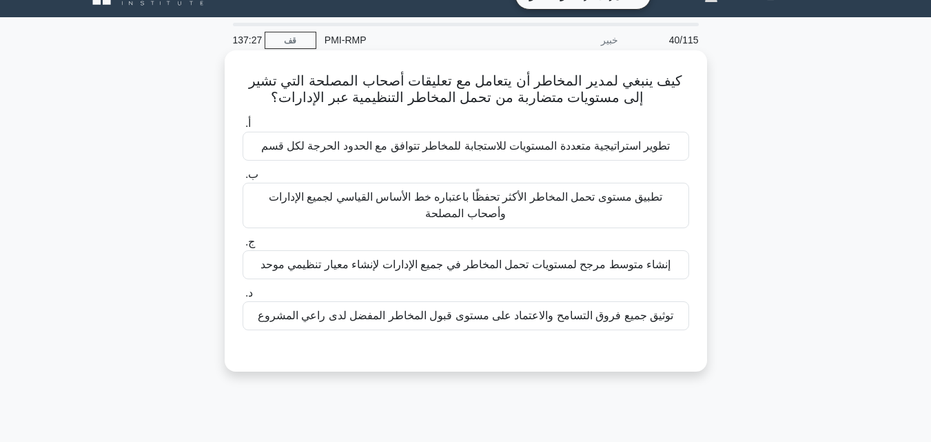
click at [502, 314] on font "توثيق جميع فروق التسامح والاعتماد على مستوى قبول المخاطر المفضل لدى راعي المشروع" at bounding box center [466, 315] width 416 height 12
click at [243, 298] on input "د. توثيق جميع فروق التسامح والاعتماد على مستوى قبول المخاطر المفضل لدى راعي الم…" at bounding box center [243, 293] width 0 height 9
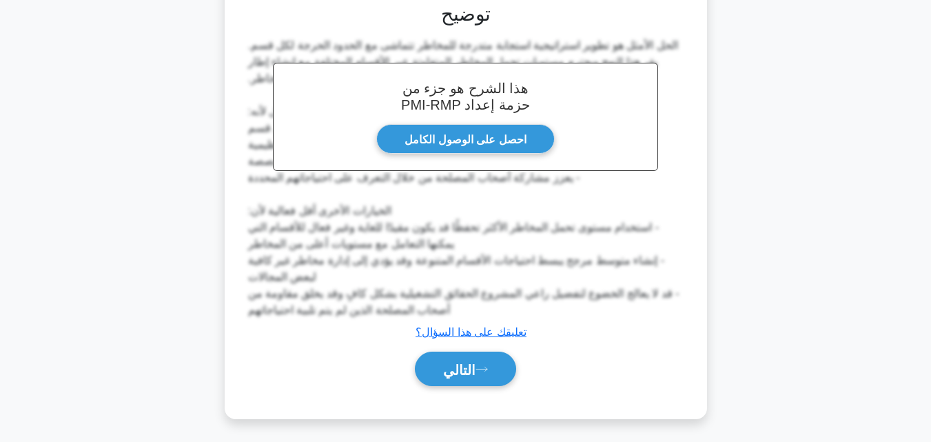
scroll to position [379, 0]
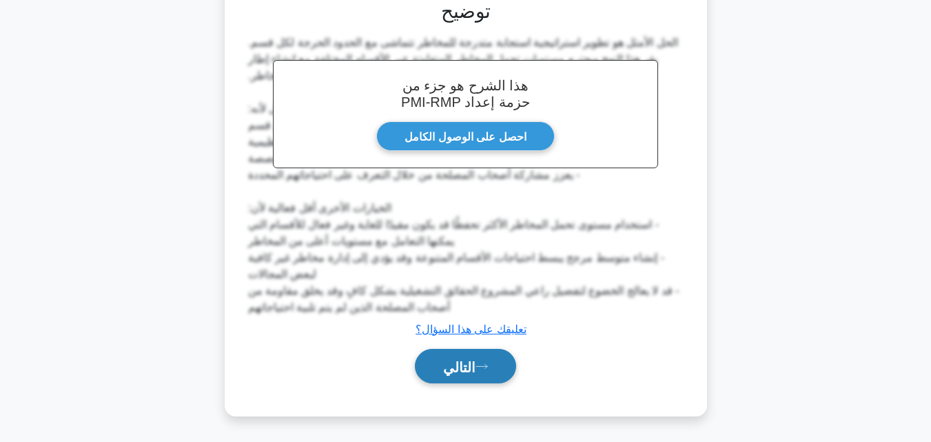
click at [493, 374] on button "التالي" at bounding box center [465, 366] width 101 height 35
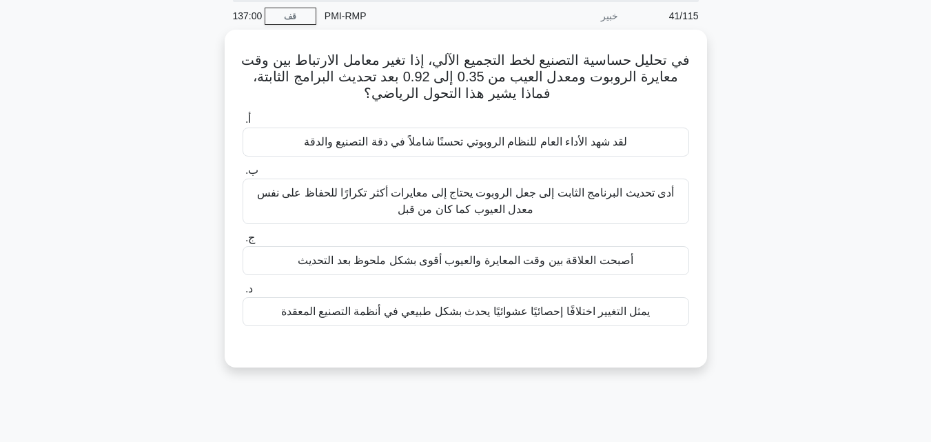
scroll to position [27, 0]
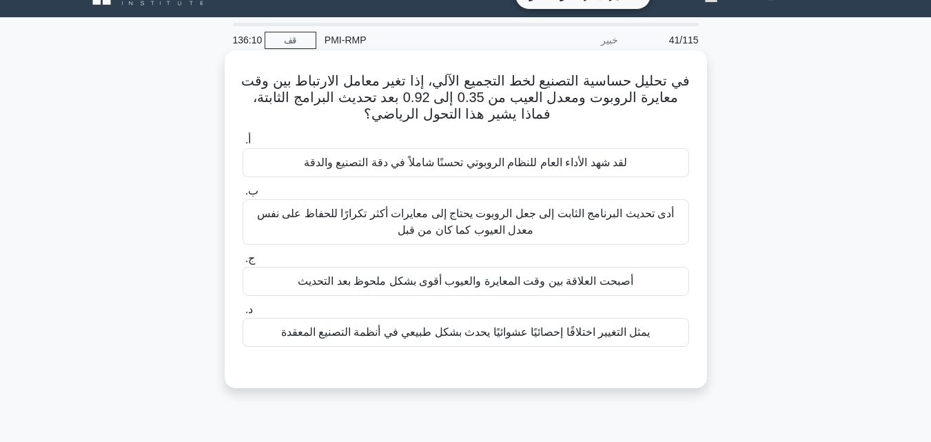
click at [487, 168] on font "لقد شهد الأداء العام للنظام الروبوتي تحسنًا شاملاً في دقة التصنيع والدقة" at bounding box center [465, 162] width 323 height 12
click at [243, 145] on input "أ. لقد شهد الأداء العام للنظام الروبوتي تحسنًا شاملاً في دقة التصنيع والدقة" at bounding box center [243, 140] width 0 height 9
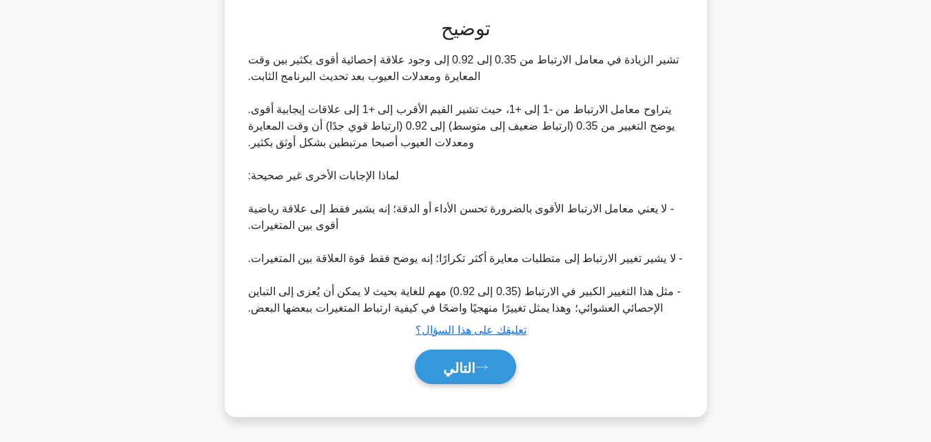
scroll to position [379, 0]
click at [473, 365] on font "التالي" at bounding box center [459, 366] width 32 height 15
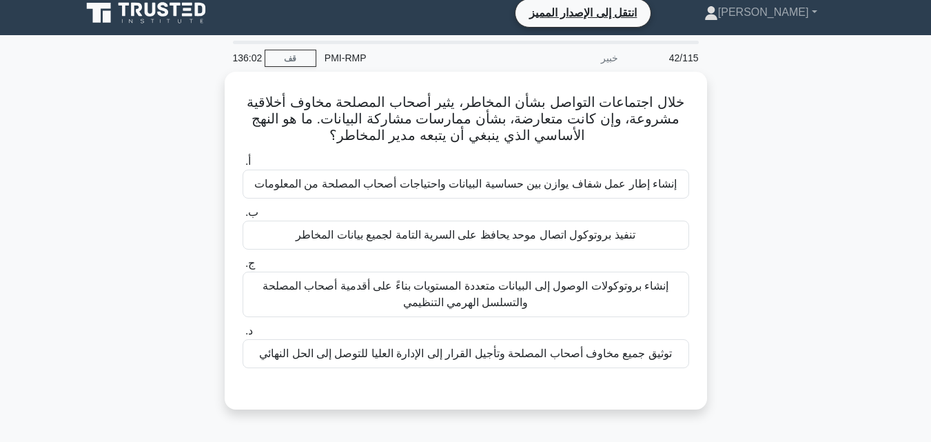
scroll to position [0, 0]
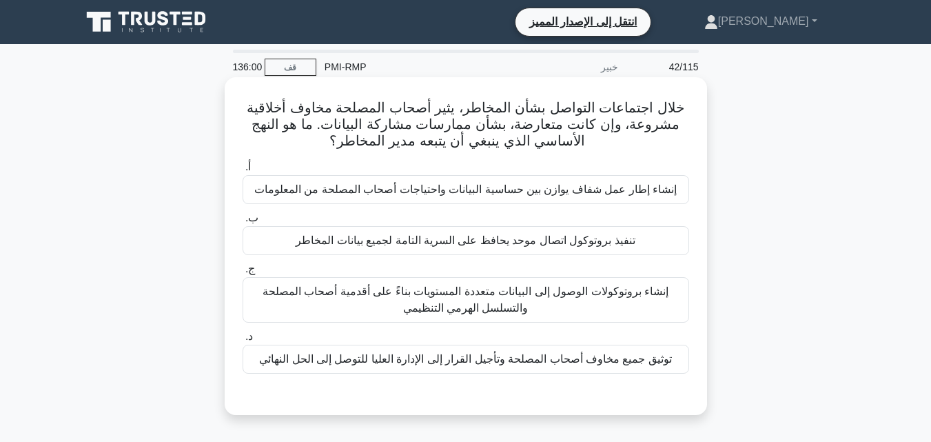
click at [444, 244] on font "تنفيذ بروتوكول اتصال موحد يحافظ على السرية التامة لجميع بيانات المخاطر" at bounding box center [465, 240] width 339 height 12
click at [243, 223] on input "ب. تنفيذ بروتوكول اتصال موحد يحافظ على السرية التامة لجميع بيانات المخاطر" at bounding box center [243, 218] width 0 height 9
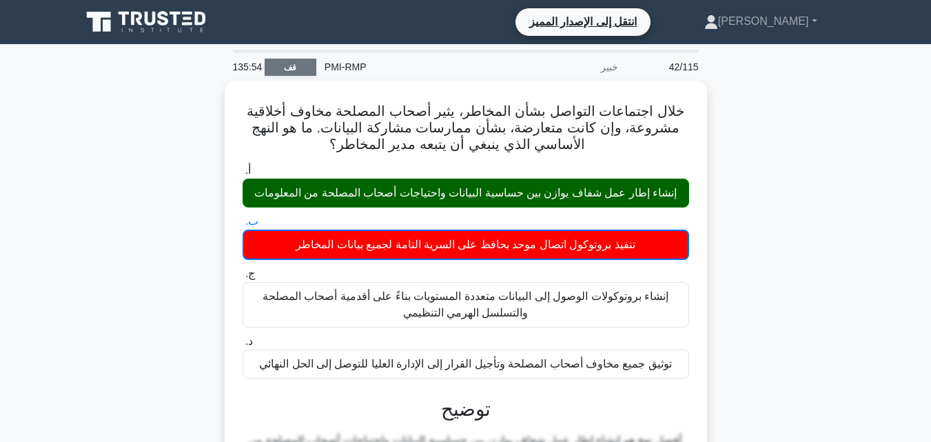
click at [296, 70] on link "قف" at bounding box center [291, 67] width 52 height 17
